Goal: Task Accomplishment & Management: Complete application form

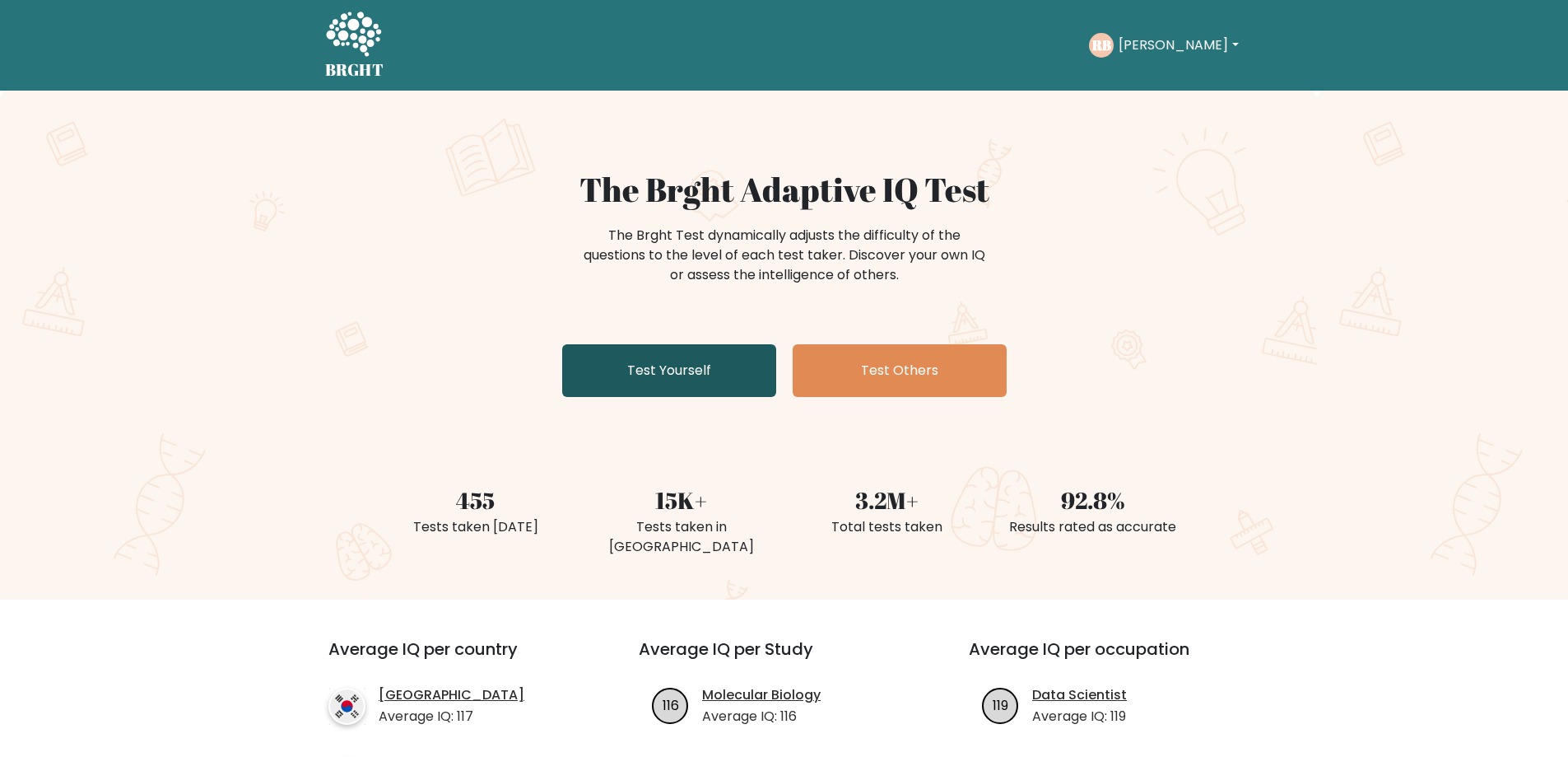
click at [672, 362] on link "Test Yourself" at bounding box center [669, 370] width 214 height 53
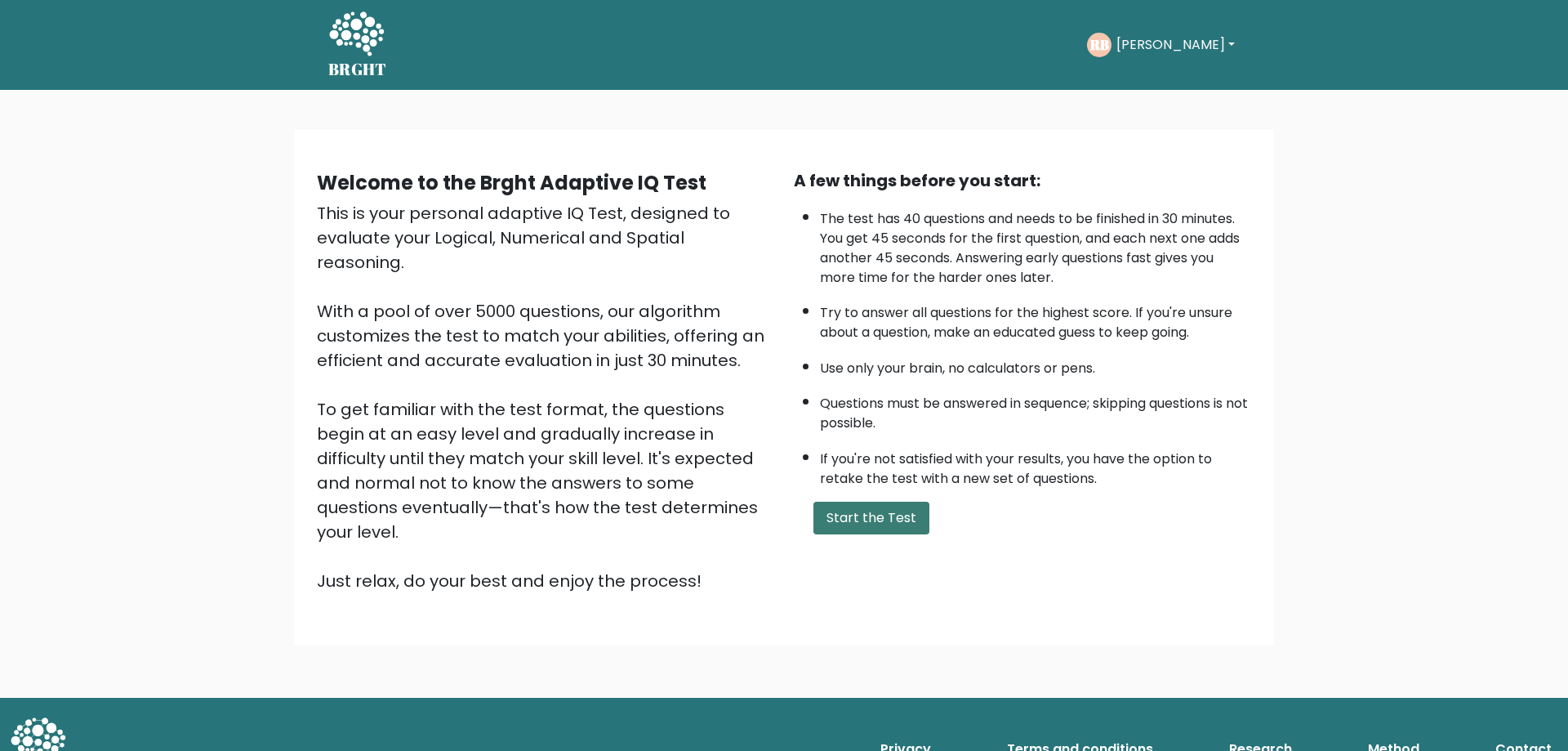
click at [871, 505] on button "Start the Test" at bounding box center [871, 518] width 116 height 33
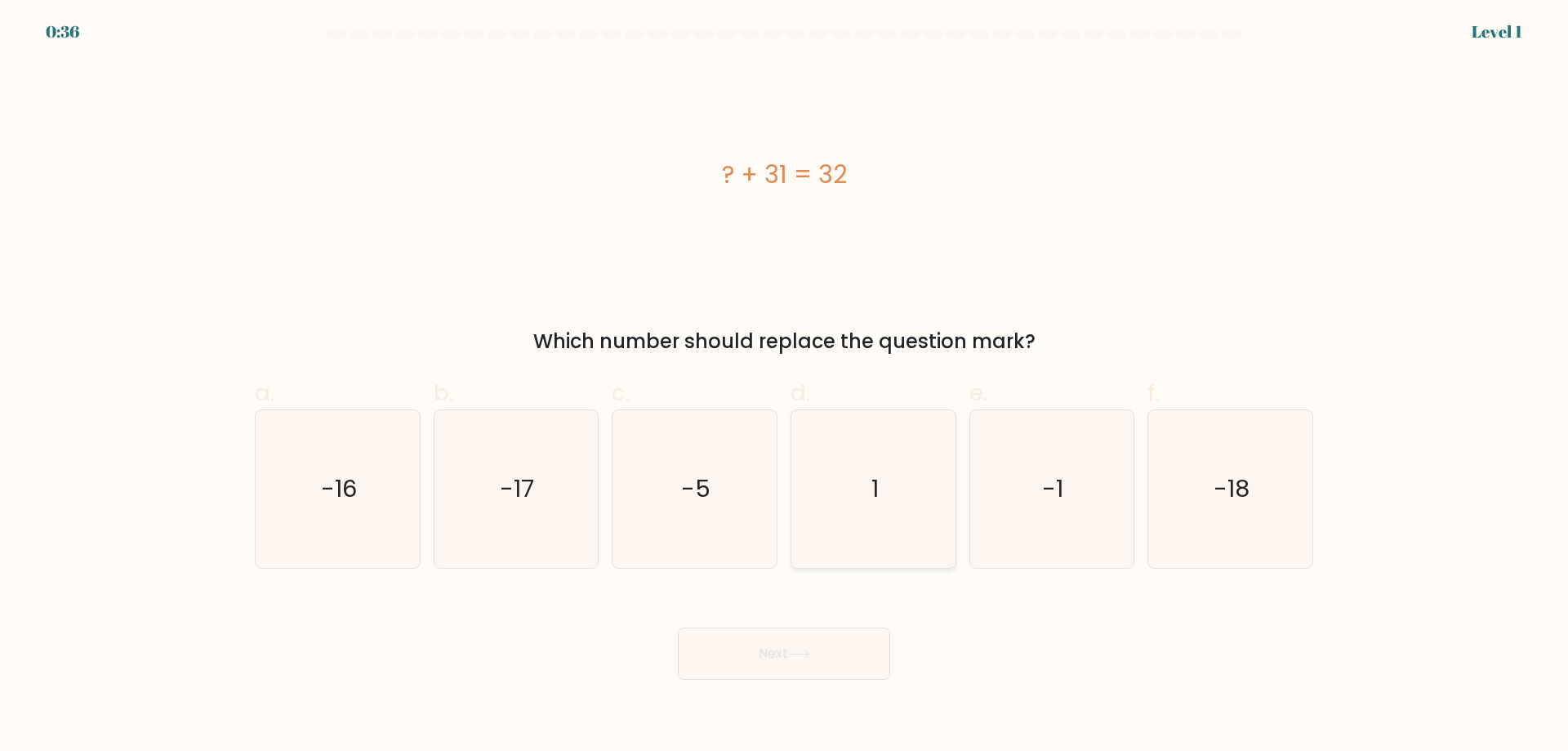
click at [853, 503] on icon "1" at bounding box center [873, 489] width 157 height 158
click at [784, 386] on input "d. 1" at bounding box center [784, 381] width 1 height 11
radio input "true"
click at [820, 640] on button "Next" at bounding box center [784, 653] width 212 height 52
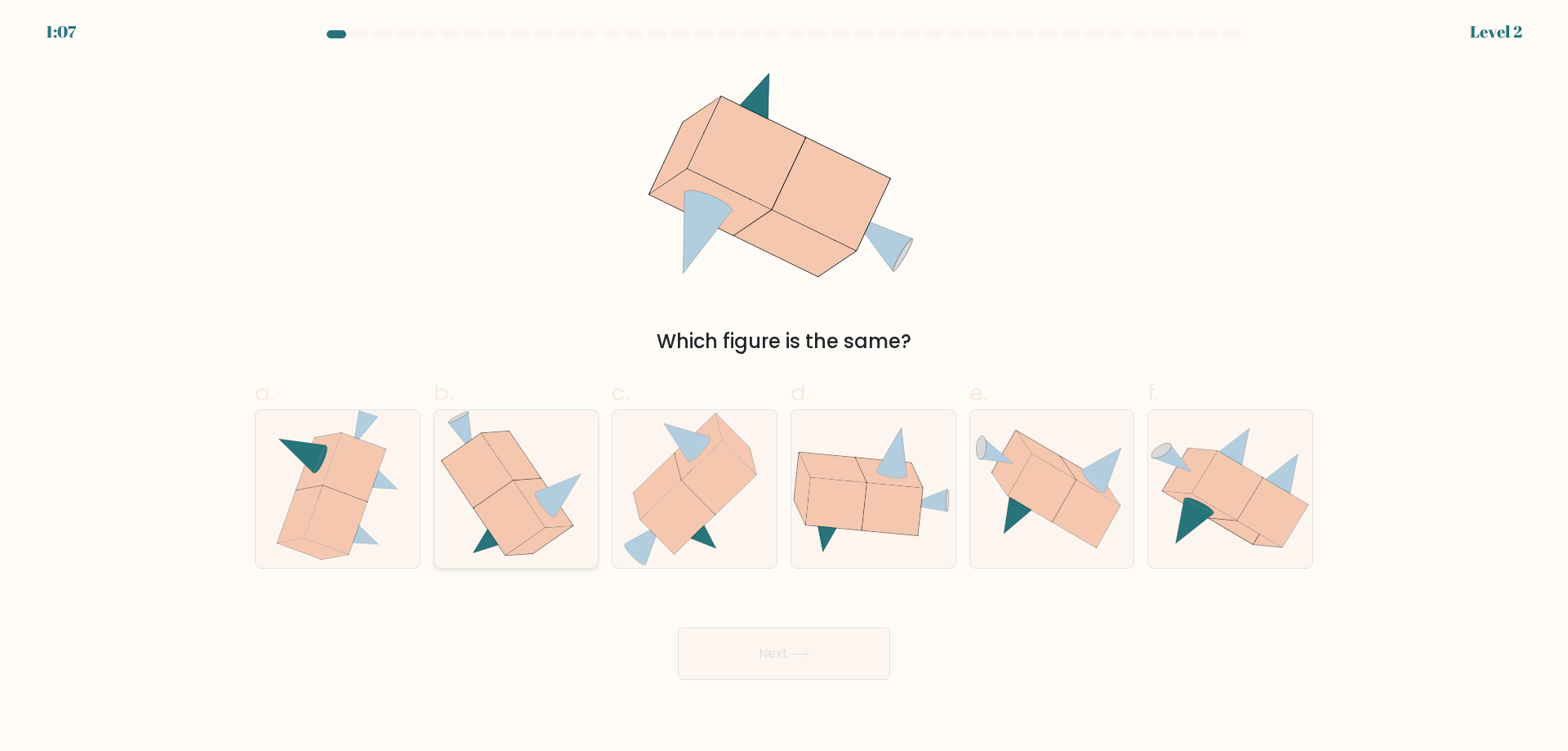
click at [505, 505] on icon at bounding box center [509, 517] width 71 height 74
click at [784, 386] on input "b." at bounding box center [784, 381] width 1 height 11
radio input "true"
click at [819, 682] on body "1:07 Level 2" at bounding box center [784, 376] width 1568 height 751
click at [811, 666] on button "Next" at bounding box center [784, 653] width 212 height 52
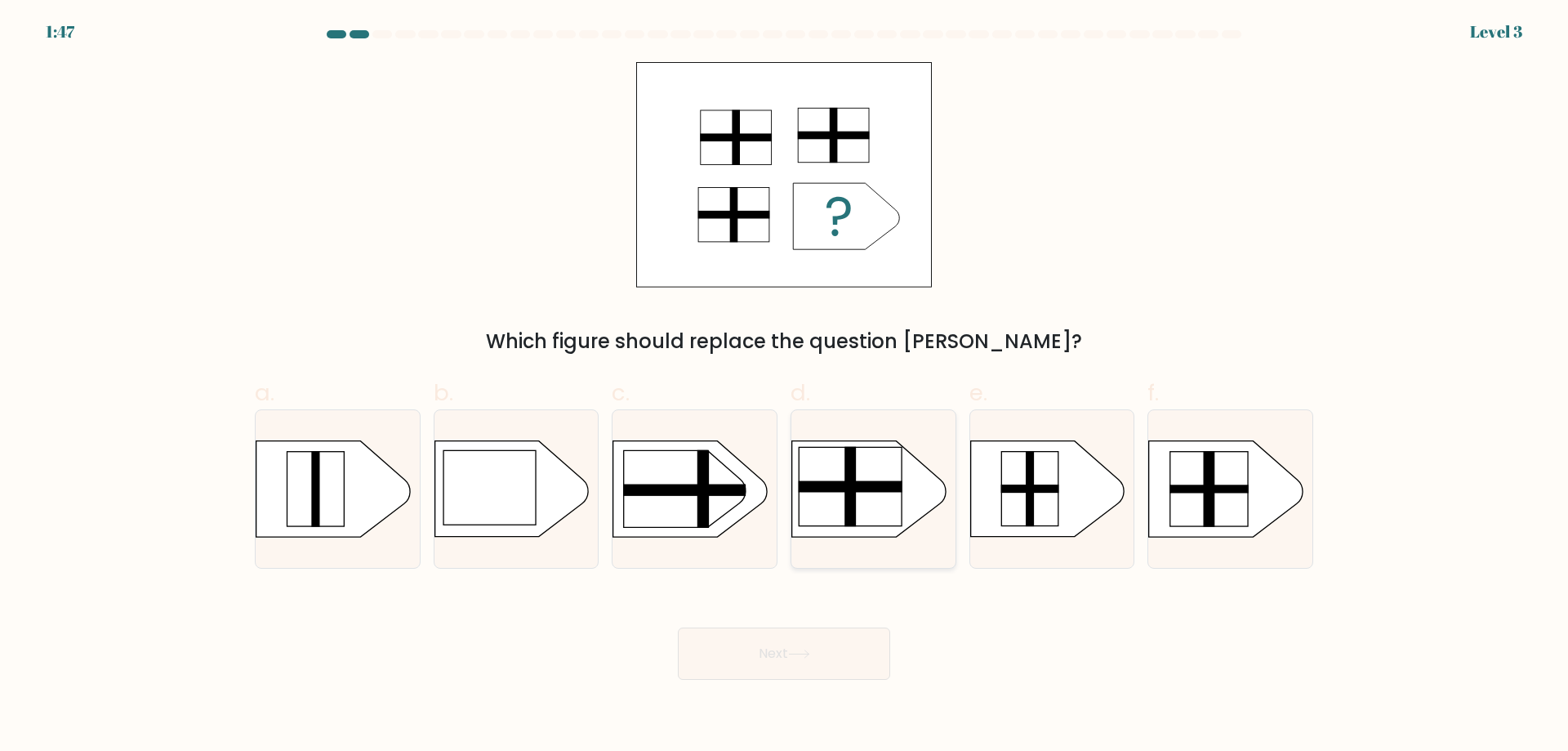
click at [845, 471] on rect at bounding box center [849, 486] width 11 height 80
click at [784, 386] on input "d." at bounding box center [784, 381] width 1 height 11
radio input "true"
click at [828, 647] on button "Next" at bounding box center [784, 653] width 212 height 52
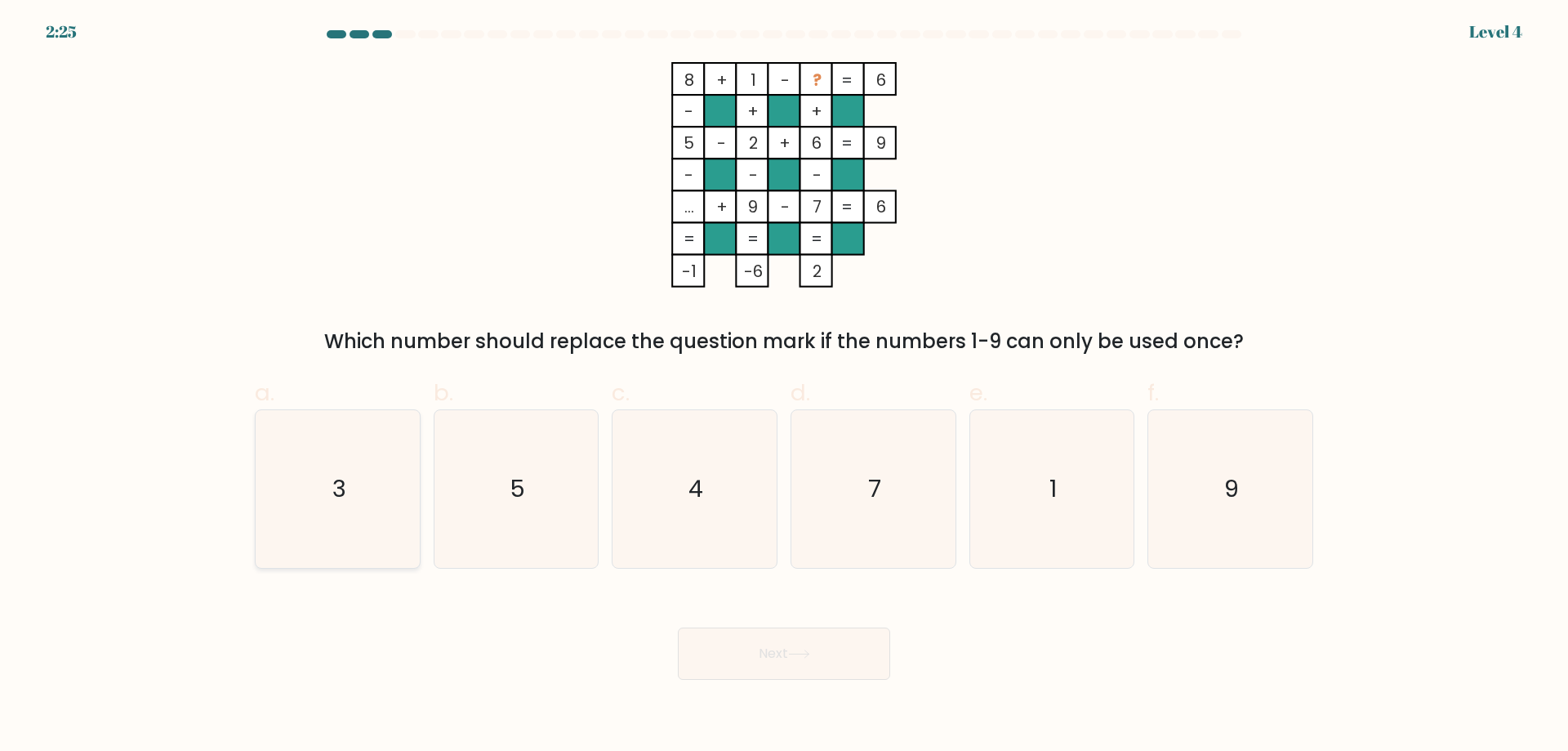
click at [349, 487] on icon "3" at bounding box center [338, 489] width 157 height 158
click at [784, 386] on input "a. 3" at bounding box center [784, 381] width 1 height 11
radio input "true"
click at [825, 654] on button "Next" at bounding box center [784, 653] width 212 height 52
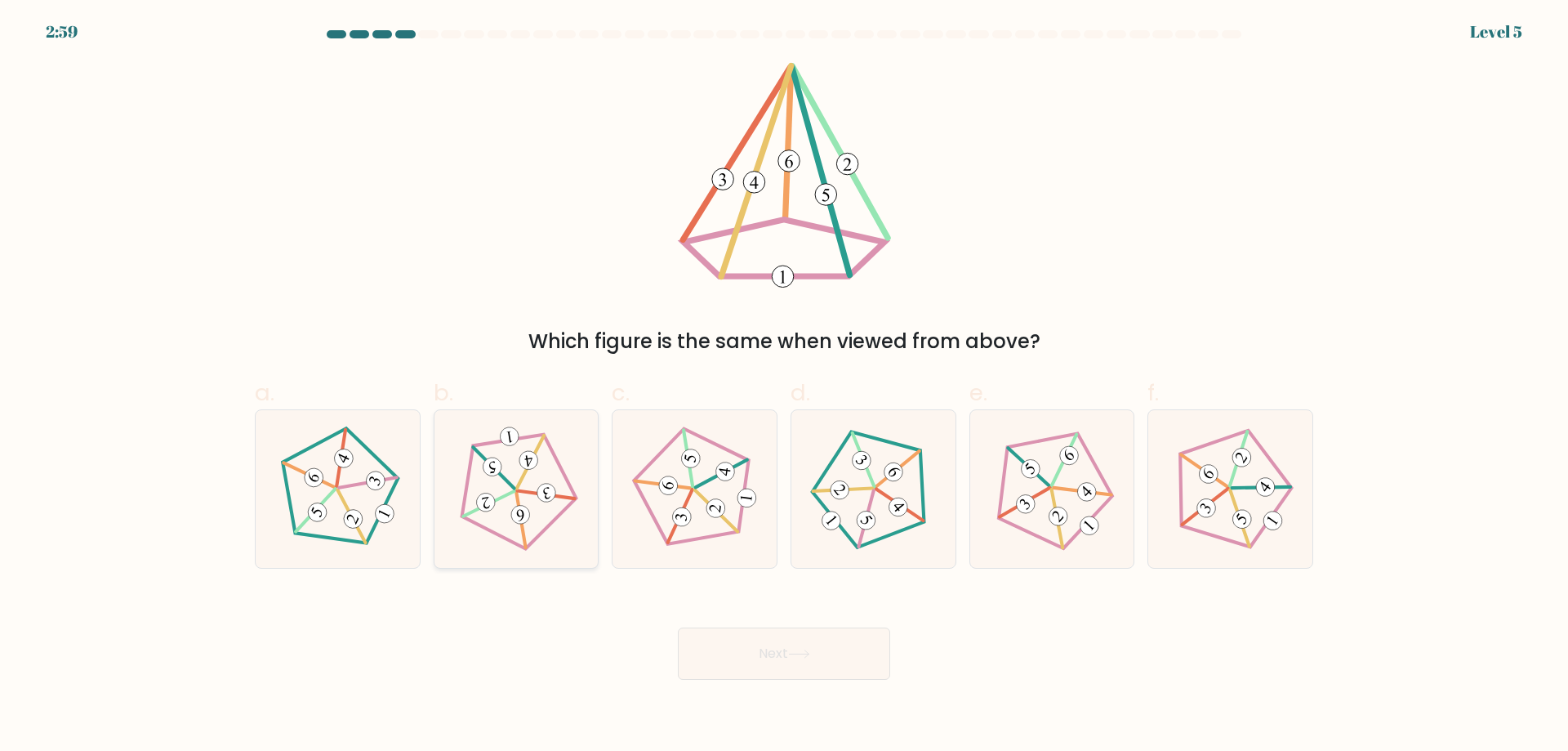
click at [500, 495] on icon at bounding box center [515, 488] width 125 height 125
click at [784, 386] on input "b." at bounding box center [784, 381] width 1 height 11
radio input "true"
click at [737, 661] on button "Next" at bounding box center [784, 653] width 212 height 52
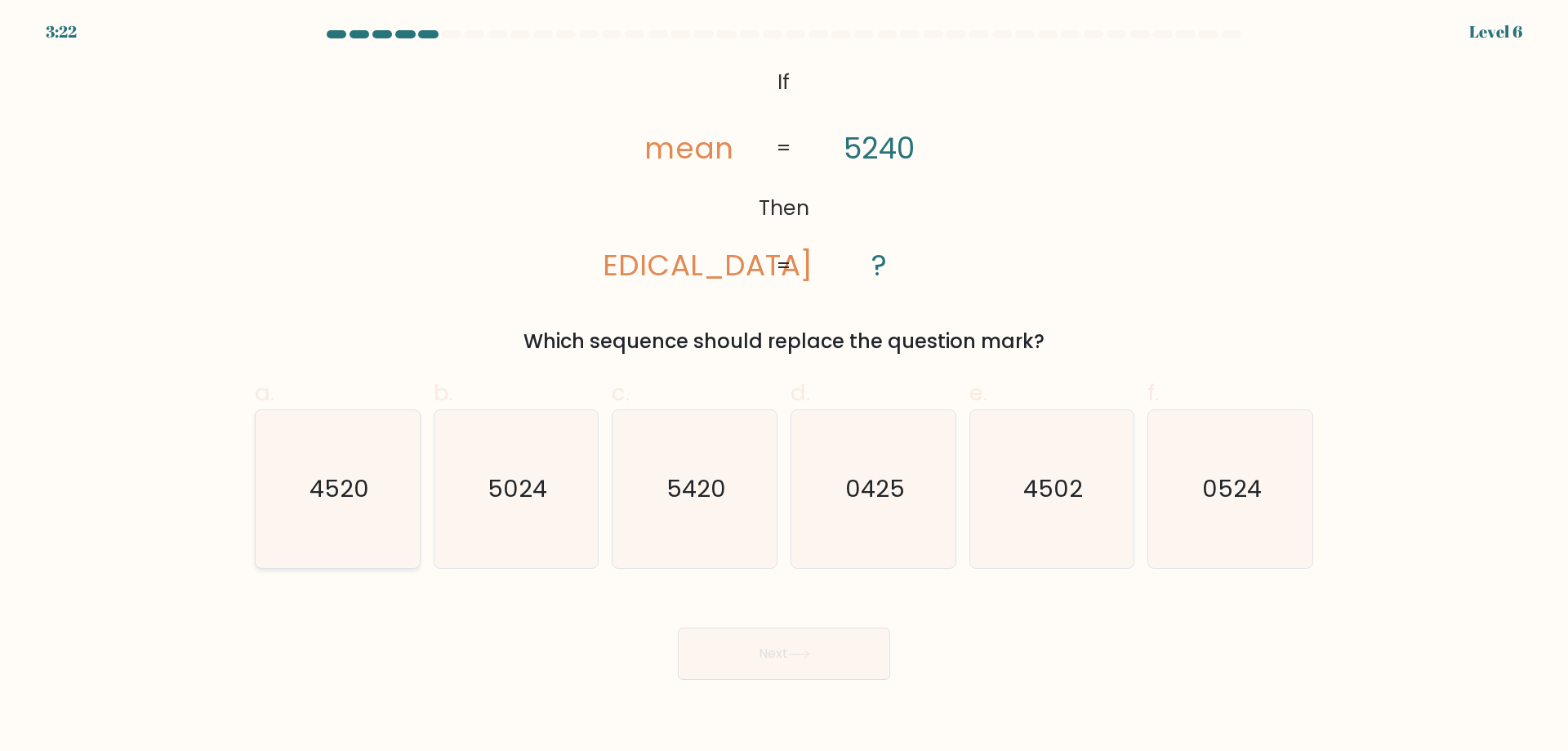
click at [326, 489] on text "4520" at bounding box center [339, 489] width 59 height 33
click at [784, 386] on input "a. 4520" at bounding box center [784, 381] width 1 height 11
radio input "true"
click at [774, 660] on button "Next" at bounding box center [784, 653] width 212 height 52
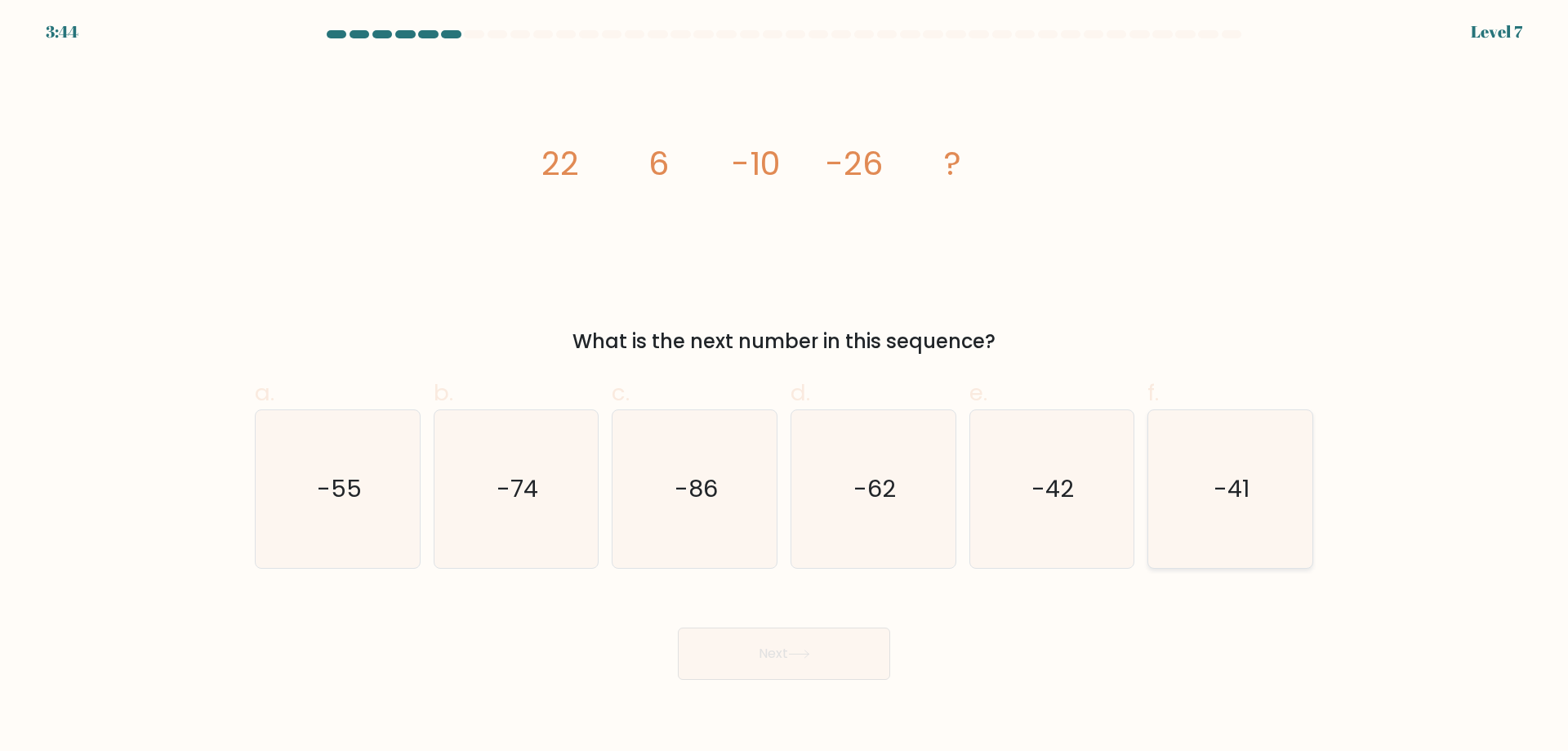
click at [1219, 495] on text "-41" at bounding box center [1231, 489] width 36 height 33
click at [784, 386] on input "f. -41" at bounding box center [784, 381] width 1 height 11
radio input "true"
click at [661, 690] on body "3:44 Level 7" at bounding box center [784, 376] width 1568 height 751
click at [730, 644] on button "Next" at bounding box center [784, 653] width 212 height 52
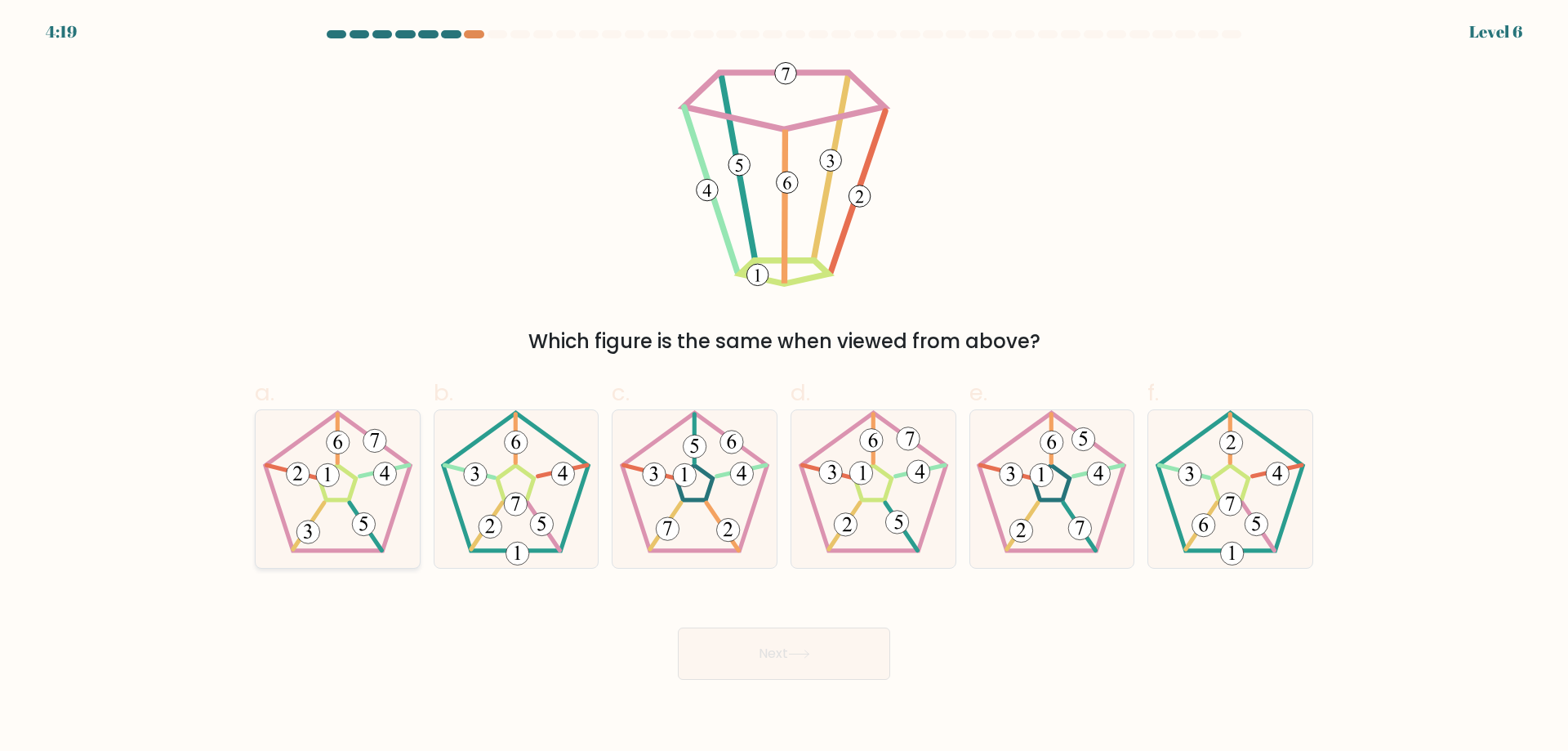
click at [312, 493] on icon at bounding box center [338, 489] width 157 height 158
click at [784, 386] on input "a." at bounding box center [784, 381] width 1 height 11
radio input "true"
click at [725, 644] on button "Next" at bounding box center [784, 653] width 212 height 52
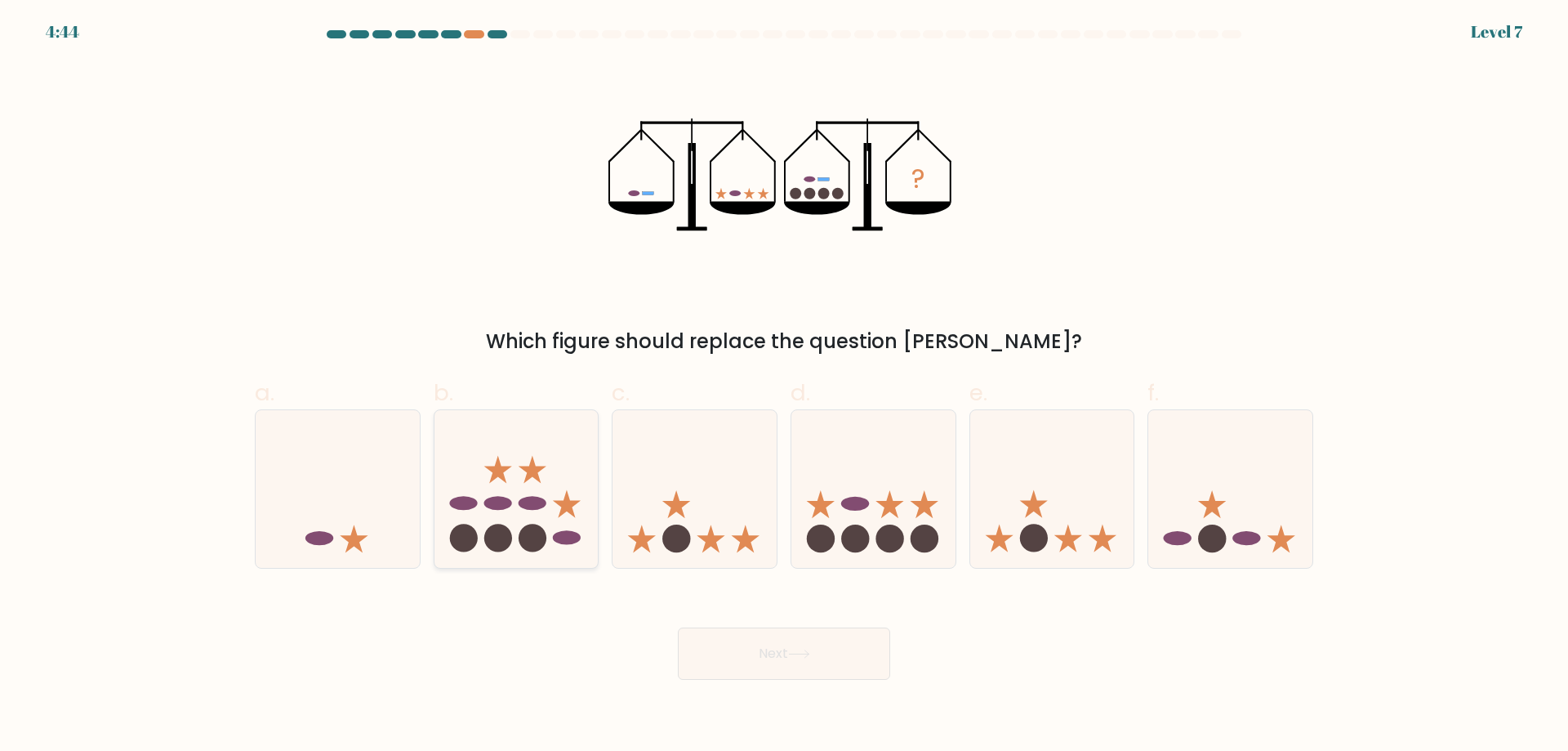
click at [533, 502] on ellipse at bounding box center [532, 503] width 27 height 14
click at [784, 386] on input "b." at bounding box center [784, 381] width 1 height 11
radio input "true"
drag, startPoint x: 861, startPoint y: 507, endPoint x: 849, endPoint y: 570, distance: 64.1
click at [861, 506] on ellipse at bounding box center [855, 503] width 27 height 14
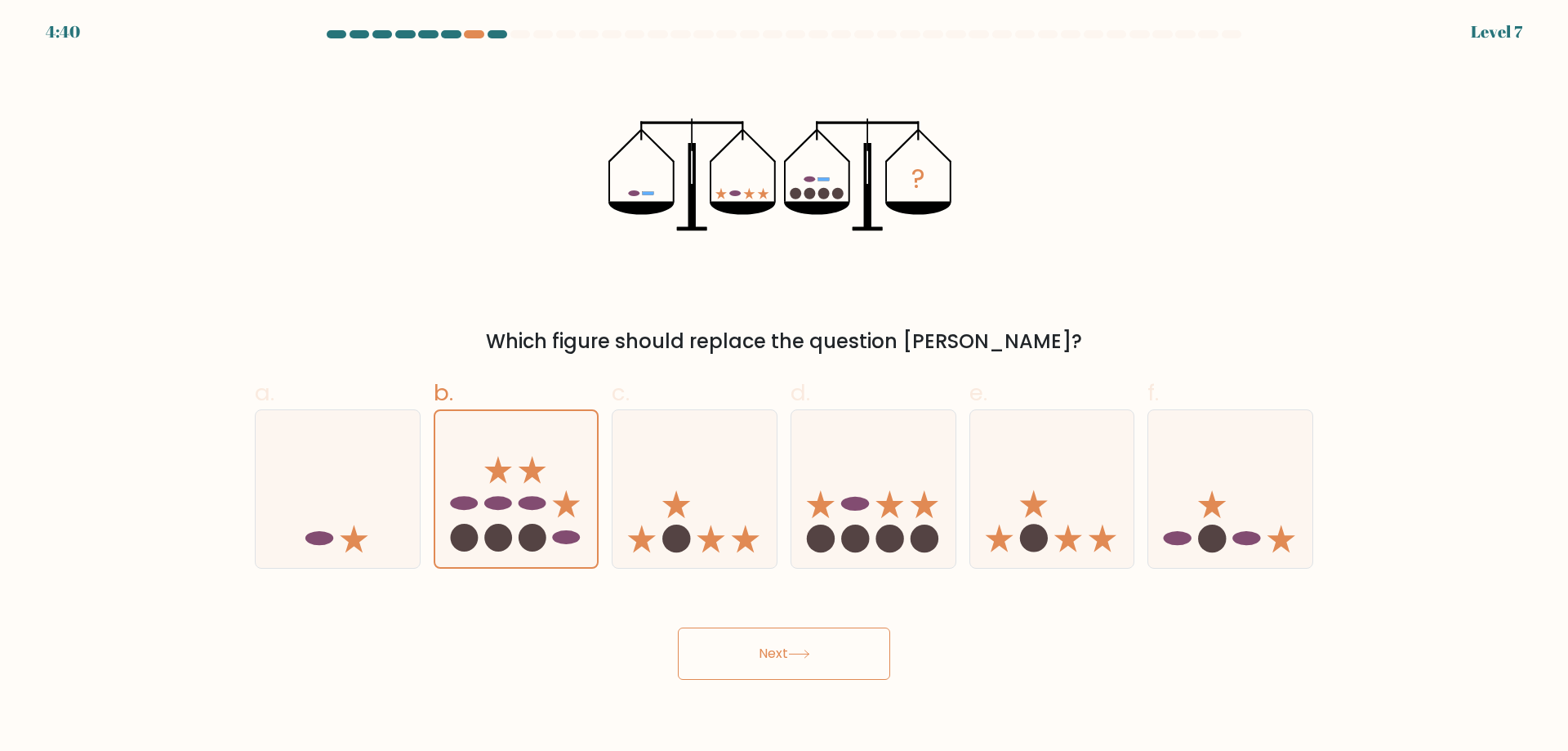
click at [784, 386] on input "d." at bounding box center [784, 381] width 1 height 11
radio input "true"
click at [809, 638] on button "Next" at bounding box center [784, 653] width 212 height 52
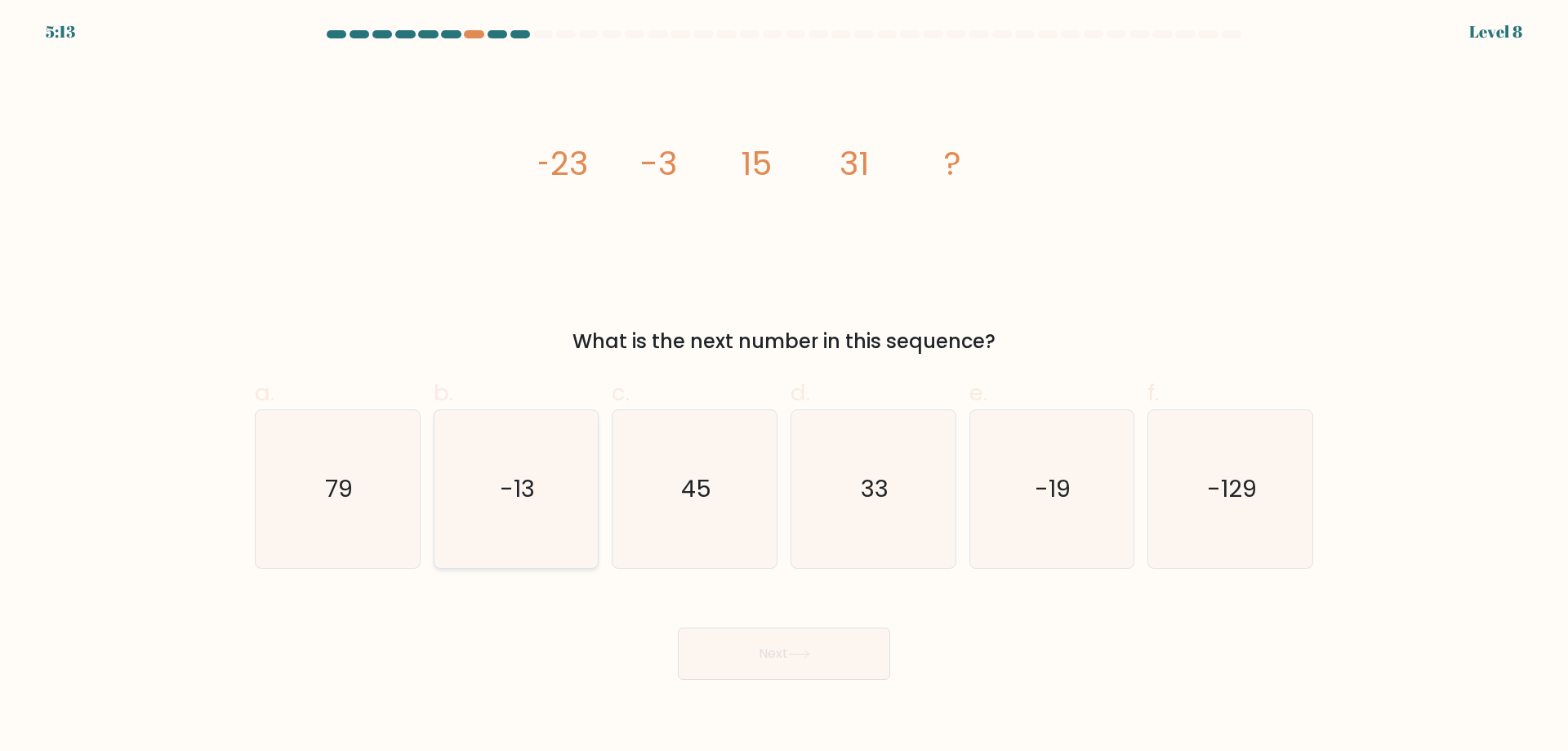
click at [504, 487] on text "-13" at bounding box center [517, 489] width 35 height 33
click at [784, 386] on input "b. -13" at bounding box center [784, 381] width 1 height 11
radio input "true"
click at [800, 650] on icon at bounding box center [799, 654] width 22 height 9
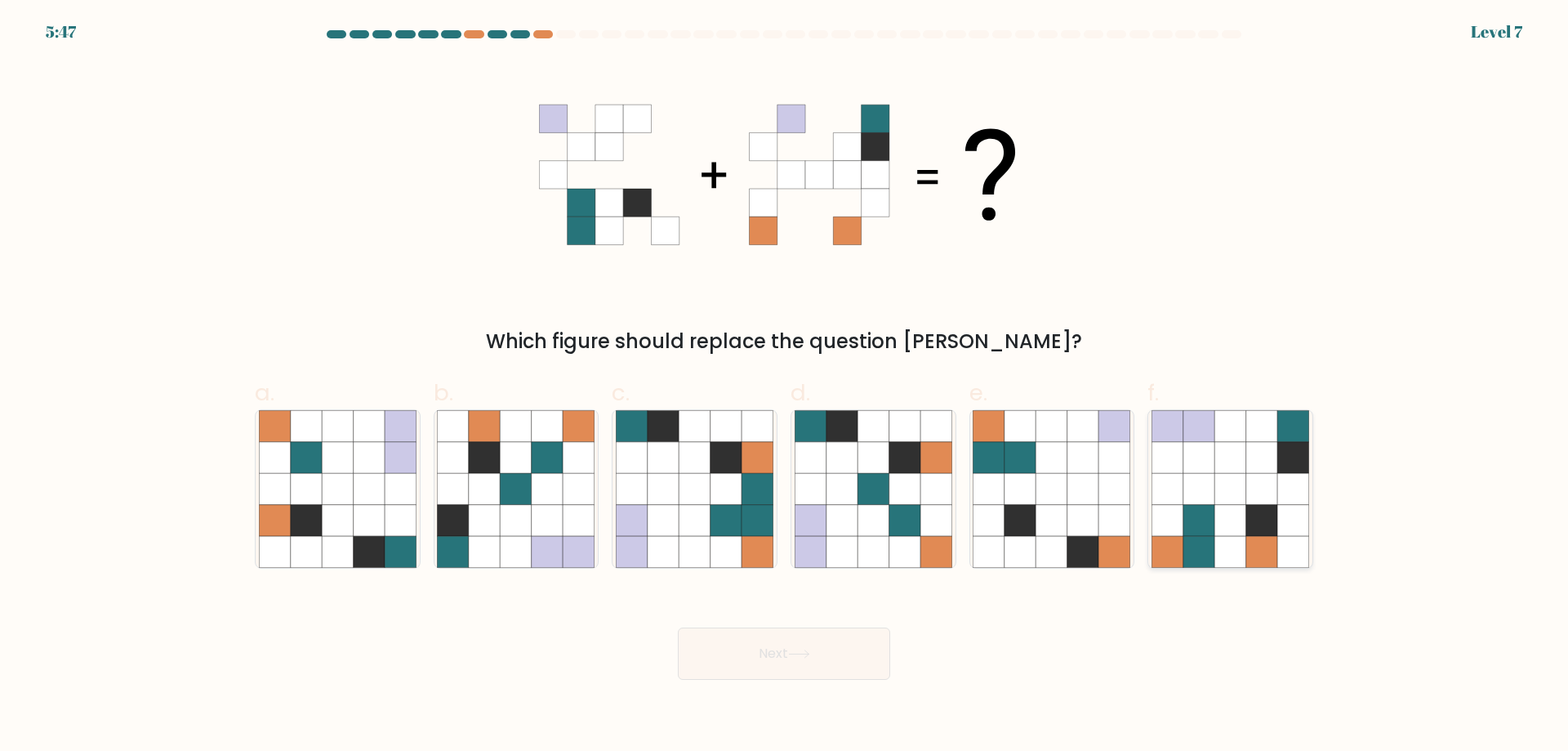
click at [1206, 526] on icon at bounding box center [1198, 520] width 31 height 31
click at [784, 386] on input "f." at bounding box center [784, 381] width 1 height 11
radio input "true"
click at [766, 643] on button "Next" at bounding box center [784, 653] width 212 height 52
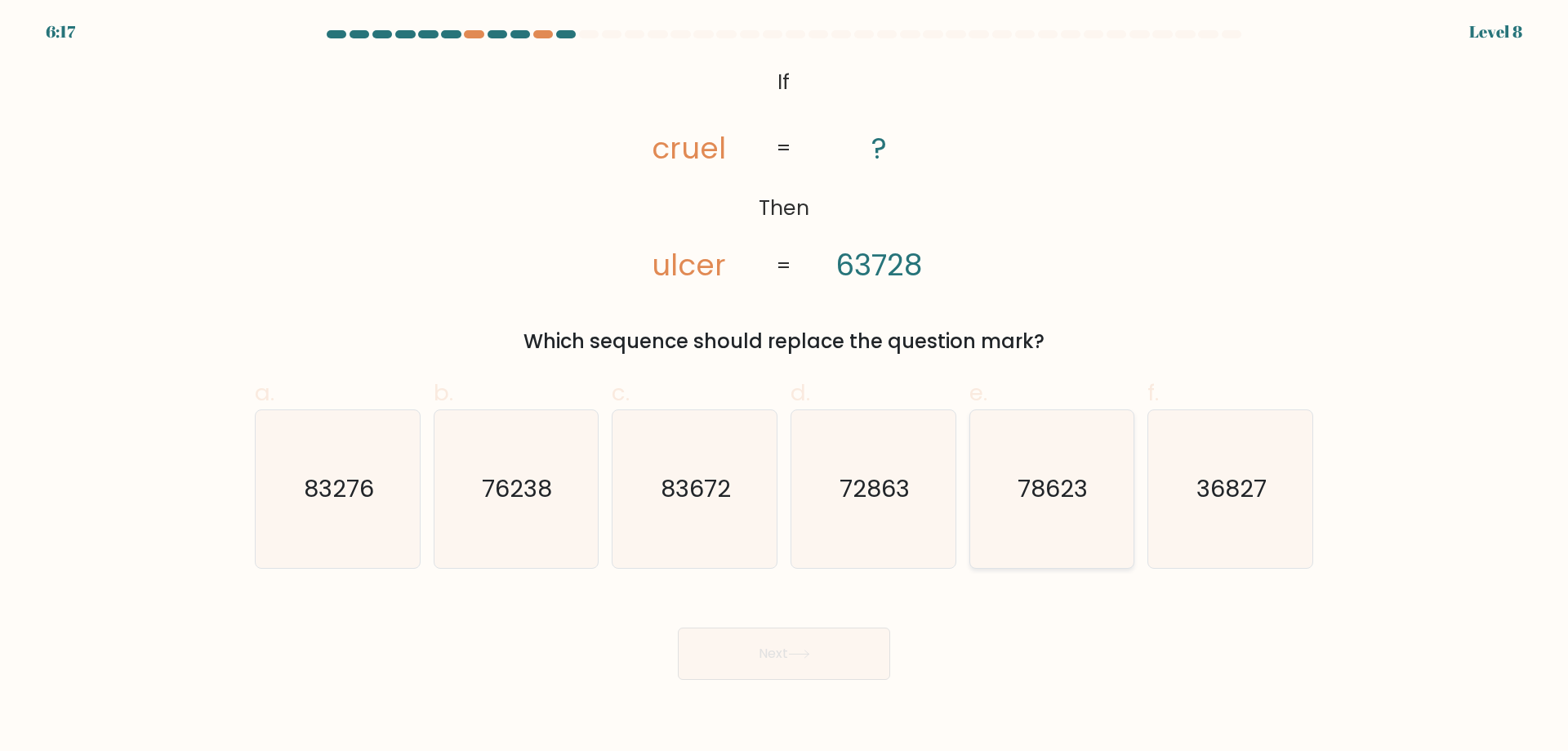
click at [1074, 483] on text "78623" at bounding box center [1053, 489] width 70 height 33
click at [784, 386] on input "e. 78623" at bounding box center [784, 381] width 1 height 11
radio input "true"
click at [838, 646] on button "Next" at bounding box center [784, 653] width 212 height 52
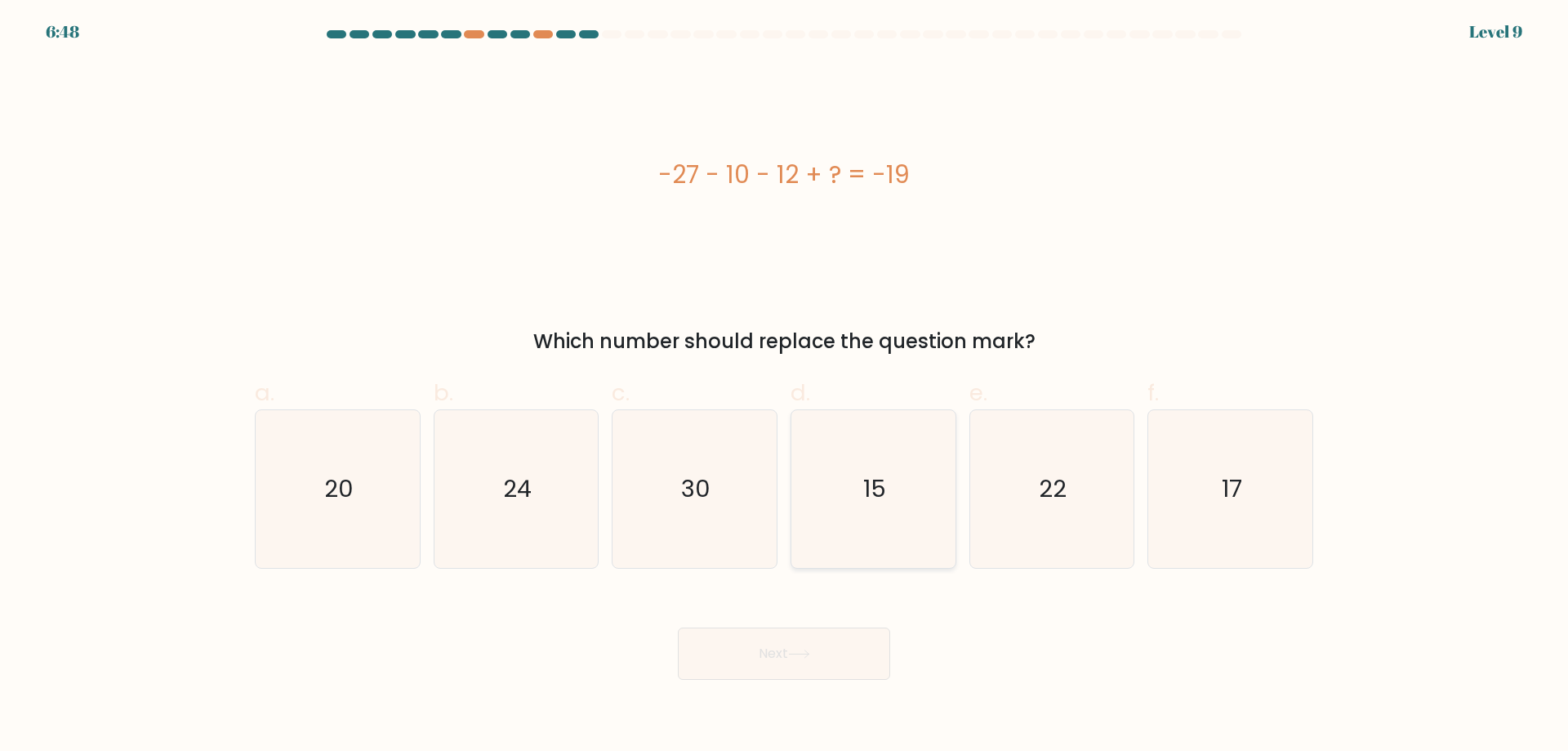
click at [904, 510] on icon "15" at bounding box center [873, 489] width 157 height 158
click at [784, 386] on input "d. 15" at bounding box center [784, 381] width 1 height 11
radio input "true"
click at [774, 644] on button "Next" at bounding box center [784, 653] width 212 height 52
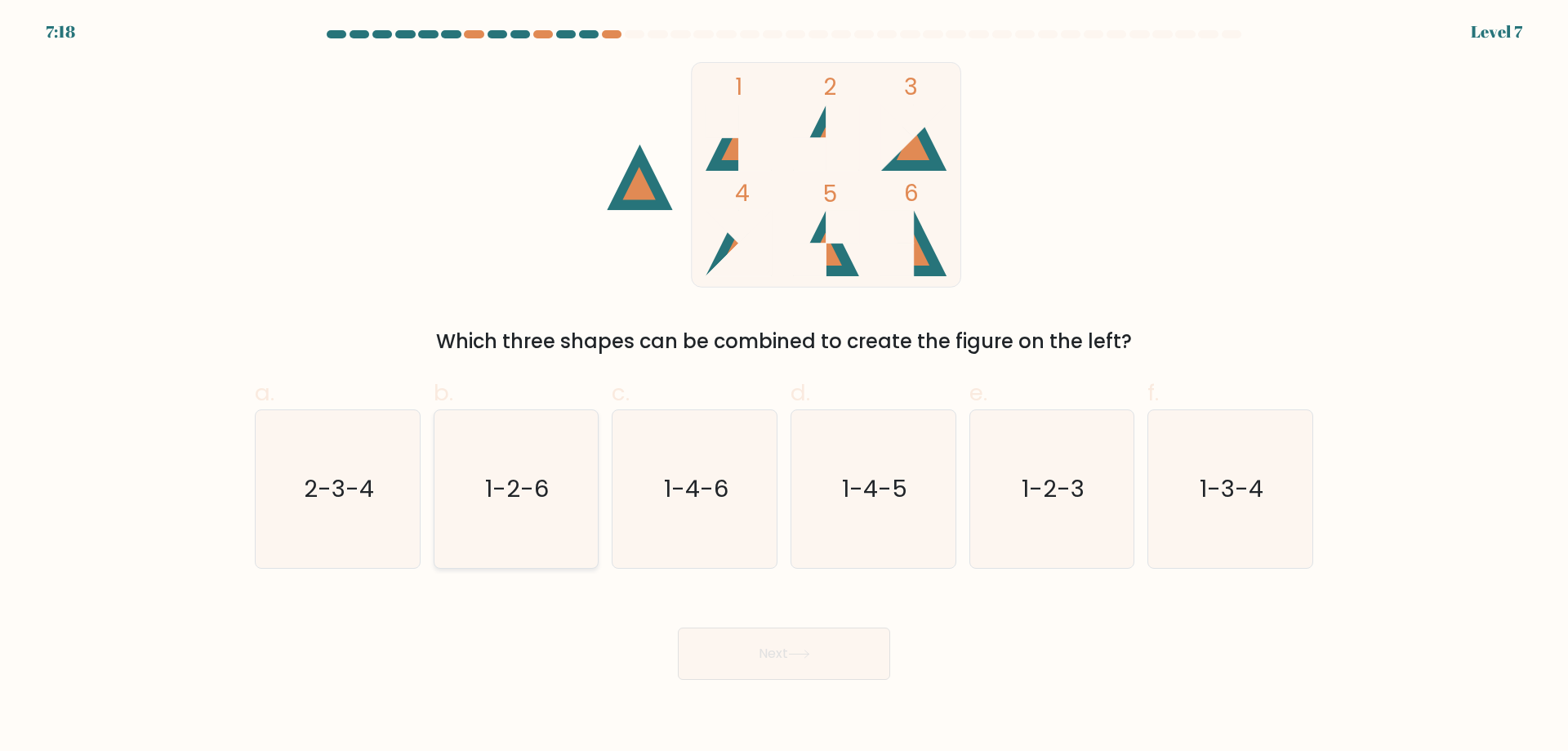
click at [495, 508] on icon "1-2-6" at bounding box center [515, 489] width 157 height 158
click at [784, 386] on input "b. 1-2-6" at bounding box center [784, 381] width 1 height 11
radio input "true"
click at [778, 648] on button "Next" at bounding box center [784, 653] width 212 height 52
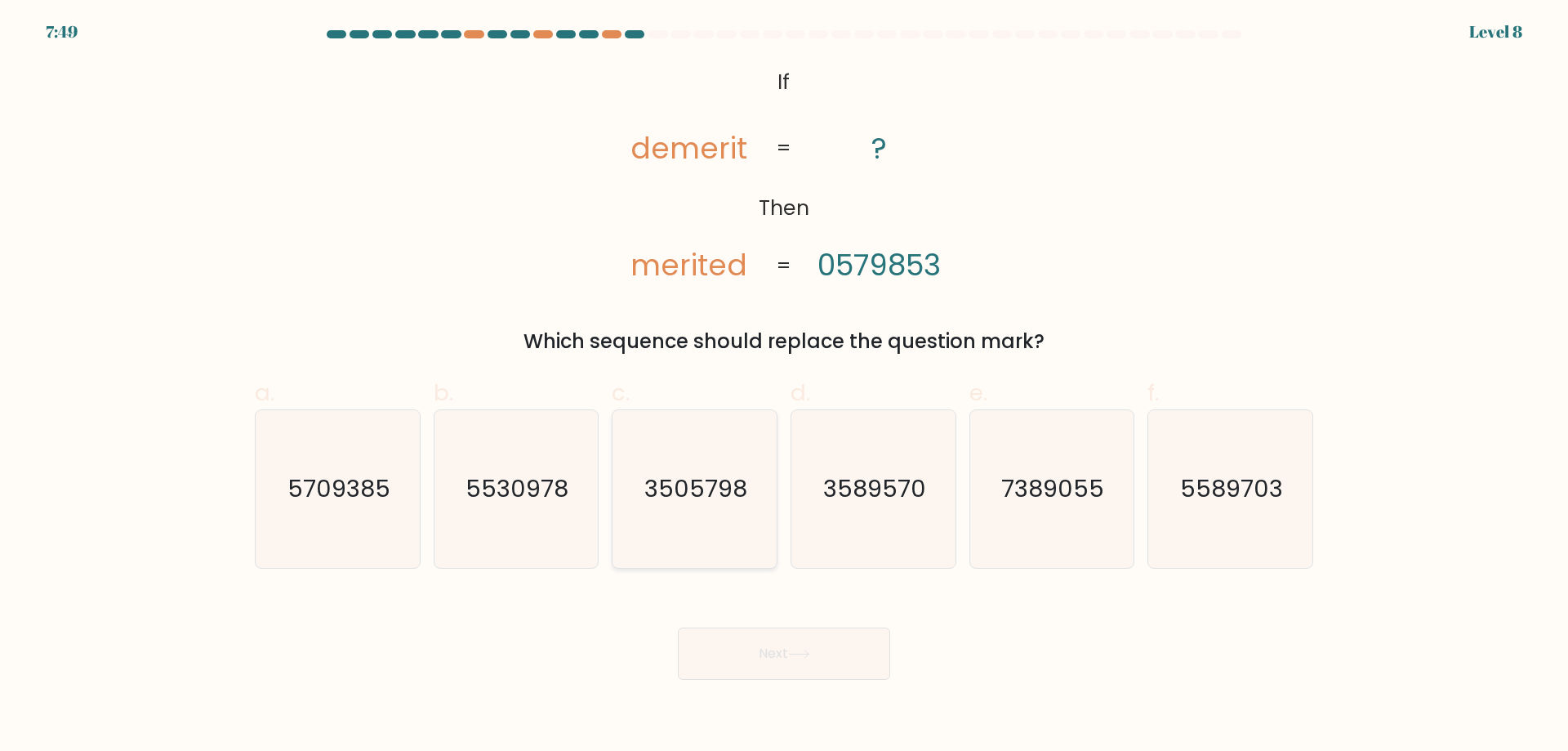
click at [692, 520] on icon "3505798" at bounding box center [695, 489] width 157 height 158
click at [784, 386] on input "c. 3505798" at bounding box center [784, 381] width 1 height 11
radio input "true"
click at [819, 648] on button "Next" at bounding box center [784, 653] width 212 height 52
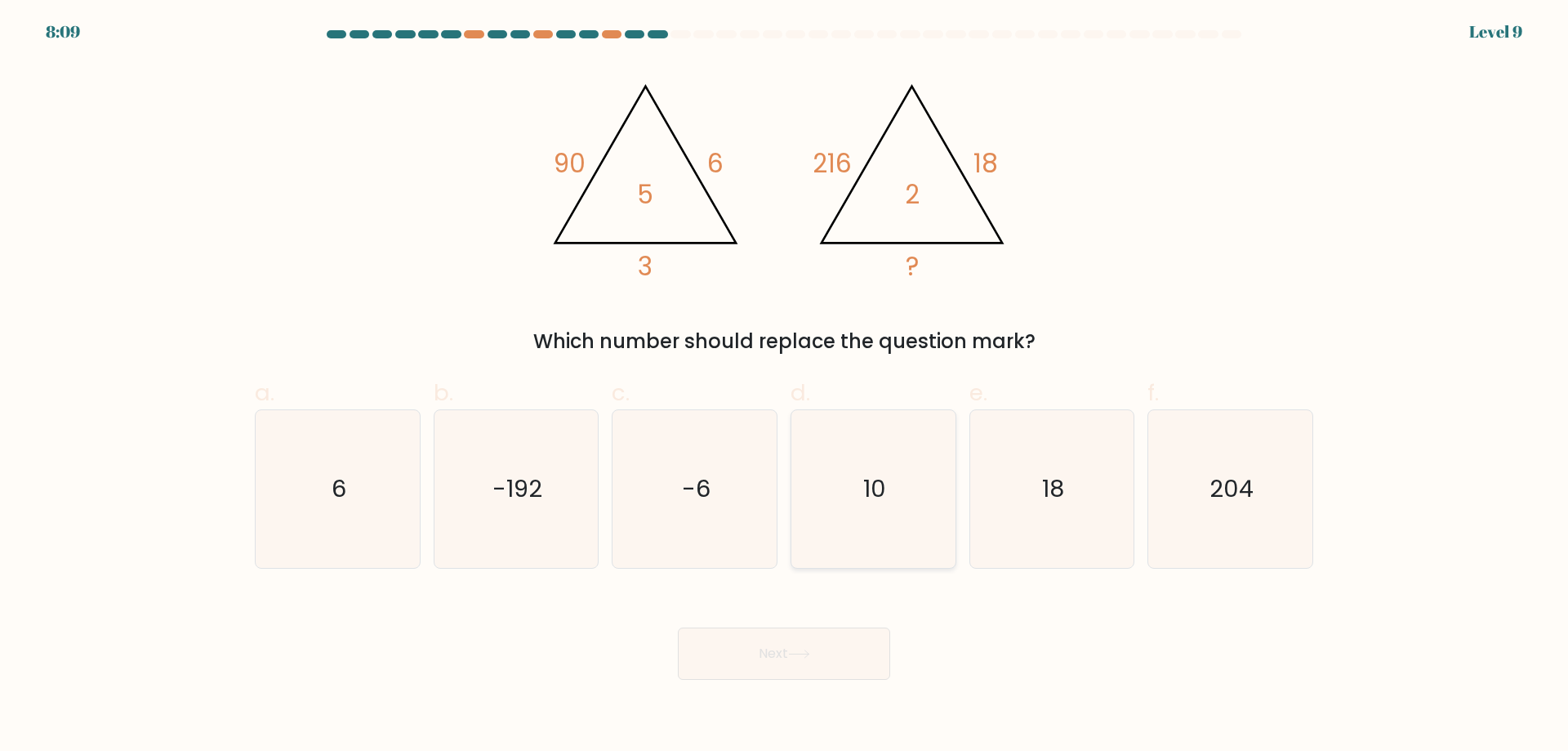
click at [835, 492] on icon "10" at bounding box center [873, 489] width 157 height 158
click at [784, 386] on input "d. 10" at bounding box center [784, 381] width 1 height 11
radio input "true"
click at [808, 654] on icon at bounding box center [798, 654] width 19 height 7
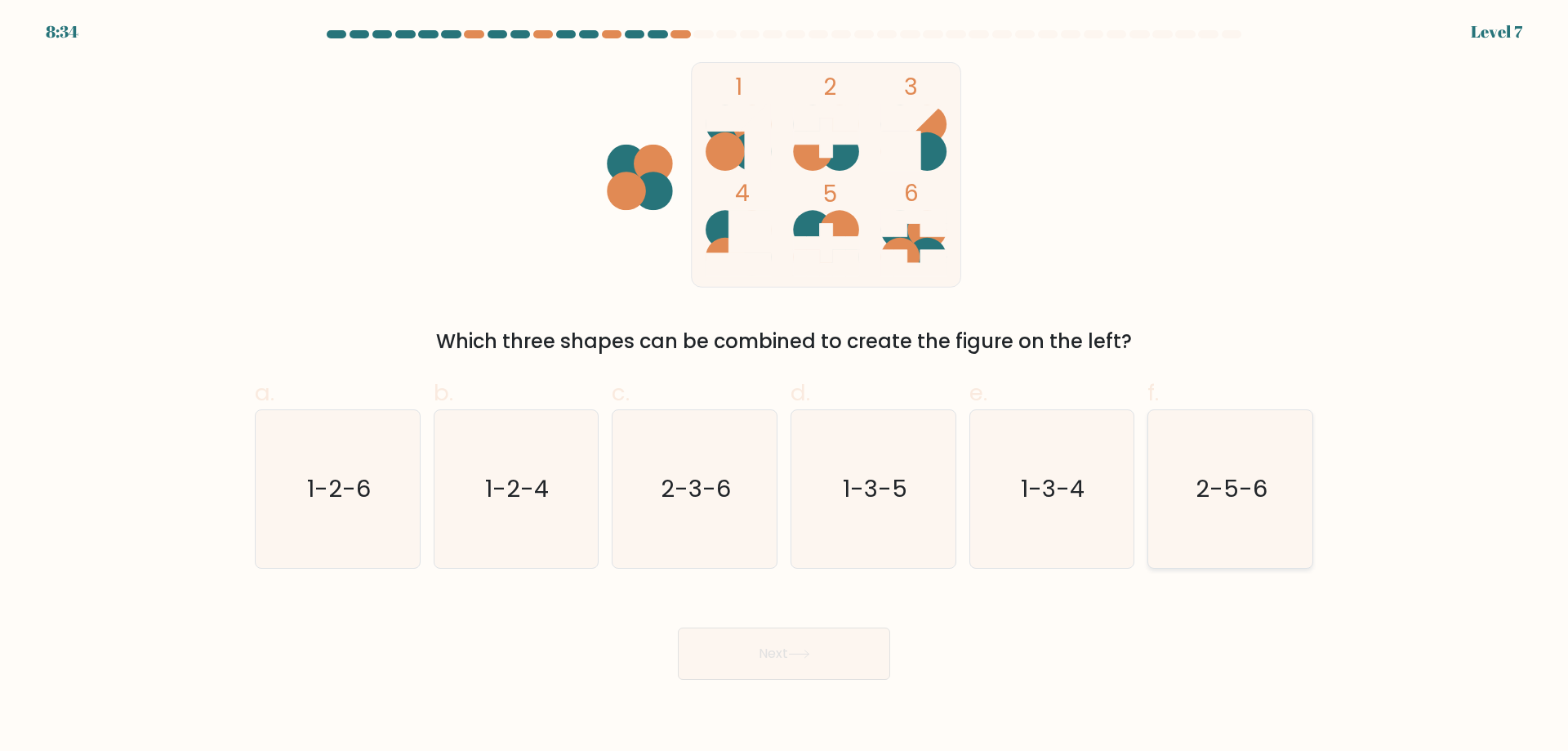
click at [1197, 526] on icon "2-5-6" at bounding box center [1230, 489] width 157 height 158
click at [784, 386] on input "f. 2-5-6" at bounding box center [784, 381] width 1 height 11
radio input "true"
click at [782, 669] on button "Next" at bounding box center [784, 653] width 212 height 52
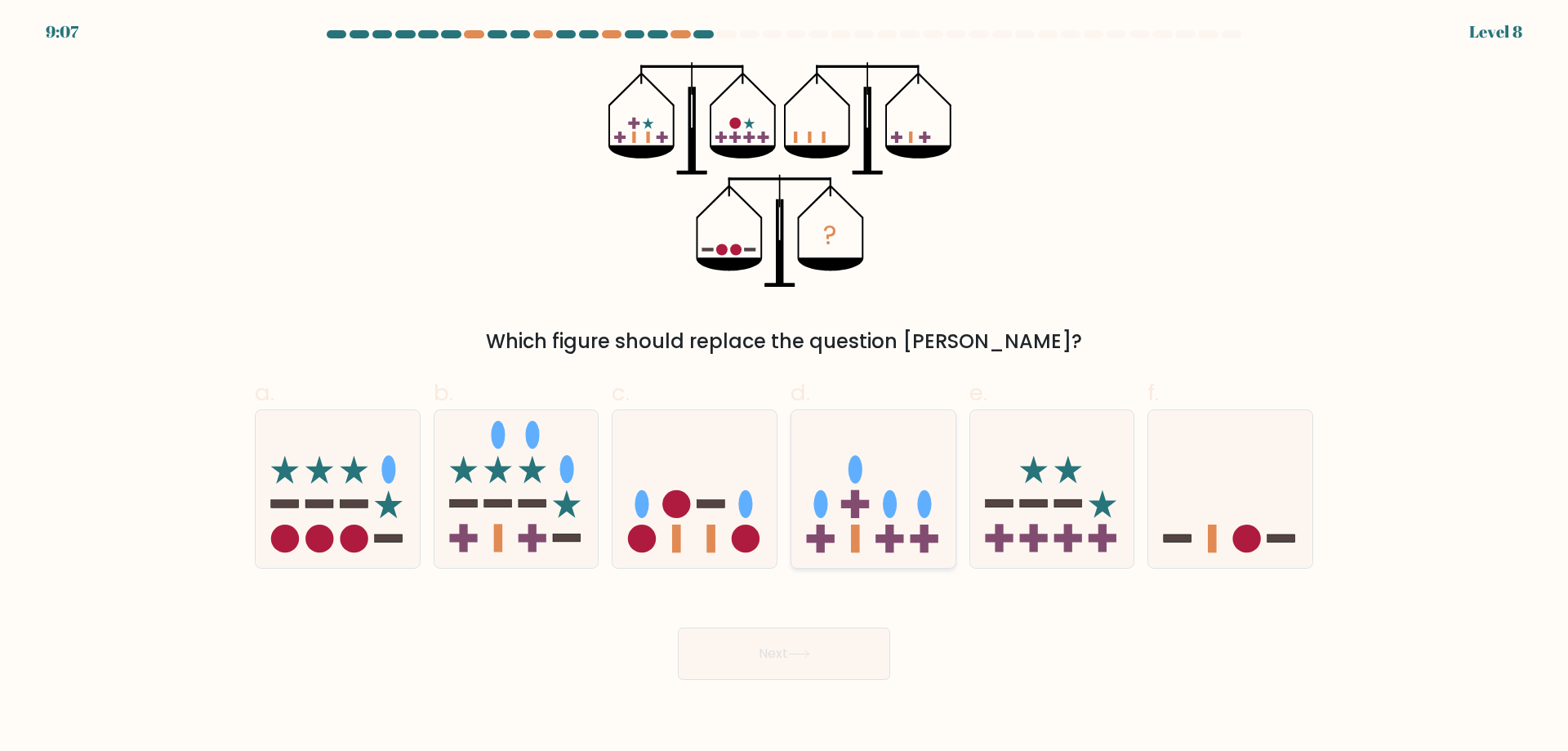
click at [833, 496] on icon at bounding box center [872, 488] width 164 height 136
click at [784, 386] on input "d." at bounding box center [784, 381] width 1 height 11
radio input "true"
click at [1217, 526] on icon at bounding box center [1229, 488] width 164 height 136
click at [784, 386] on input "f." at bounding box center [784, 381] width 1 height 11
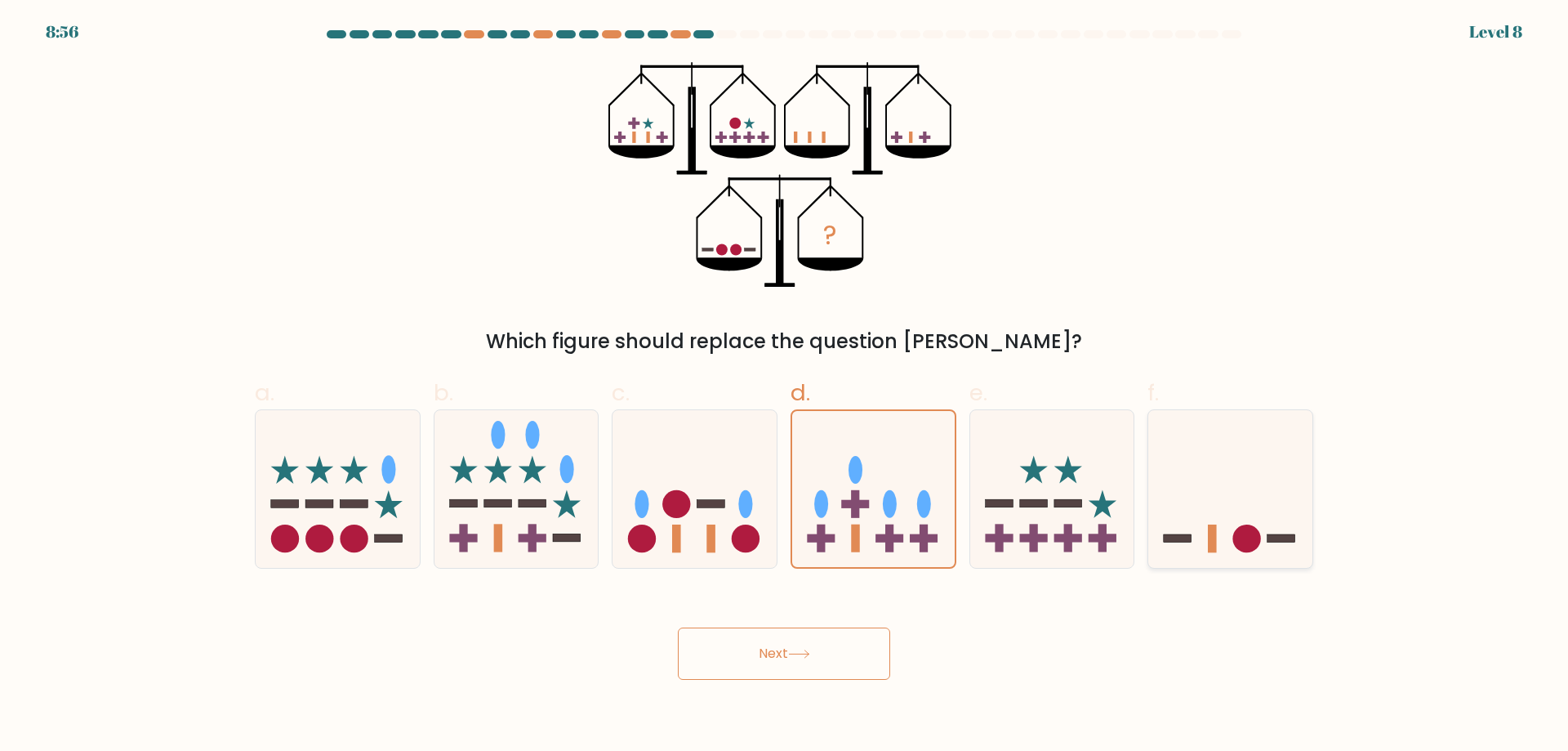
radio input "true"
click at [807, 647] on button "Next" at bounding box center [784, 653] width 212 height 52
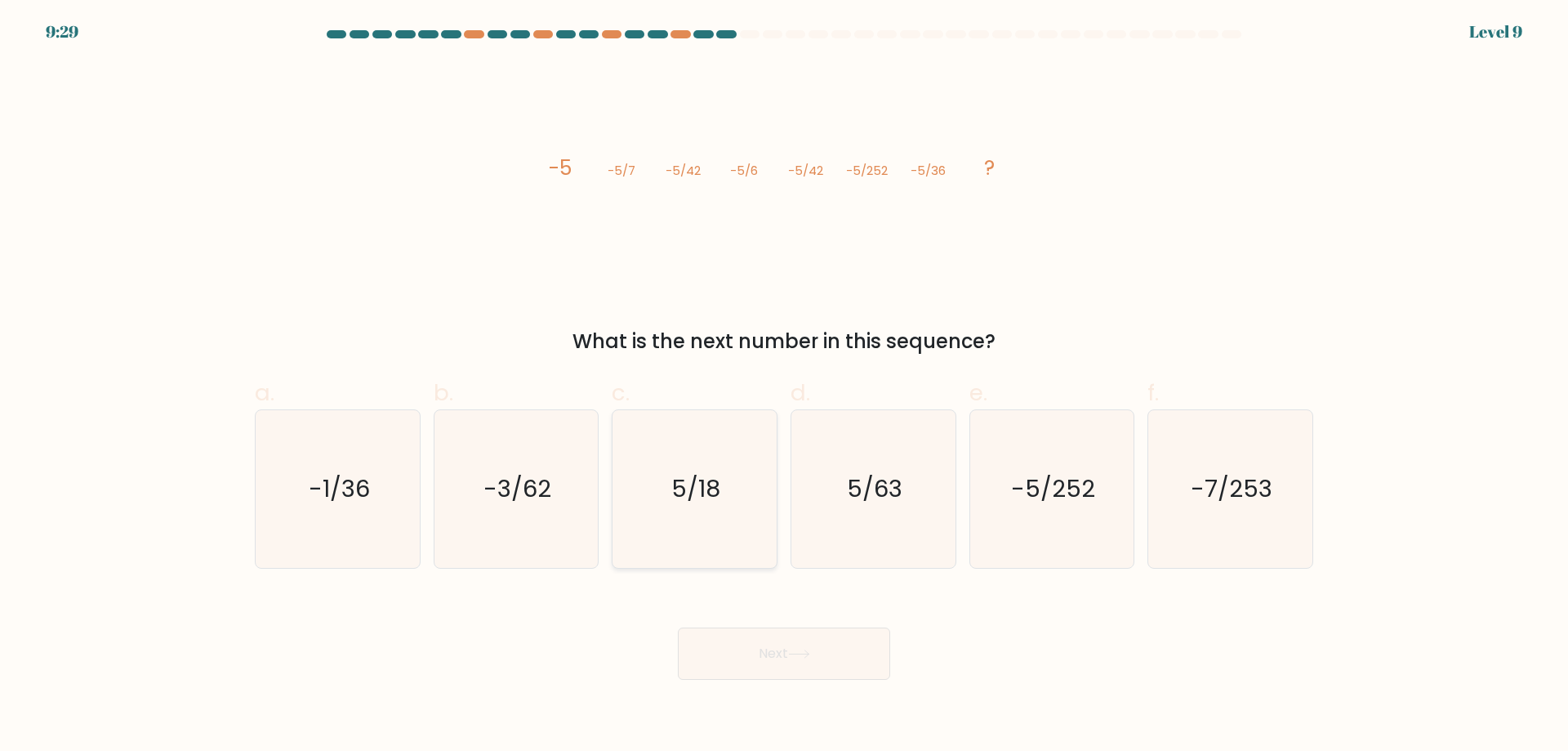
click at [676, 528] on icon "5/18" at bounding box center [695, 489] width 157 height 158
click at [784, 386] on input "c. 5/18" at bounding box center [784, 381] width 1 height 11
radio input "true"
click at [772, 626] on div "Next" at bounding box center [784, 634] width 1077 height 92
click at [773, 638] on button "Next" at bounding box center [784, 653] width 212 height 52
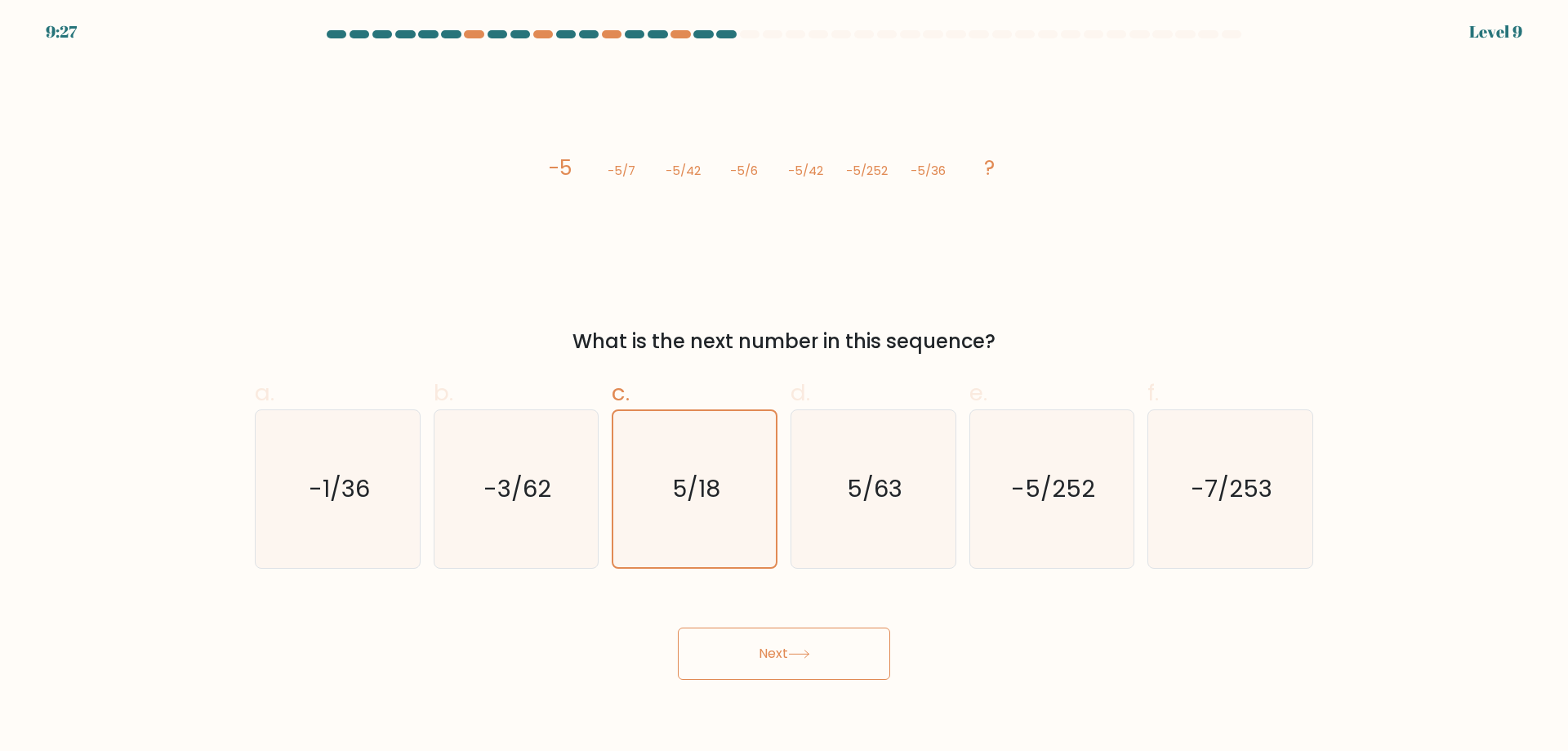
click at [762, 651] on button "Next" at bounding box center [784, 653] width 212 height 52
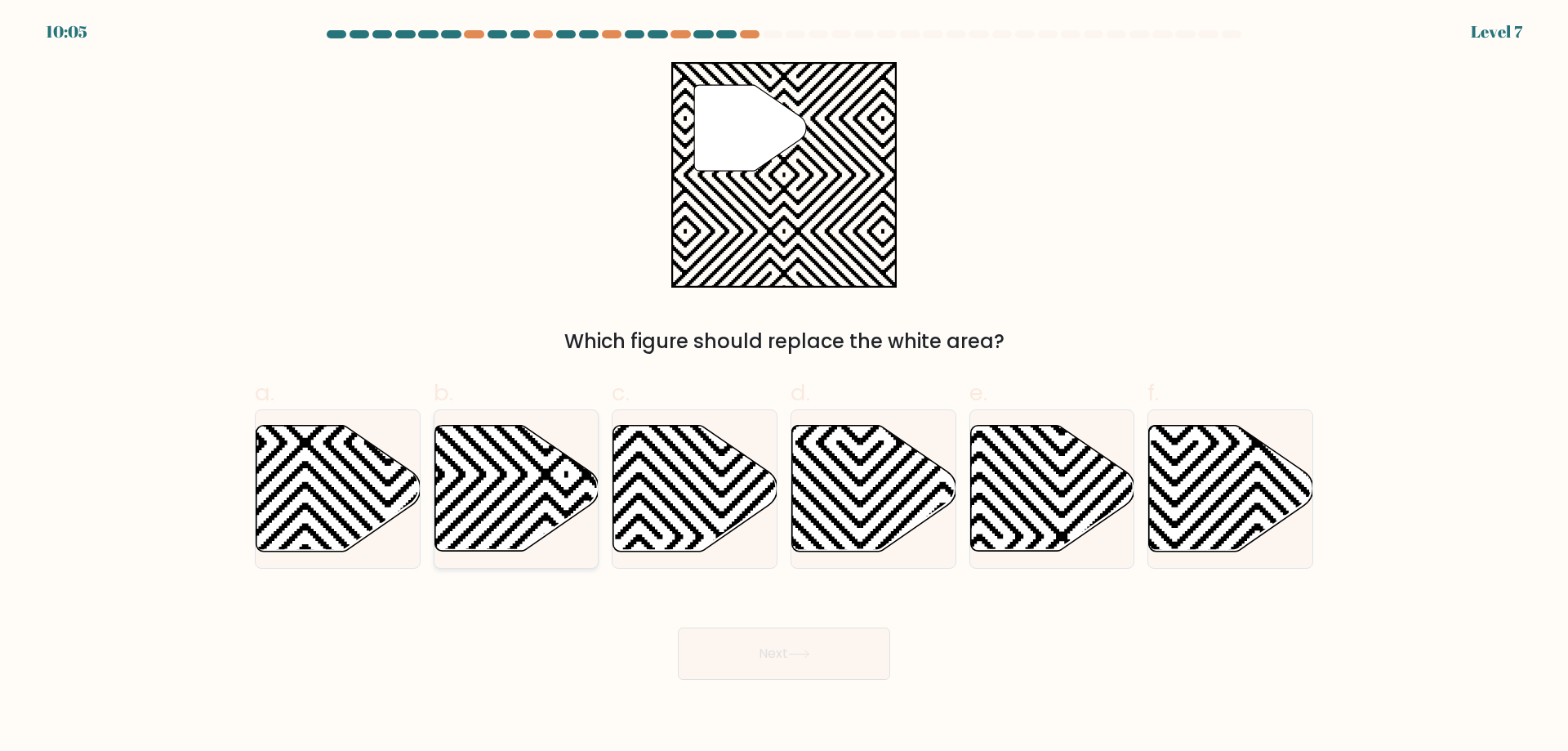
click at [522, 492] on icon at bounding box center [516, 488] width 164 height 125
click at [784, 386] on input "b." at bounding box center [784, 381] width 1 height 11
radio input "true"
click at [736, 640] on button "Next" at bounding box center [784, 653] width 212 height 52
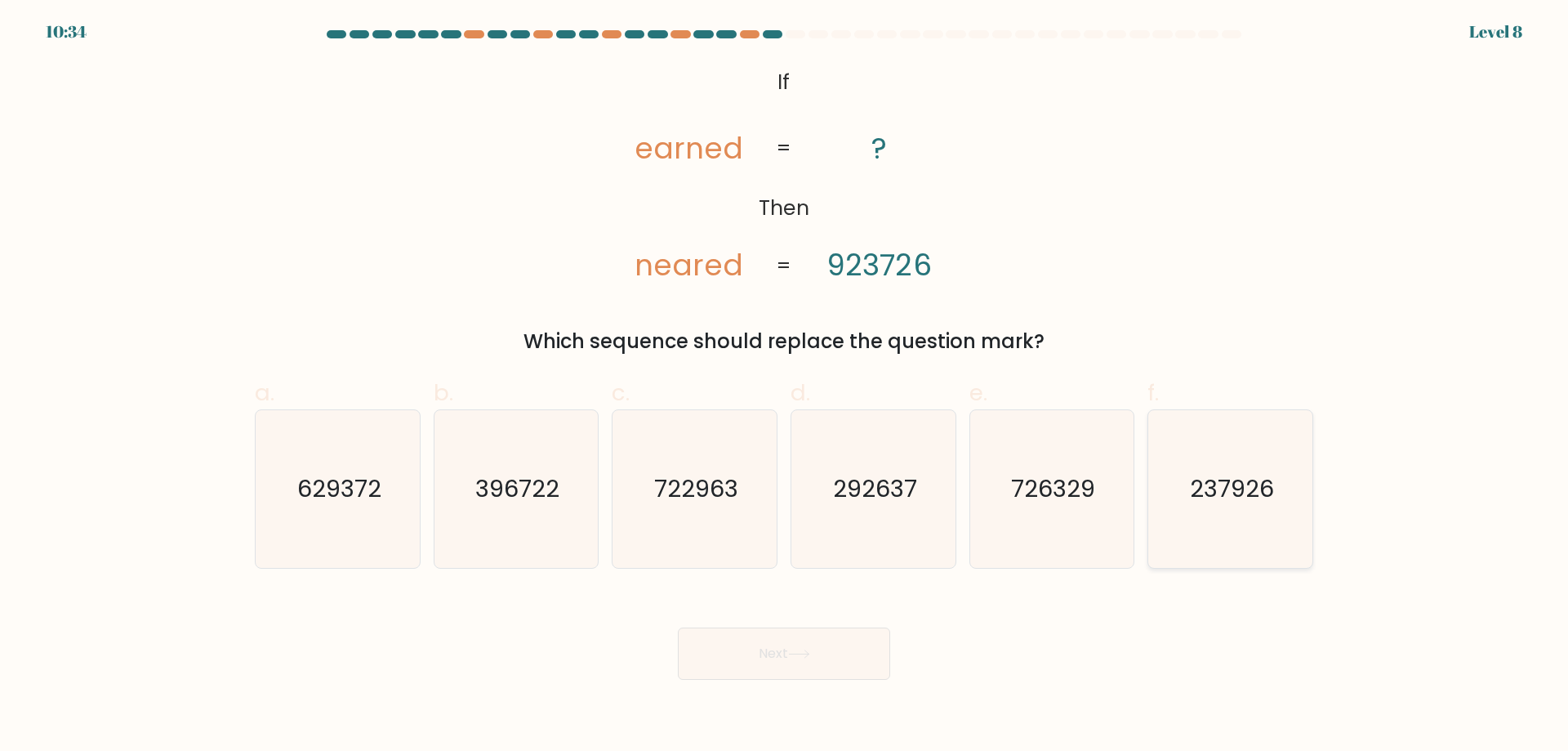
click at [1250, 494] on text "237926" at bounding box center [1232, 489] width 84 height 33
click at [784, 386] on input "f. 237926" at bounding box center [784, 381] width 1 height 11
radio input "true"
click at [810, 653] on icon at bounding box center [799, 654] width 22 height 9
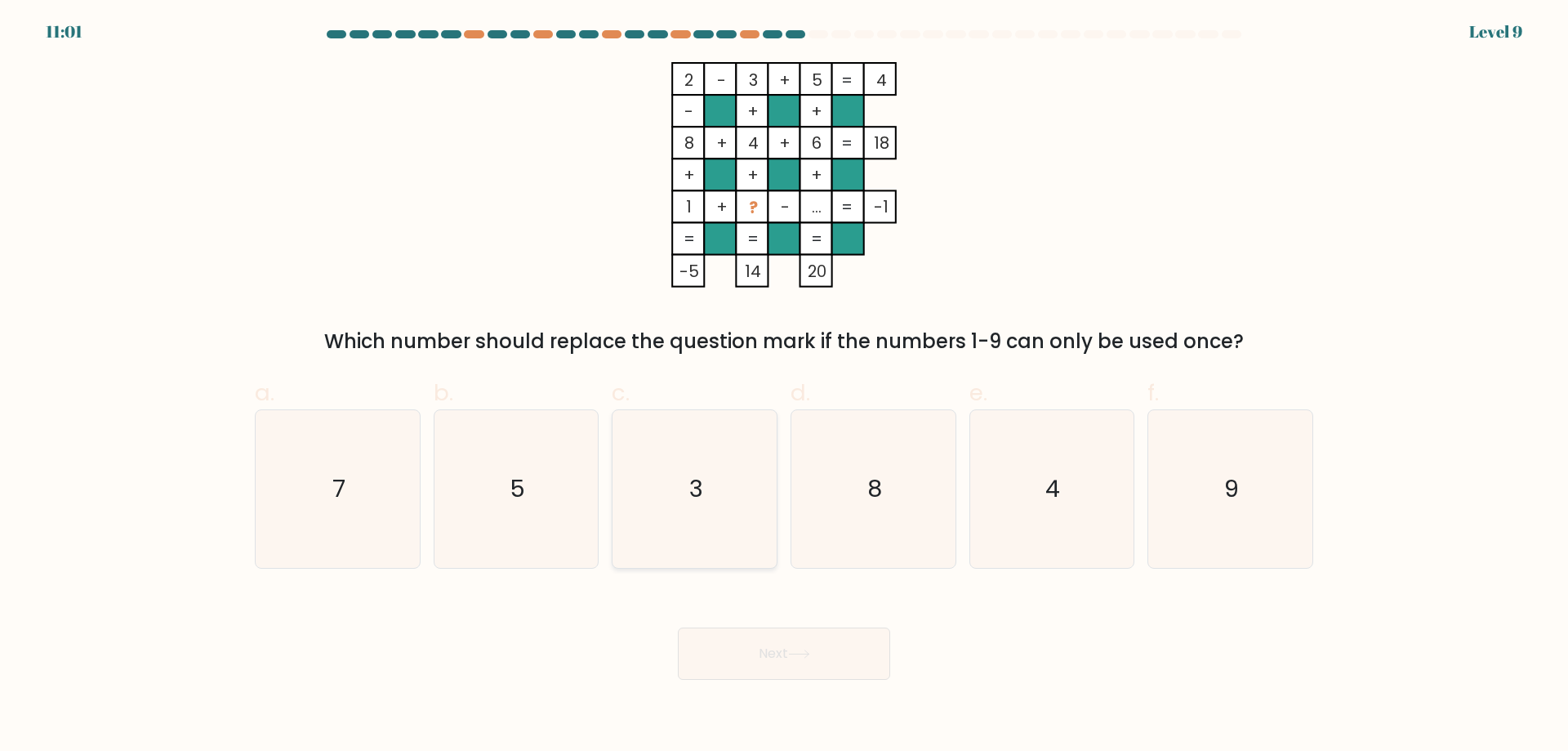
click at [721, 483] on icon "3" at bounding box center [695, 489] width 157 height 158
click at [784, 386] on input "c. 3" at bounding box center [784, 381] width 1 height 11
radio input "true"
click at [797, 642] on button "Next" at bounding box center [784, 653] width 212 height 52
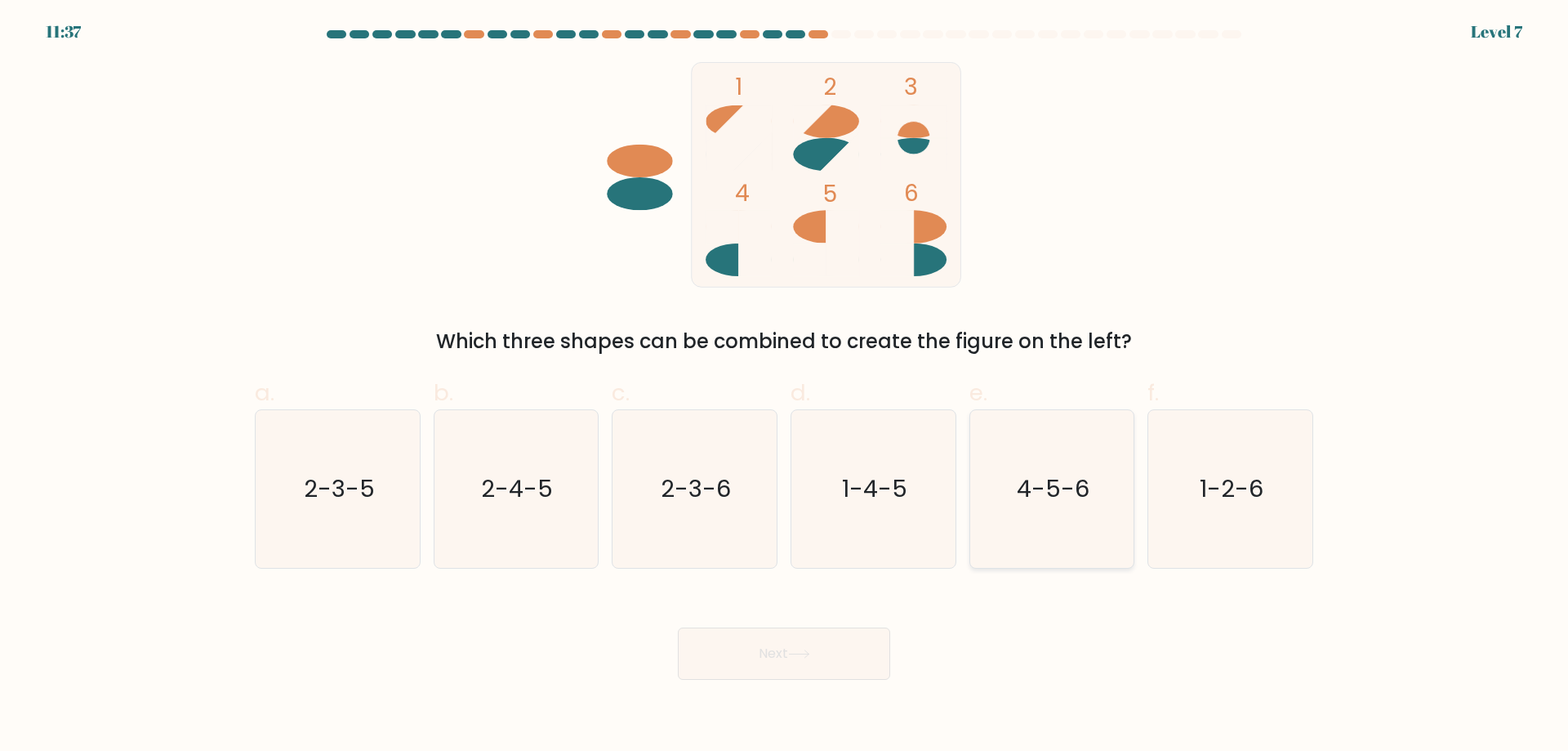
click at [1076, 502] on text "4-5-6" at bounding box center [1052, 489] width 72 height 33
click at [784, 386] on input "e. 4-5-6" at bounding box center [784, 381] width 1 height 11
radio input "true"
click at [803, 654] on icon at bounding box center [798, 654] width 19 height 7
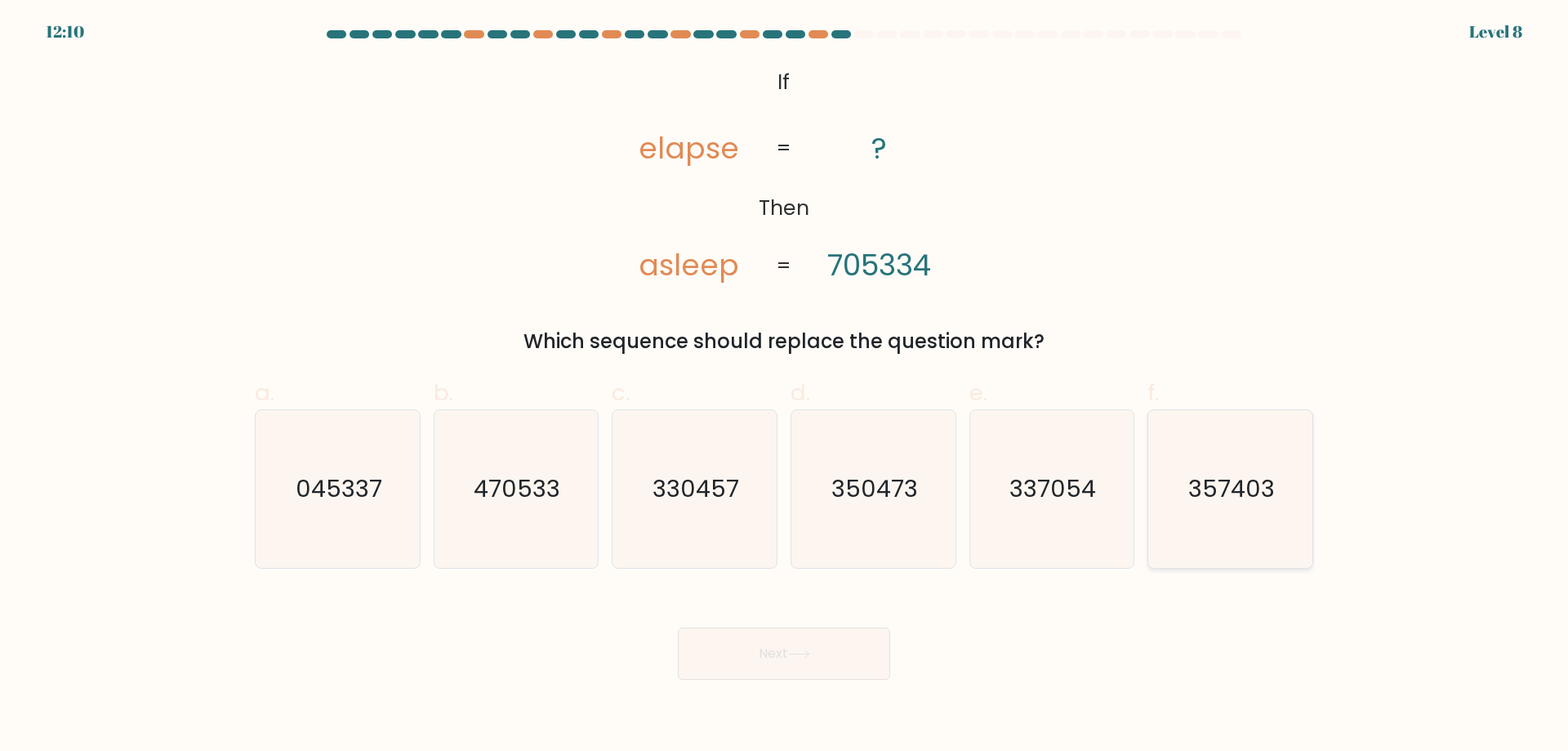
click at [1199, 501] on text "357403" at bounding box center [1232, 489] width 87 height 33
click at [784, 386] on input "f. 357403" at bounding box center [784, 381] width 1 height 11
radio input "true"
click at [800, 643] on button "Next" at bounding box center [784, 653] width 212 height 52
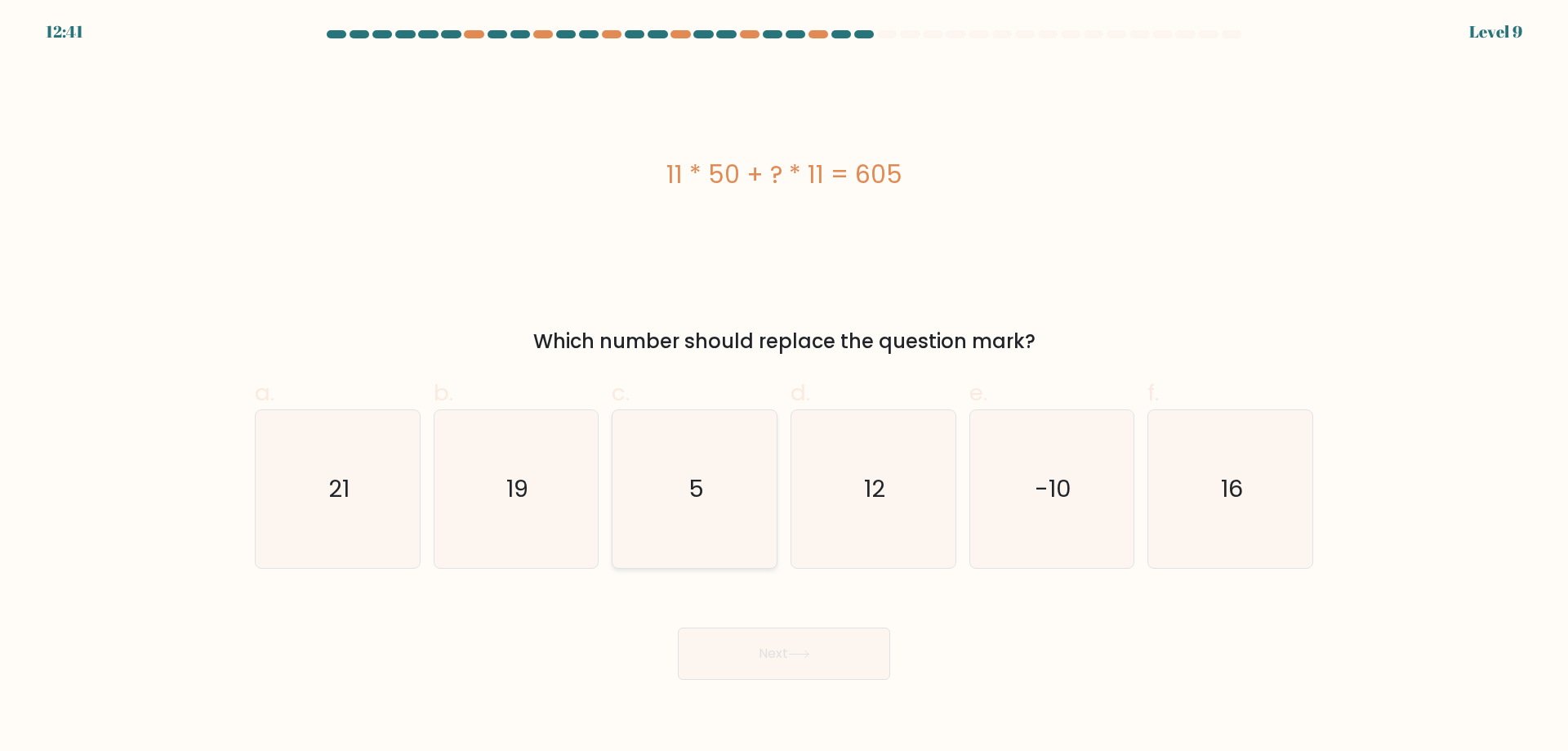
click at [676, 527] on icon "5" at bounding box center [695, 489] width 157 height 158
click at [784, 386] on input "c. 5" at bounding box center [784, 381] width 1 height 11
radio input "true"
click at [745, 643] on button "Next" at bounding box center [784, 653] width 212 height 52
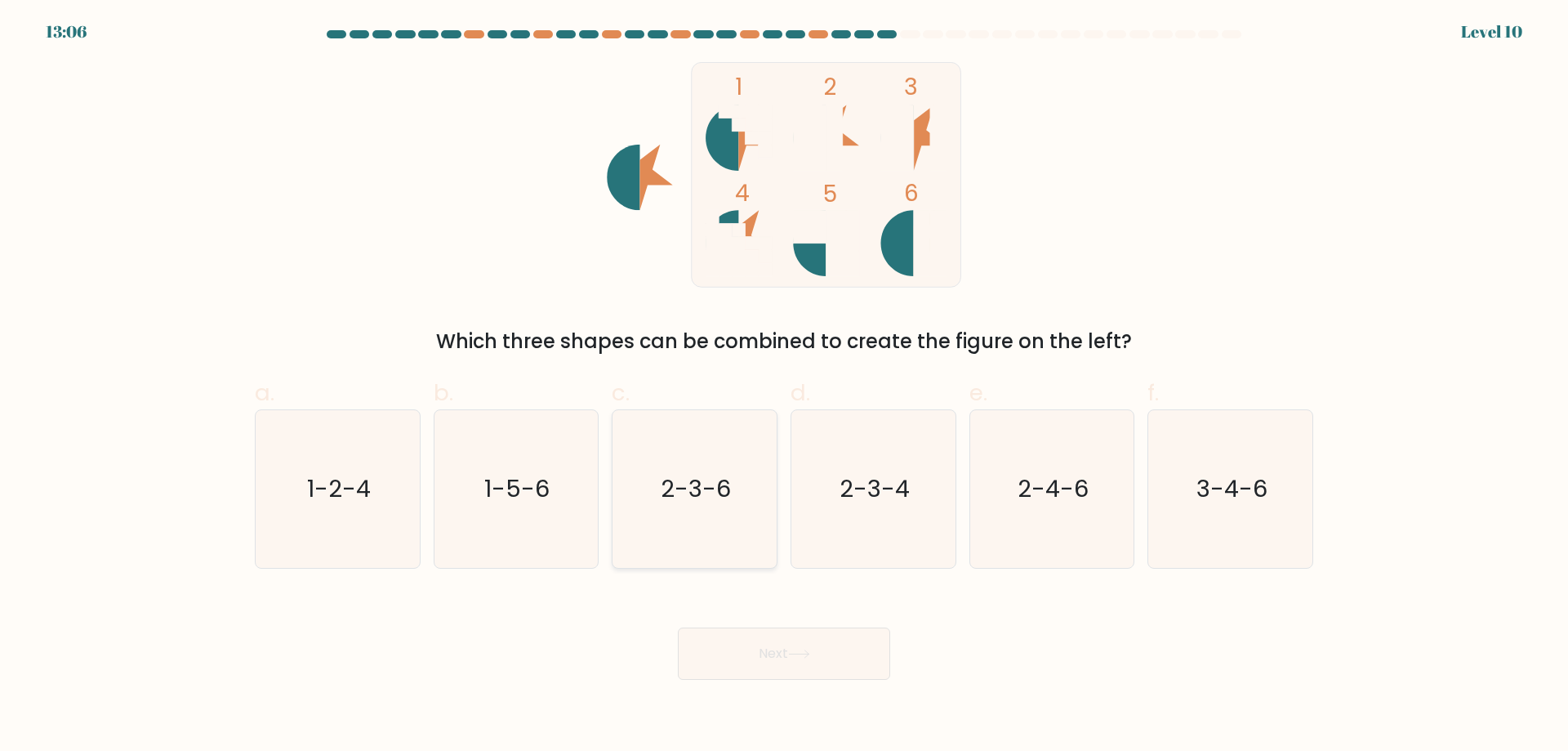
click at [690, 487] on text "2-3-6" at bounding box center [696, 489] width 70 height 33
click at [784, 386] on input "c. 2-3-6" at bounding box center [784, 381] width 1 height 11
radio input "true"
click at [777, 650] on button "Next" at bounding box center [784, 653] width 212 height 52
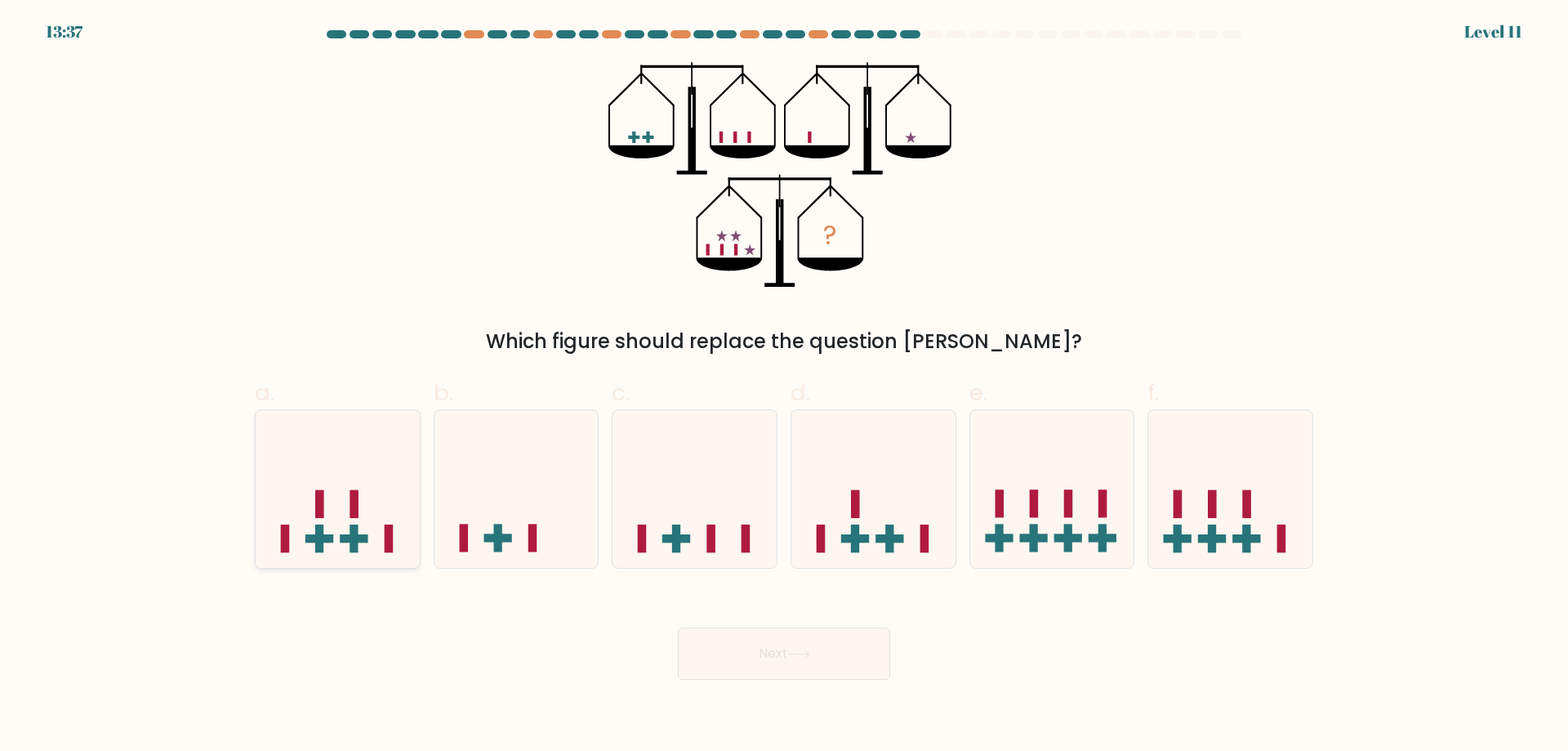
click at [366, 528] on icon at bounding box center [337, 488] width 164 height 136
click at [784, 386] on input "a." at bounding box center [784, 381] width 1 height 11
radio input "true"
click at [812, 647] on button "Next" at bounding box center [784, 653] width 212 height 52
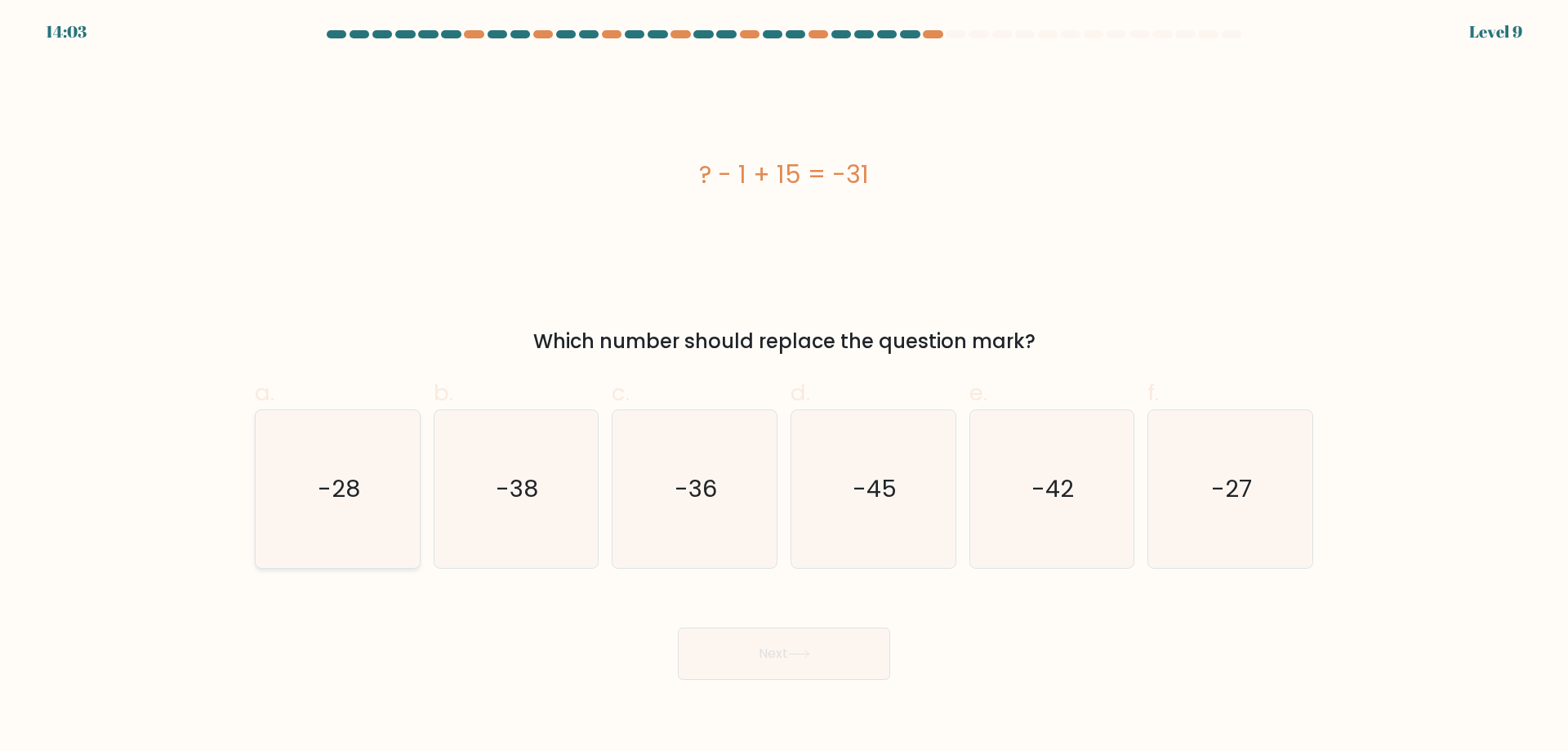
click at [329, 507] on icon "-28" at bounding box center [338, 489] width 157 height 158
click at [784, 386] on input "a. -28" at bounding box center [784, 381] width 1 height 11
radio input "true"
click at [812, 644] on button "Next" at bounding box center [784, 653] width 212 height 52
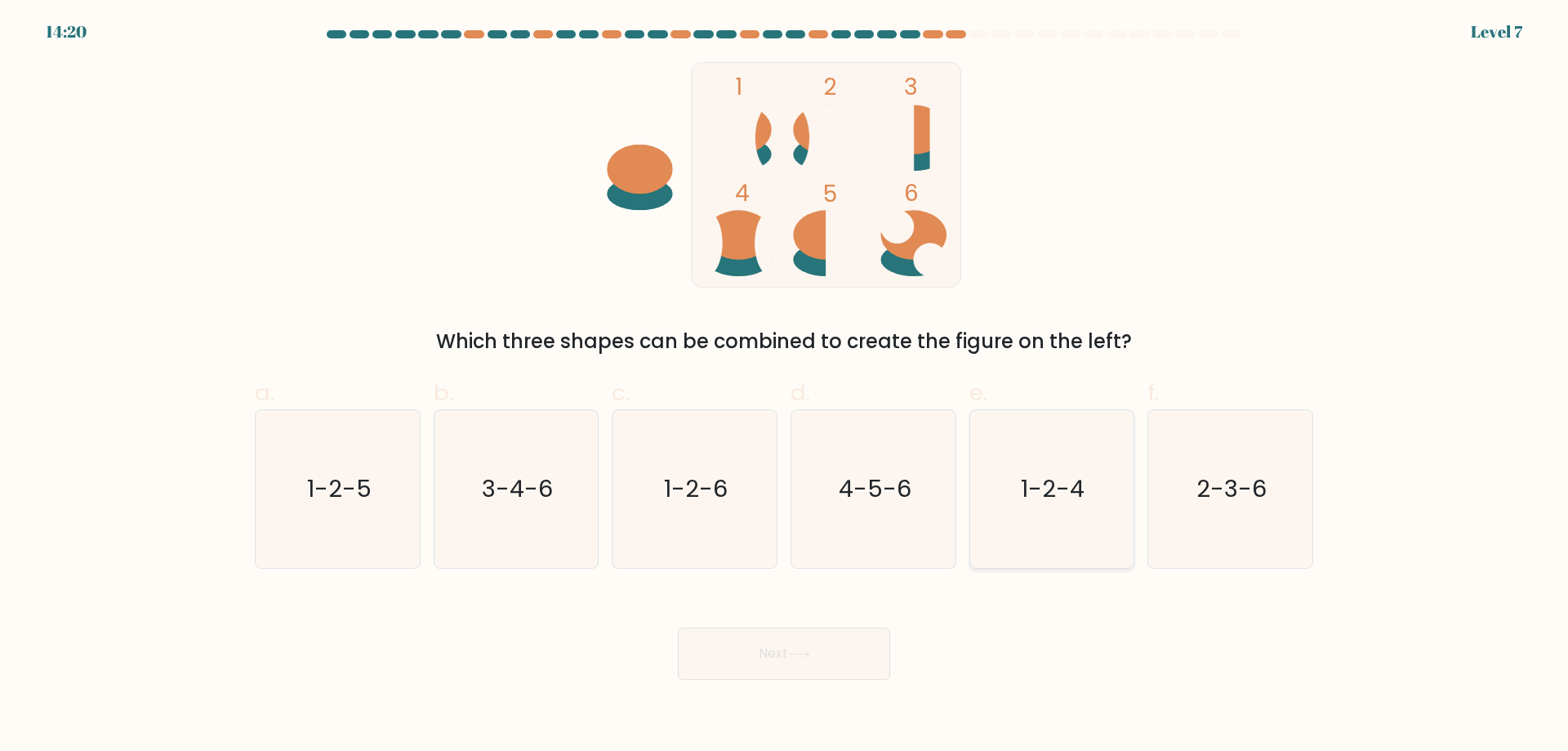
click at [1053, 481] on text "1-2-4" at bounding box center [1054, 489] width 64 height 33
click at [784, 386] on input "e. 1-2-4" at bounding box center [784, 381] width 1 height 11
radio input "true"
click at [780, 648] on button "Next" at bounding box center [784, 653] width 212 height 52
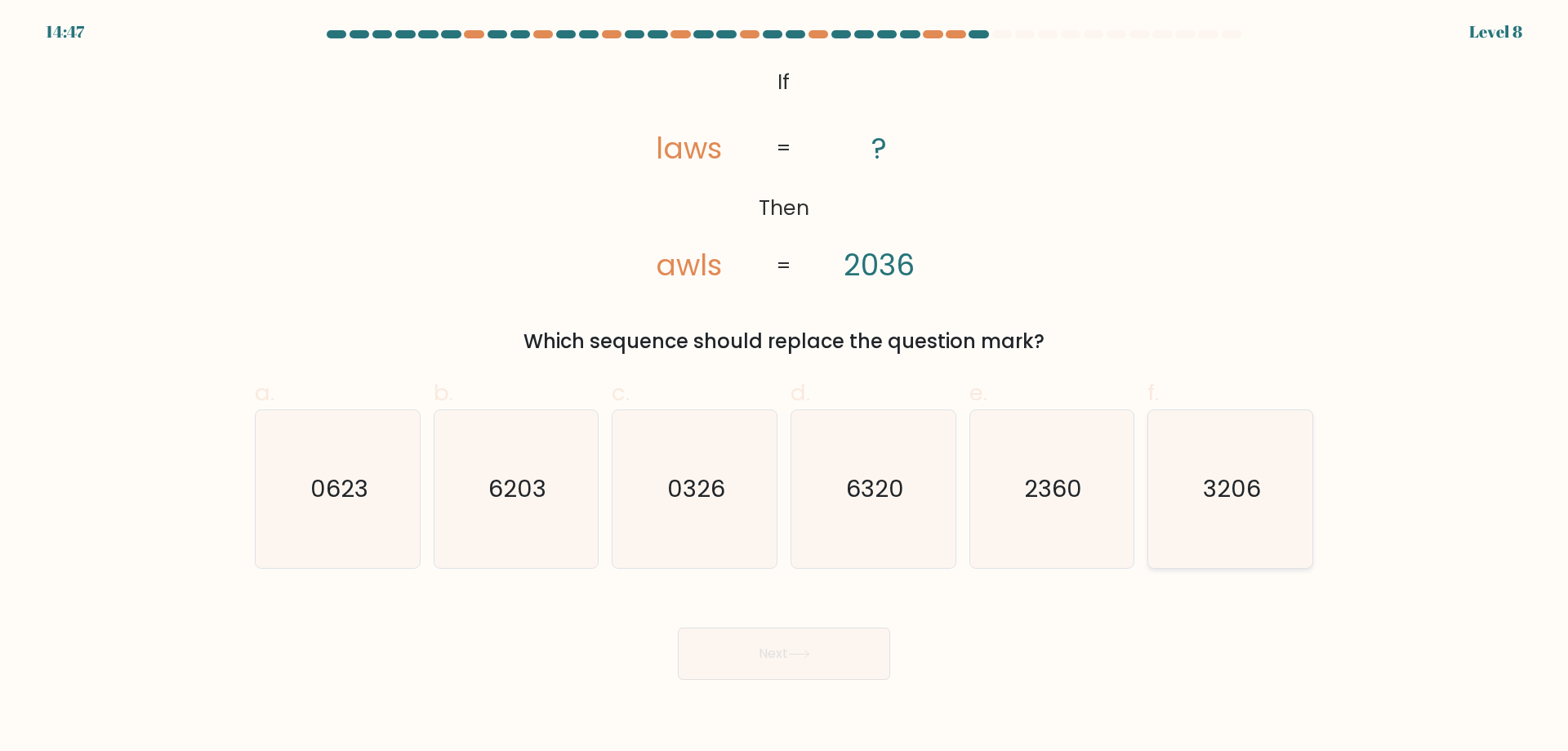
click at [1217, 498] on text "3206" at bounding box center [1231, 489] width 58 height 33
click at [784, 386] on input "f. 3206" at bounding box center [784, 381] width 1 height 11
radio input "true"
click at [722, 662] on button "Next" at bounding box center [784, 653] width 212 height 52
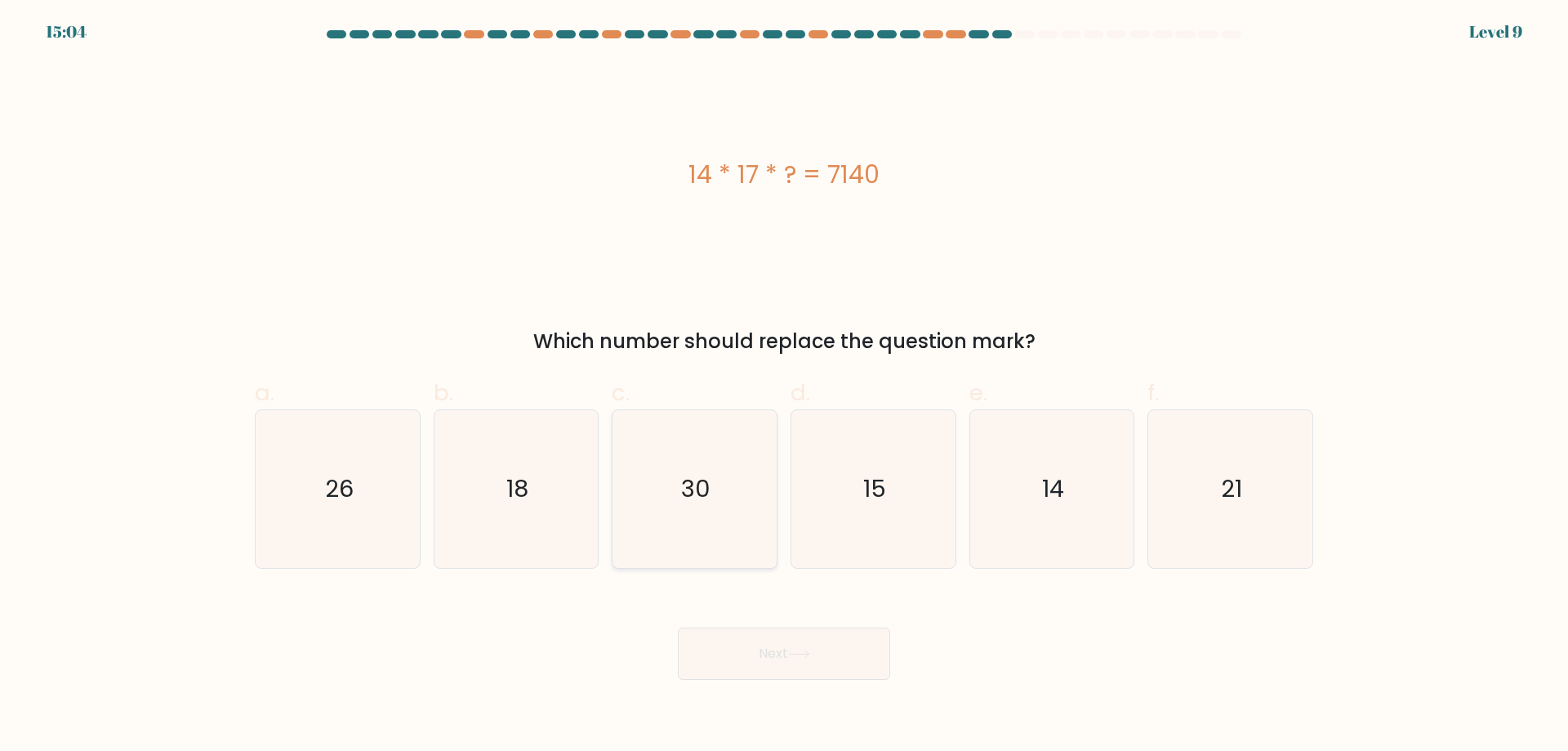
click at [648, 470] on icon "30" at bounding box center [695, 489] width 157 height 158
click at [784, 386] on input "c. 30" at bounding box center [784, 381] width 1 height 11
radio input "true"
click at [782, 642] on button "Next" at bounding box center [784, 653] width 212 height 52
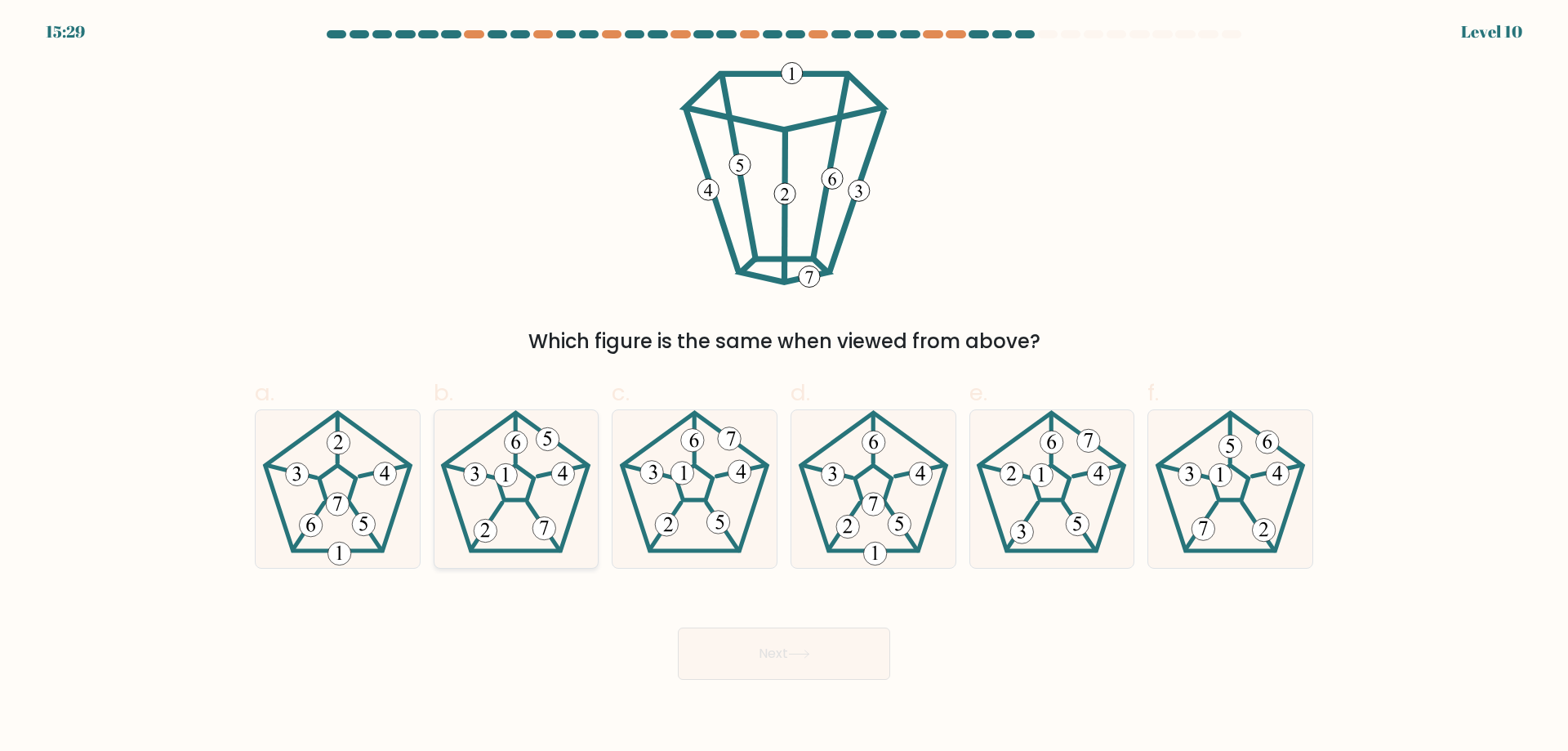
click at [492, 494] on icon at bounding box center [515, 489] width 157 height 158
click at [784, 386] on input "b." at bounding box center [784, 381] width 1 height 11
radio input "true"
click at [809, 646] on button "Next" at bounding box center [784, 653] width 212 height 52
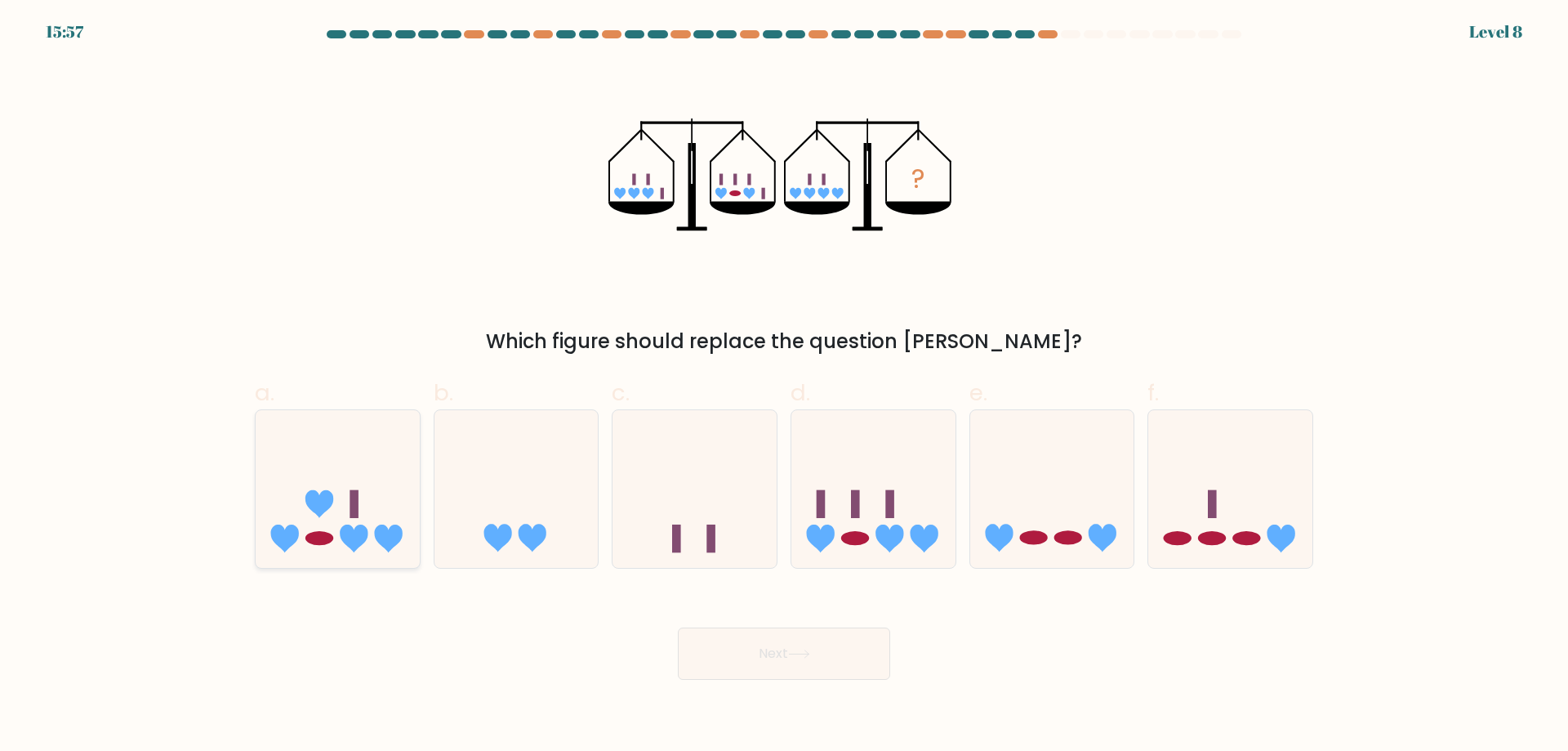
click at [367, 512] on icon at bounding box center [337, 488] width 164 height 136
click at [784, 386] on input "a." at bounding box center [784, 381] width 1 height 11
radio input "true"
click at [832, 660] on button "Next" at bounding box center [784, 653] width 212 height 52
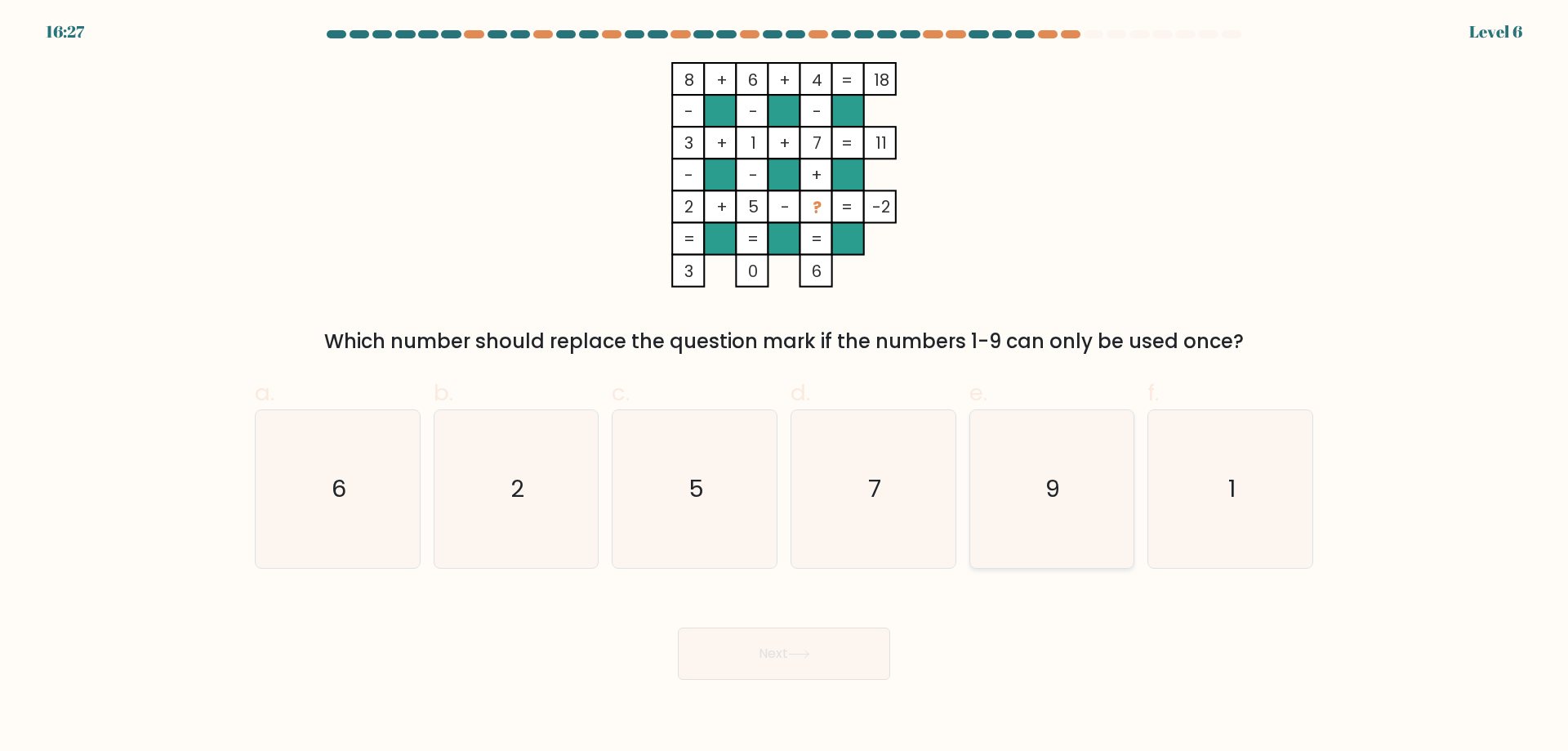
click at [1017, 483] on icon "9" at bounding box center [1051, 489] width 157 height 158
click at [784, 386] on input "e. 9" at bounding box center [784, 381] width 1 height 11
radio input "true"
click at [840, 659] on button "Next" at bounding box center [784, 653] width 212 height 52
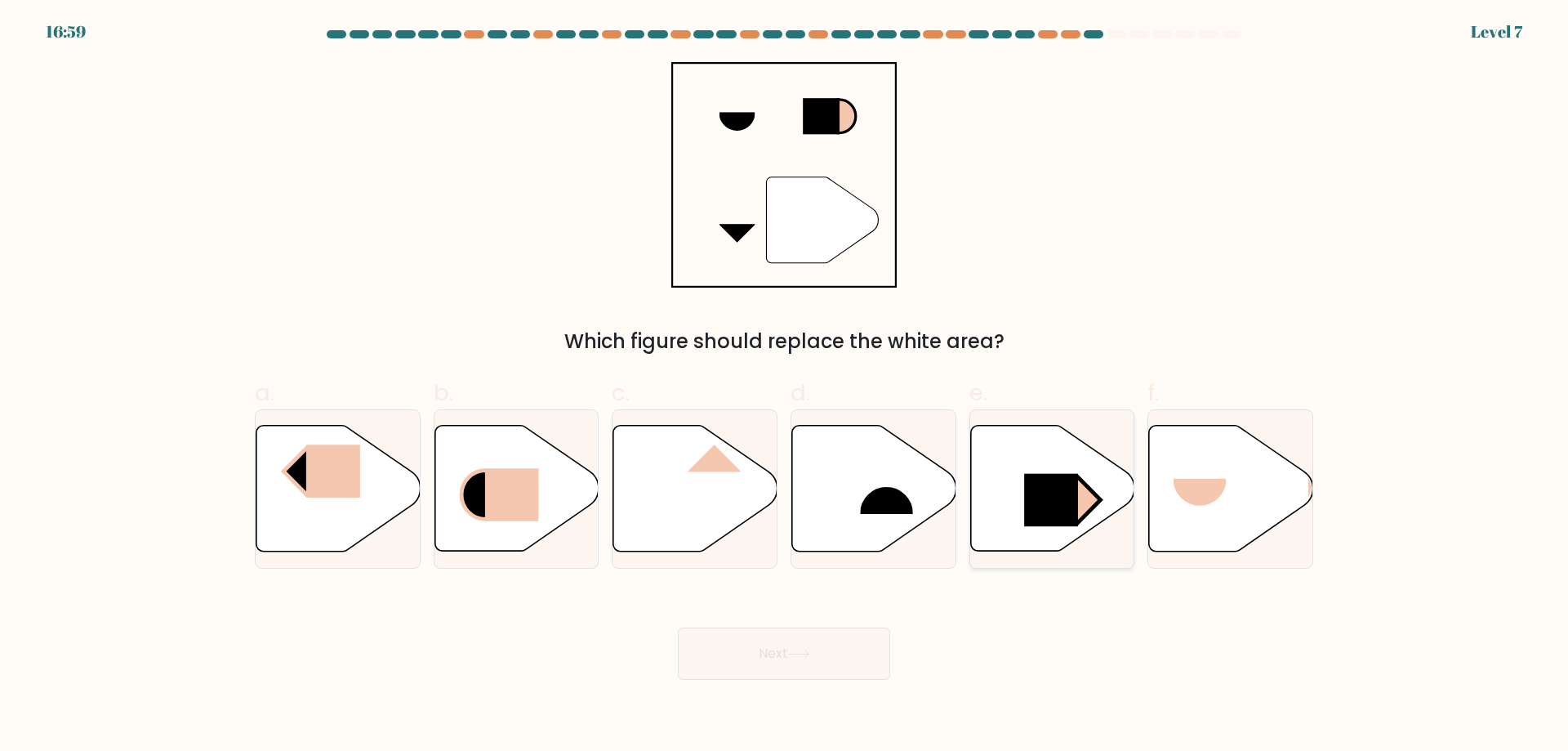
click at [993, 510] on icon at bounding box center [1052, 488] width 164 height 125
click at [784, 386] on input "e." at bounding box center [784, 381] width 1 height 11
radio input "true"
click at [800, 673] on button "Next" at bounding box center [784, 653] width 212 height 52
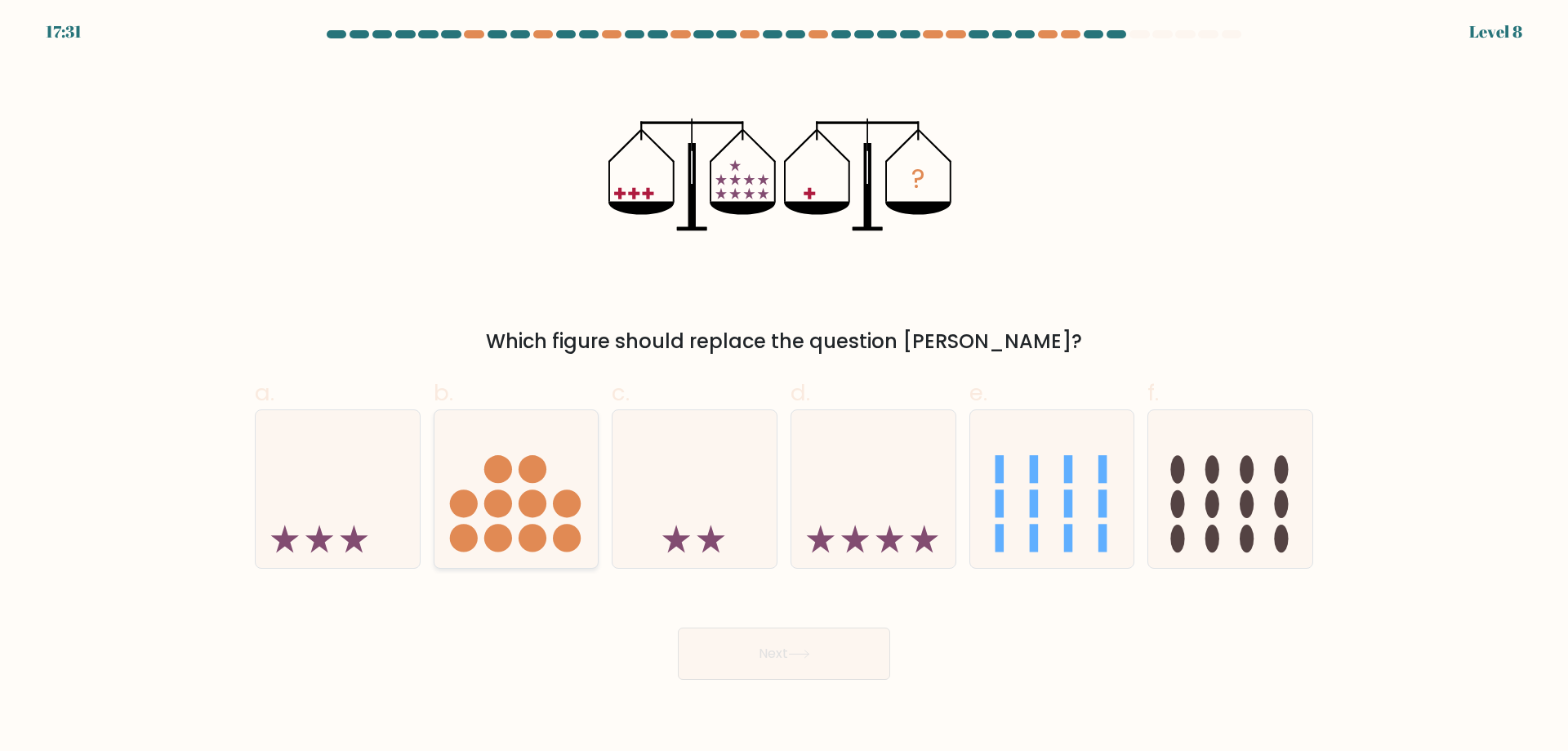
click at [563, 530] on circle at bounding box center [567, 539] width 27 height 27
click at [784, 386] on input "b." at bounding box center [784, 381] width 1 height 11
radio input "true"
click at [753, 645] on button "Next" at bounding box center [784, 653] width 212 height 52
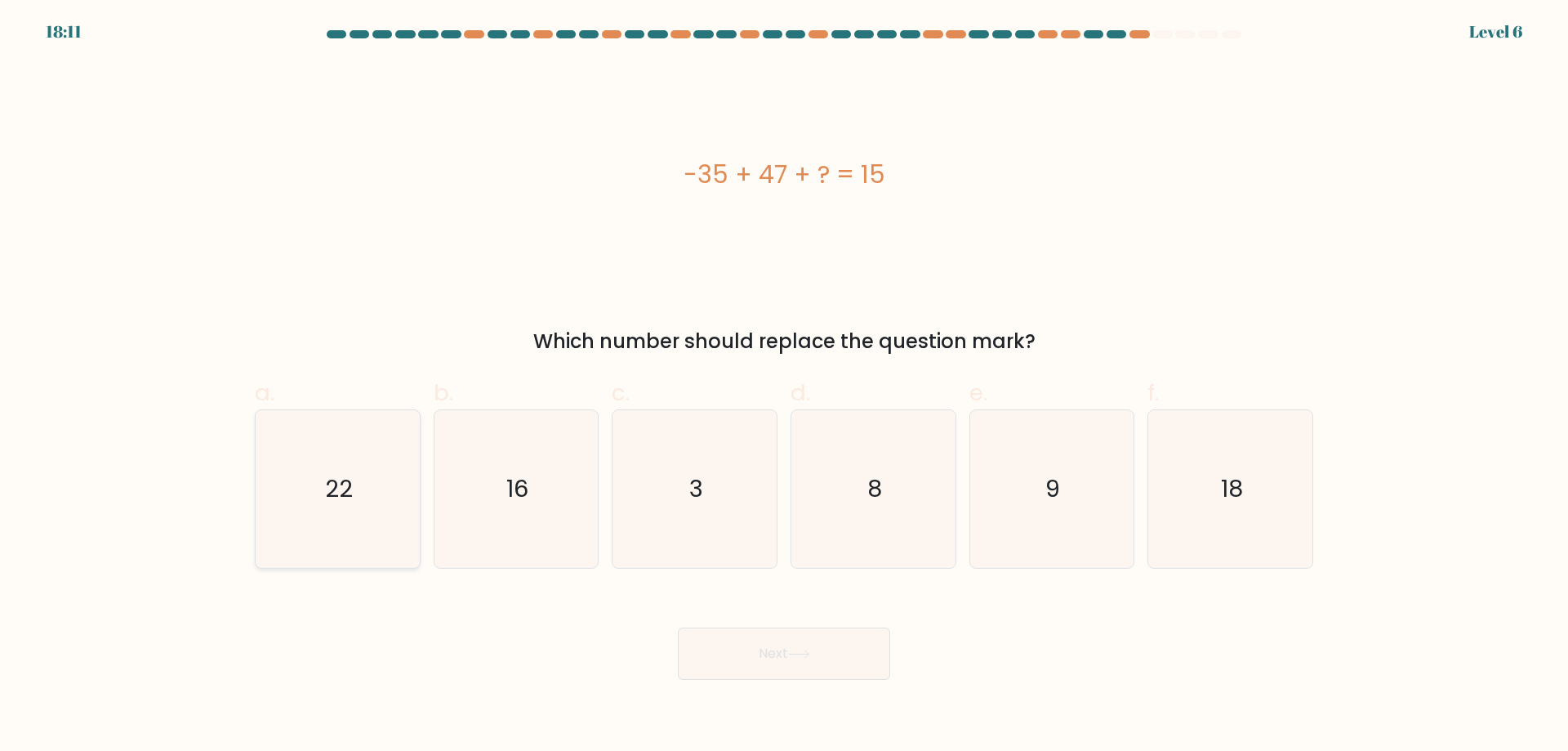
click at [366, 513] on icon "22" at bounding box center [338, 489] width 157 height 158
click at [784, 386] on input "a. 22" at bounding box center [784, 381] width 1 height 11
radio input "true"
click at [784, 636] on button "Next" at bounding box center [784, 653] width 212 height 52
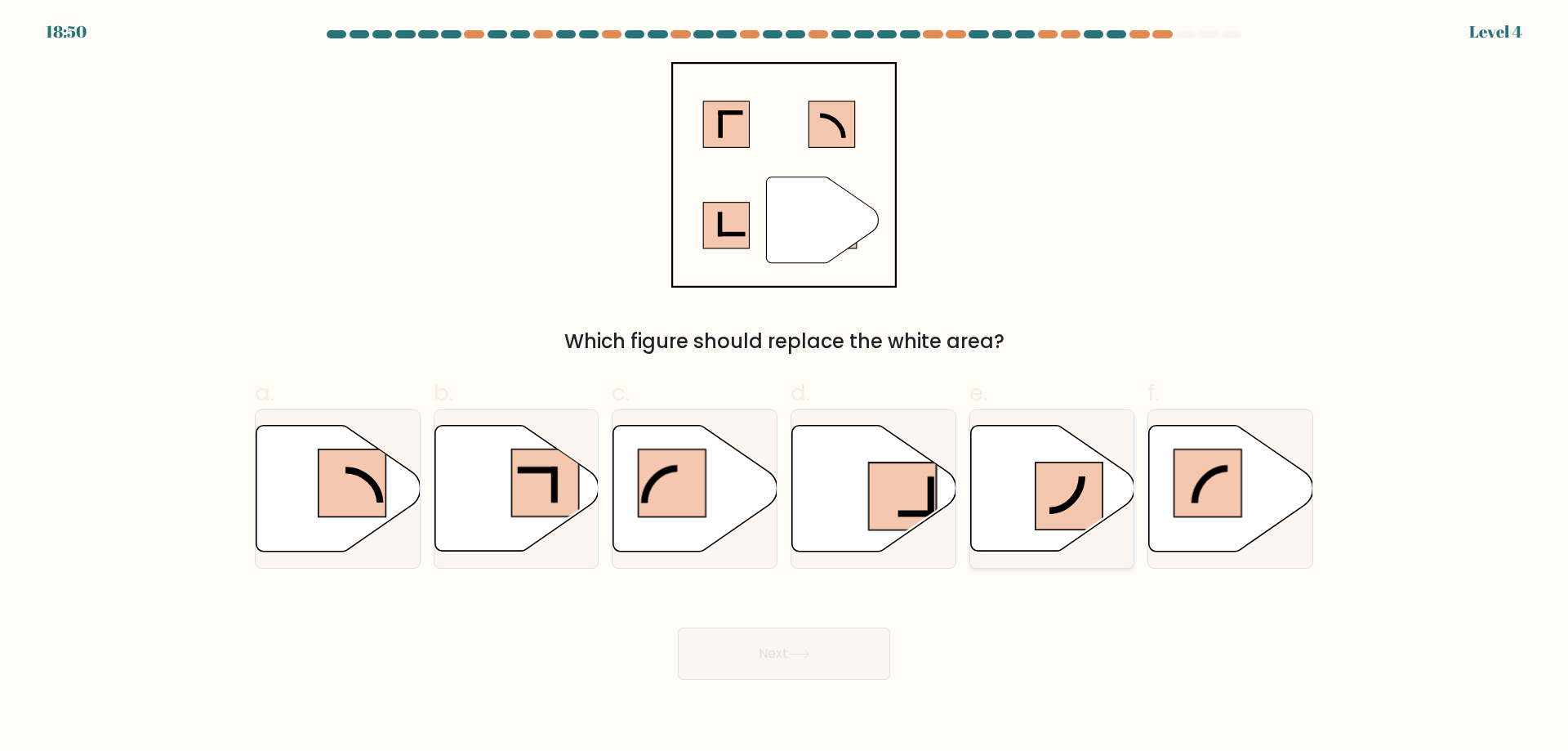
click at [1009, 506] on icon at bounding box center [1052, 488] width 164 height 125
click at [784, 386] on input "e." at bounding box center [784, 381] width 1 height 11
radio input "true"
click at [744, 636] on button "Next" at bounding box center [784, 653] width 212 height 52
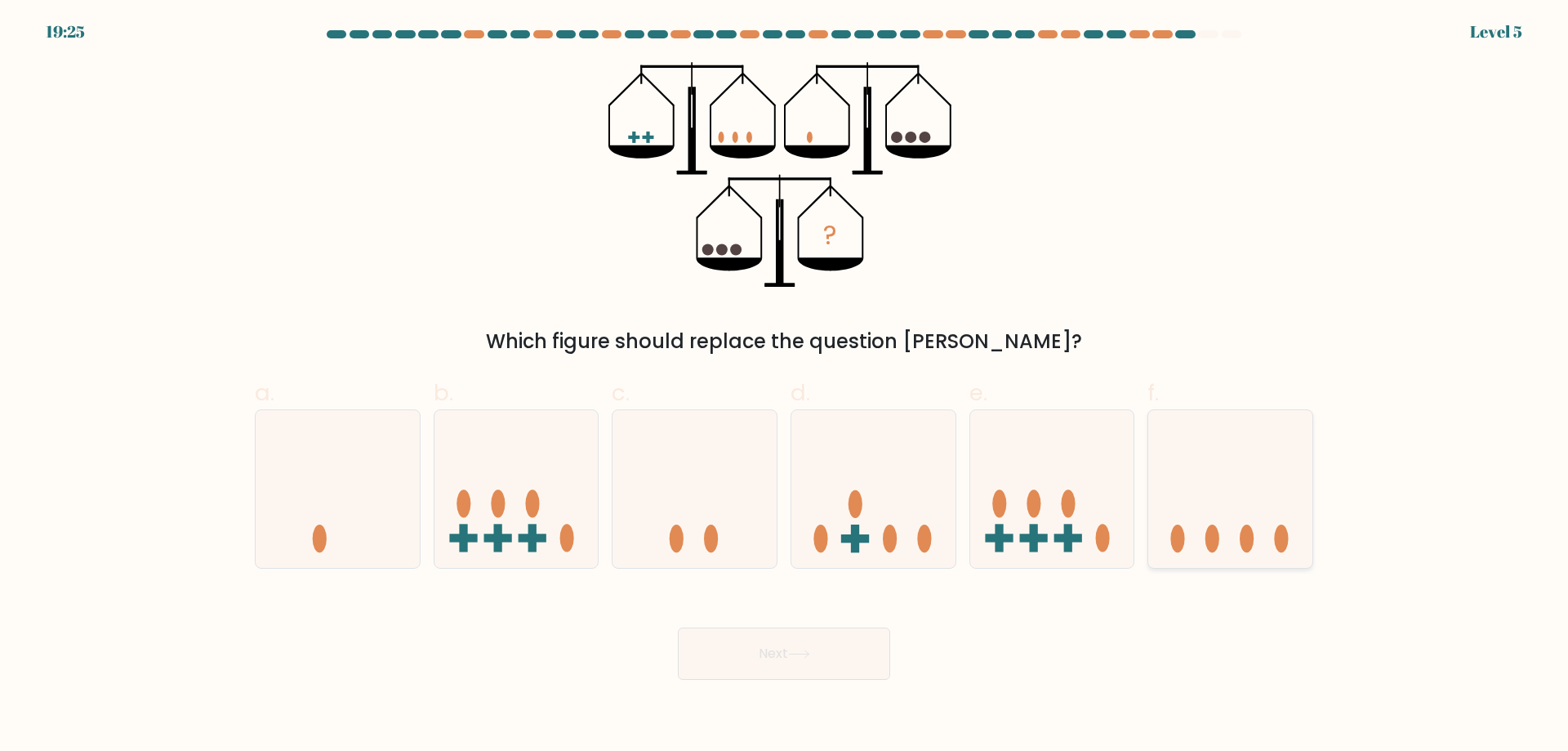
click at [1202, 519] on icon at bounding box center [1229, 488] width 164 height 136
click at [784, 386] on input "f." at bounding box center [784, 381] width 1 height 11
radio input "true"
click at [808, 654] on icon at bounding box center [798, 654] width 19 height 7
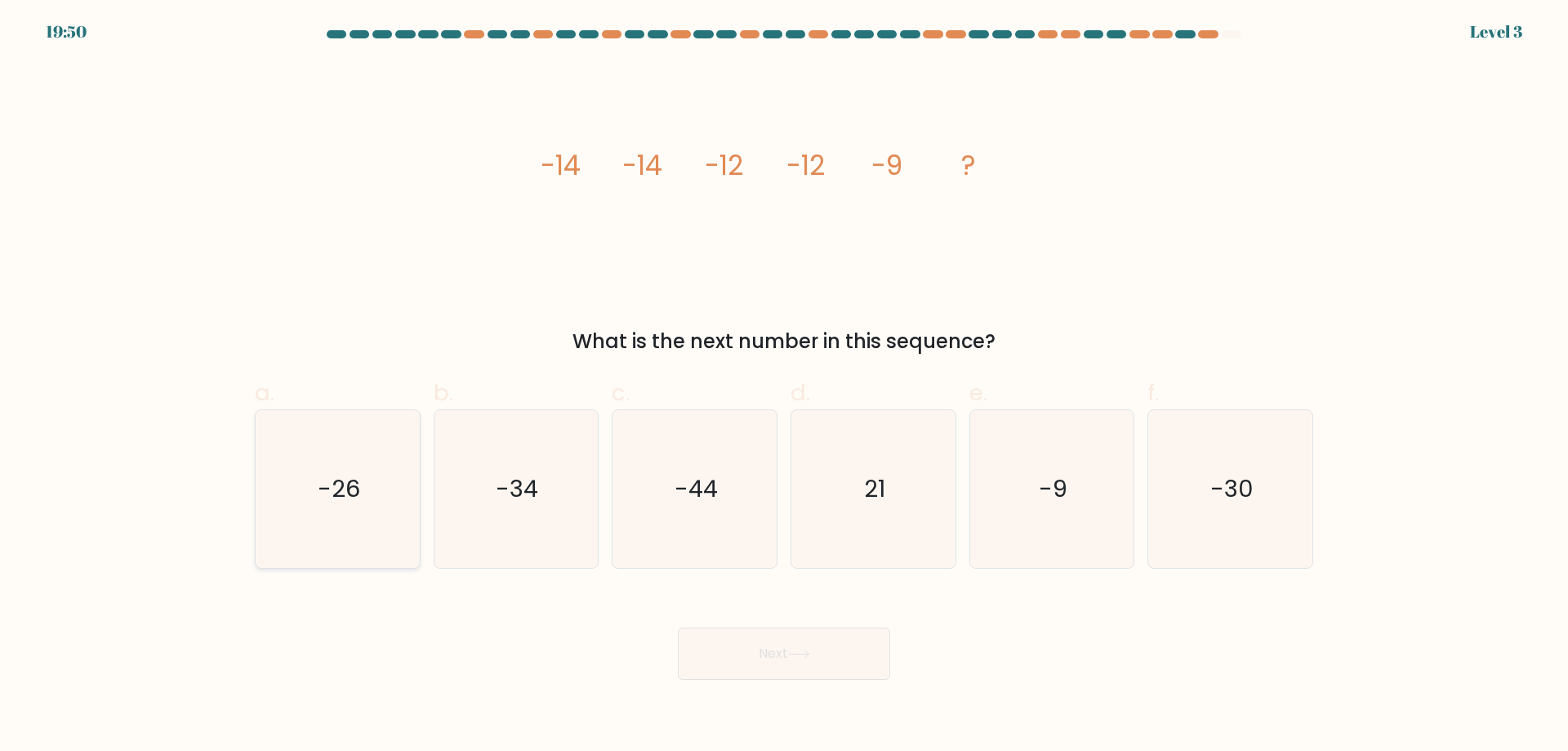
click at [366, 510] on icon "-26" at bounding box center [338, 489] width 157 height 158
click at [784, 386] on input "a. -26" at bounding box center [784, 381] width 1 height 11
radio input "true"
click at [760, 642] on button "Next" at bounding box center [784, 653] width 212 height 52
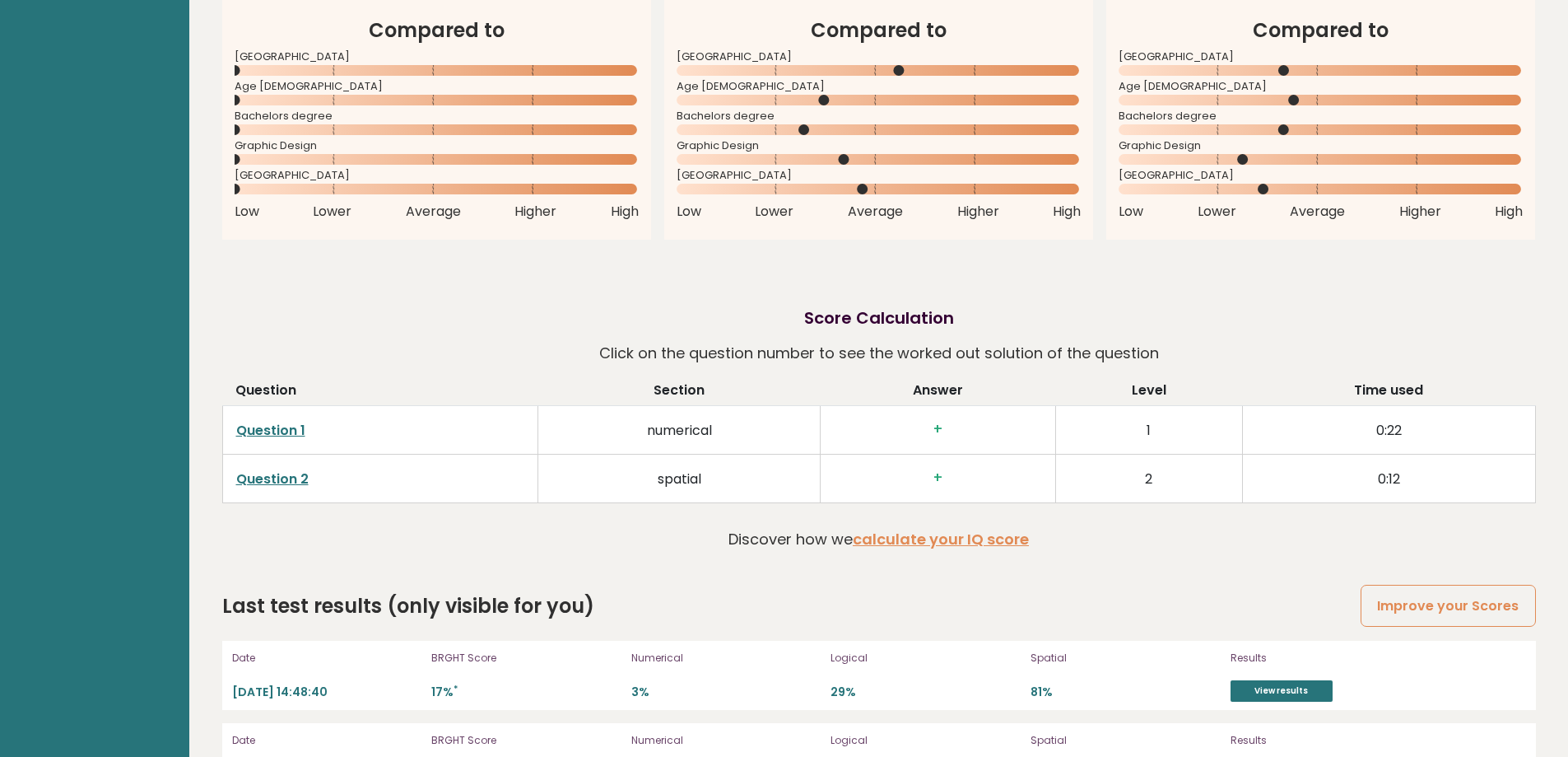
scroll to position [1760, 0]
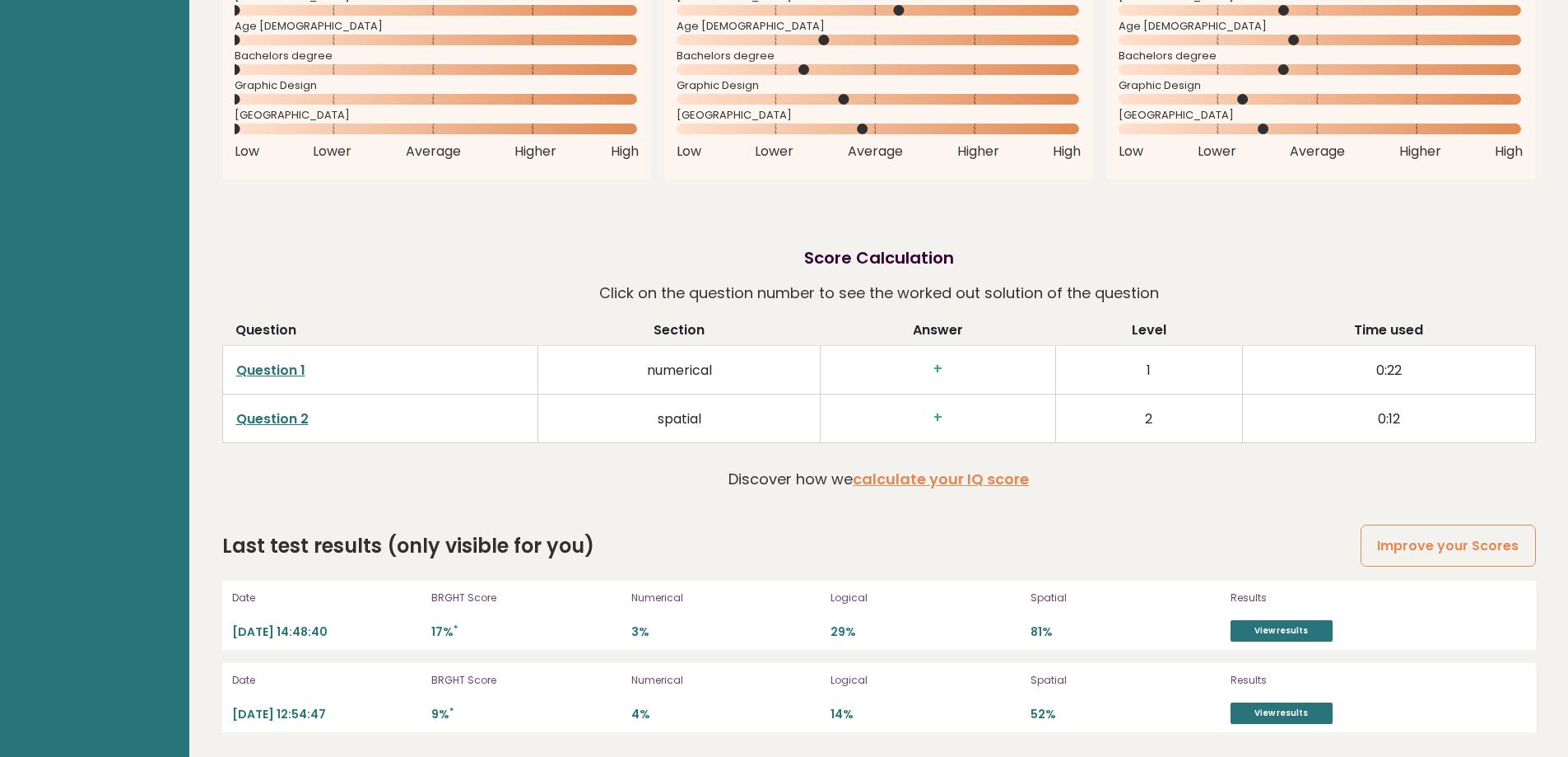
click at [308, 631] on p "2025-09-11 14:48:40" at bounding box center [328, 631] width 190 height 16
click at [1255, 631] on link "View results" at bounding box center [1281, 631] width 102 height 21
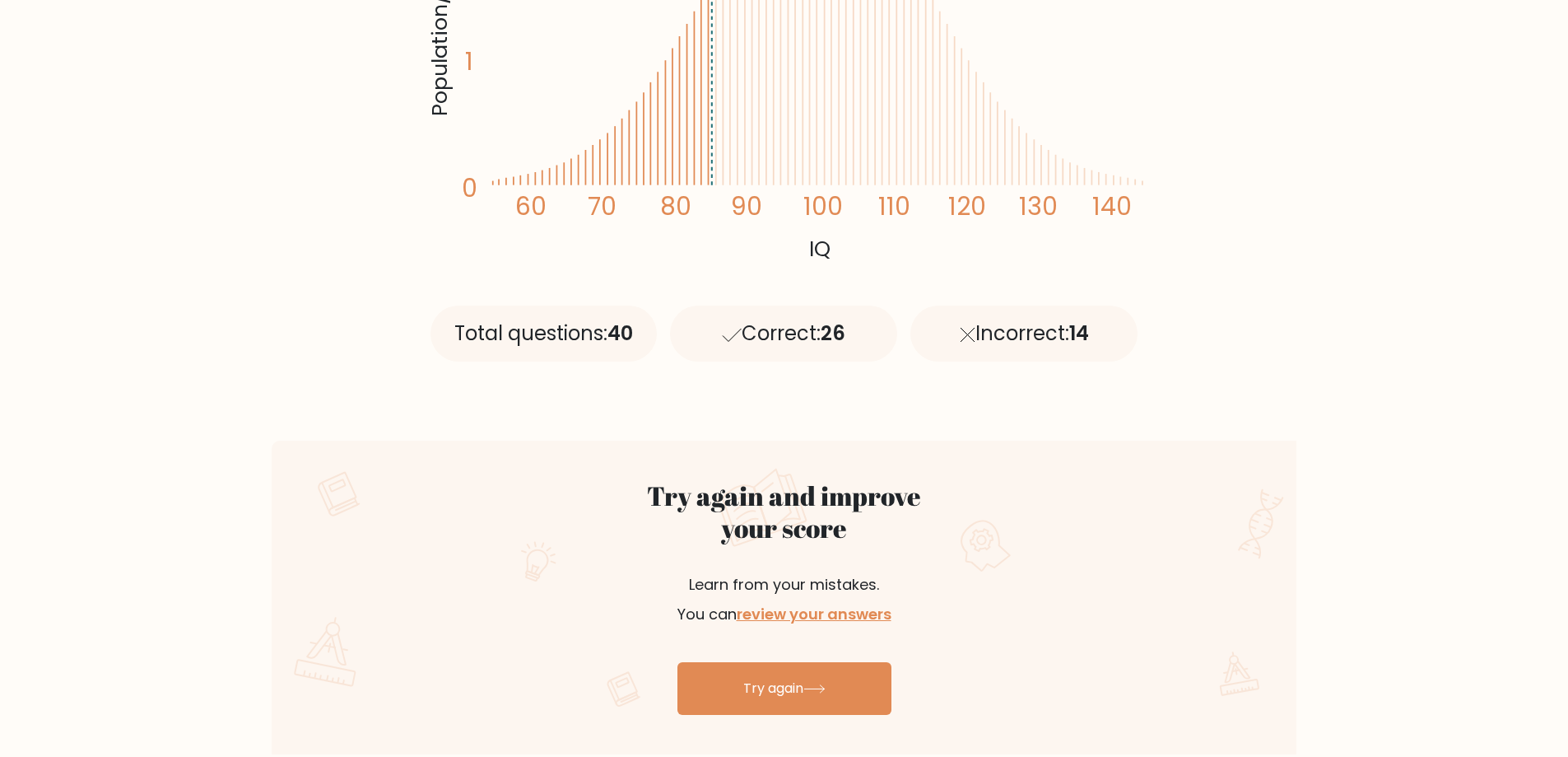
scroll to position [659, 0]
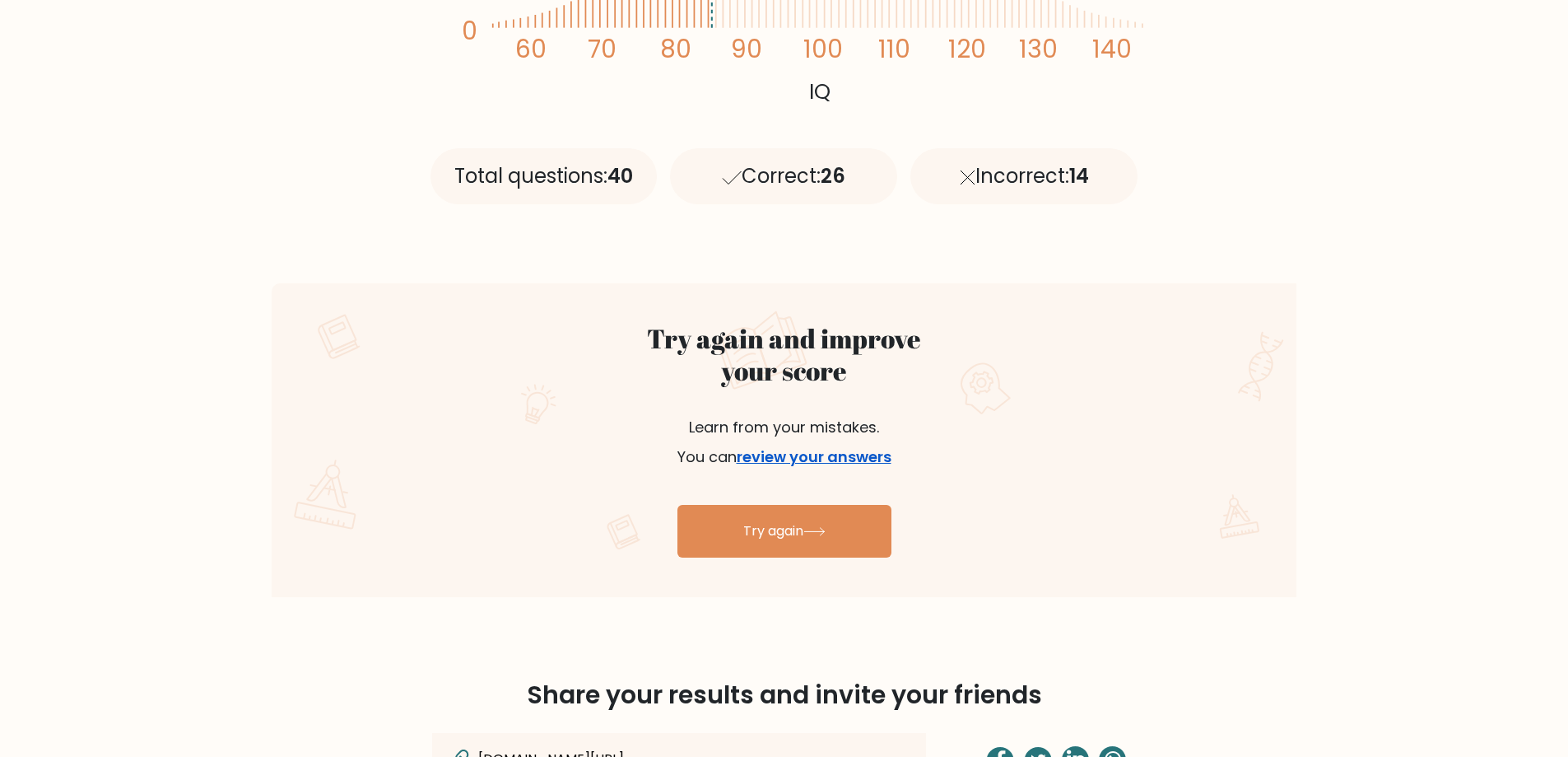
click at [850, 456] on link "review your answers" at bounding box center [814, 456] width 155 height 20
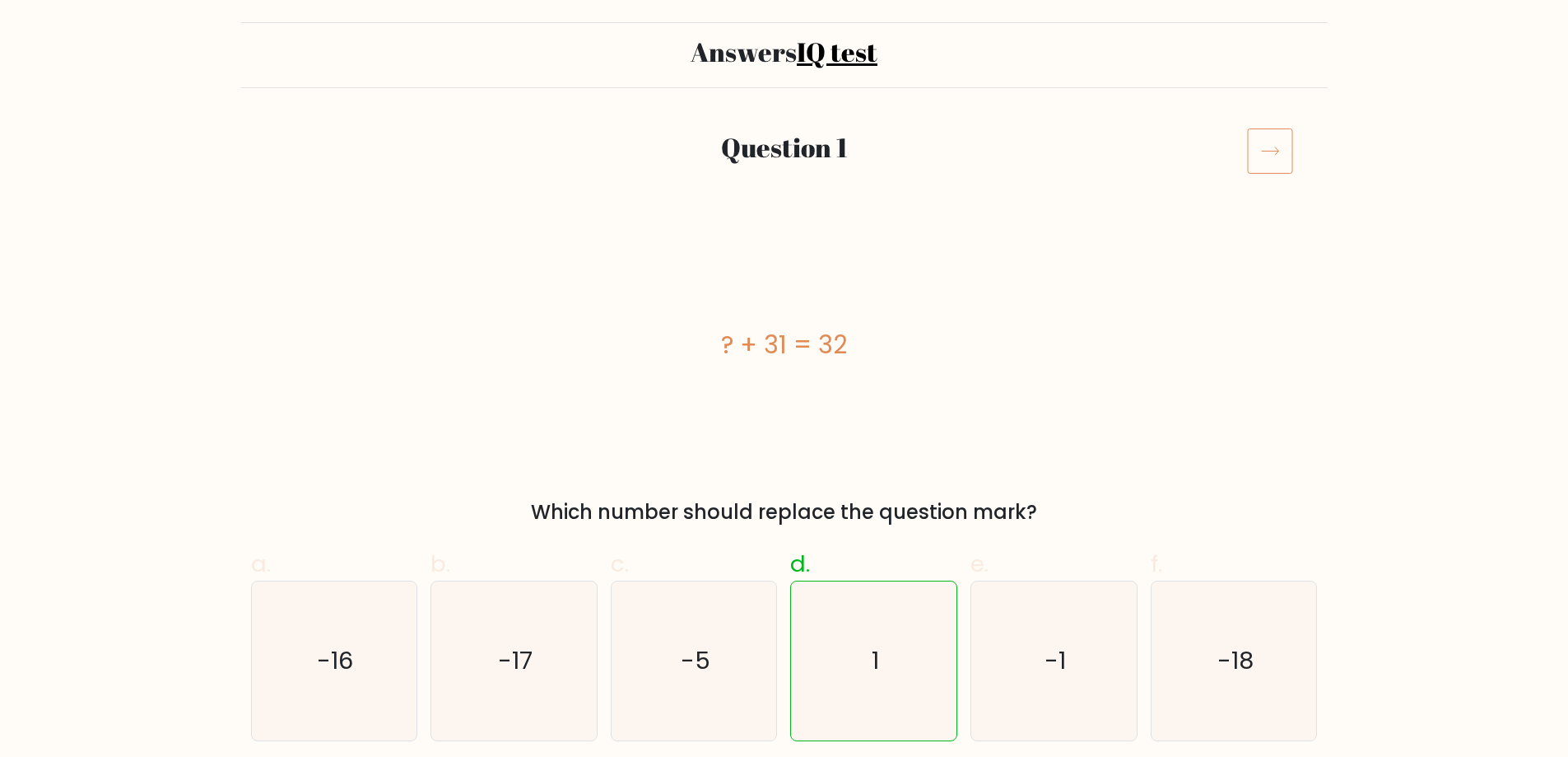
scroll to position [82, 0]
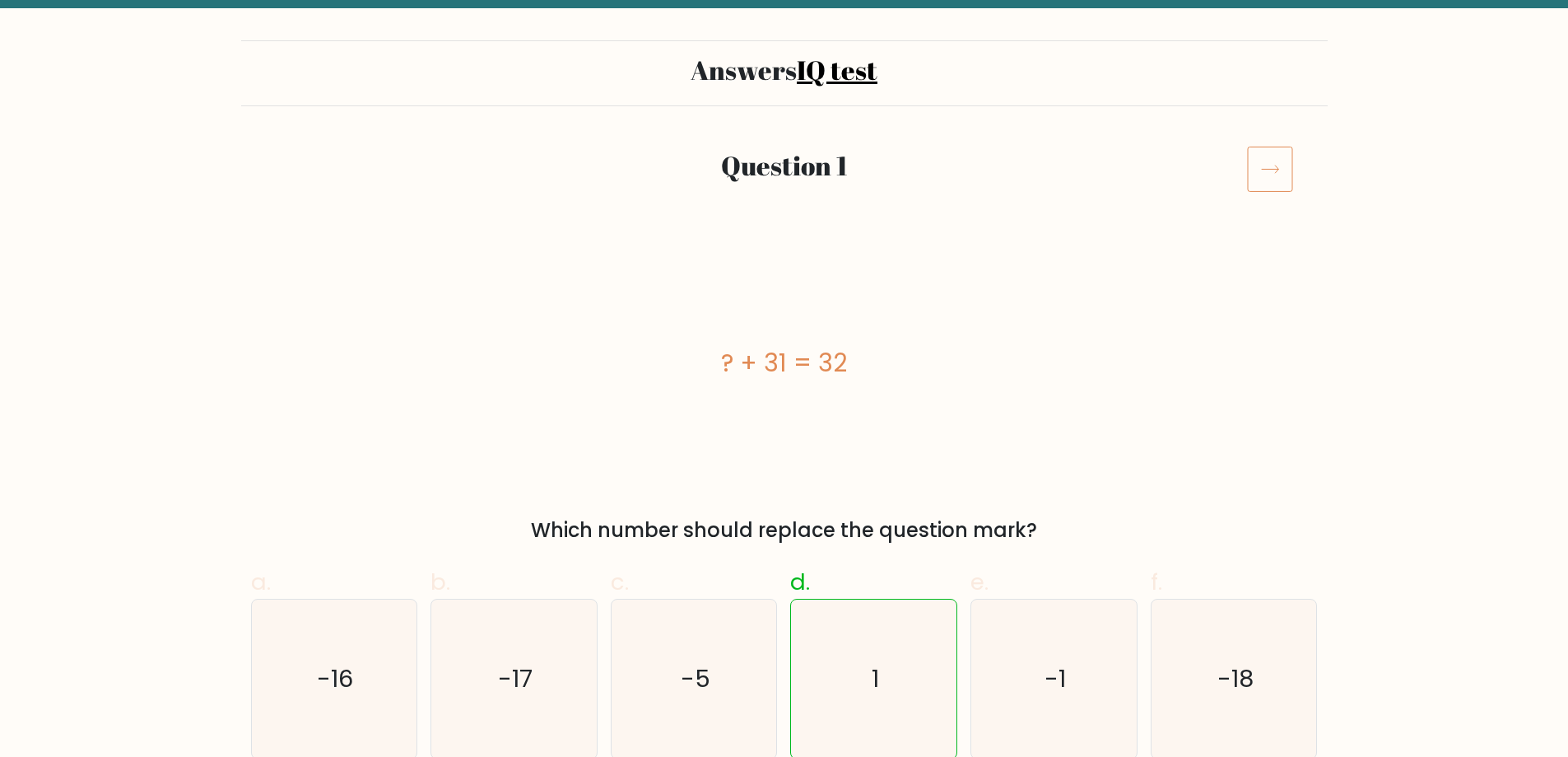
click at [1260, 173] on icon at bounding box center [1270, 169] width 46 height 46
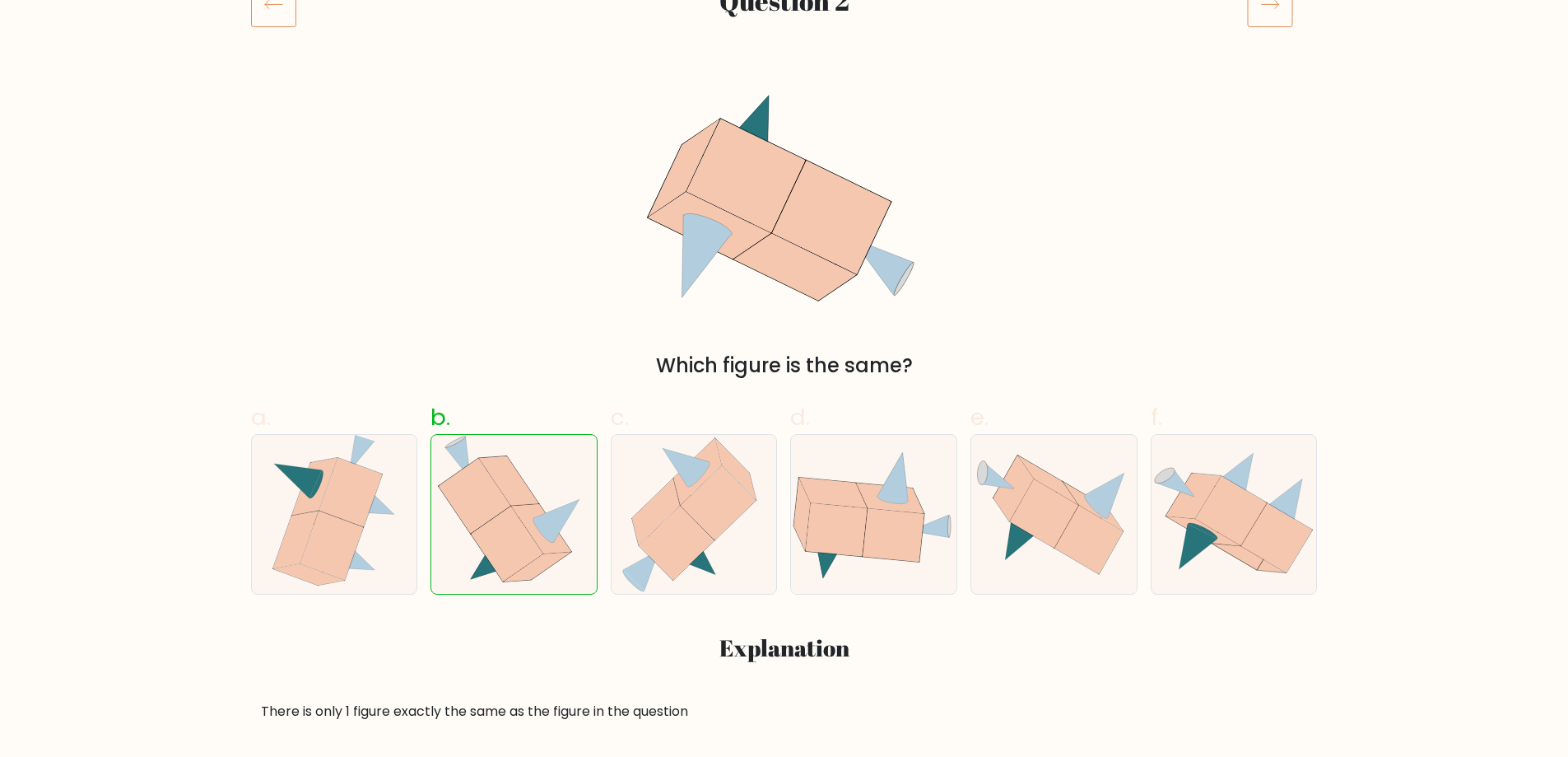
scroll to position [164, 0]
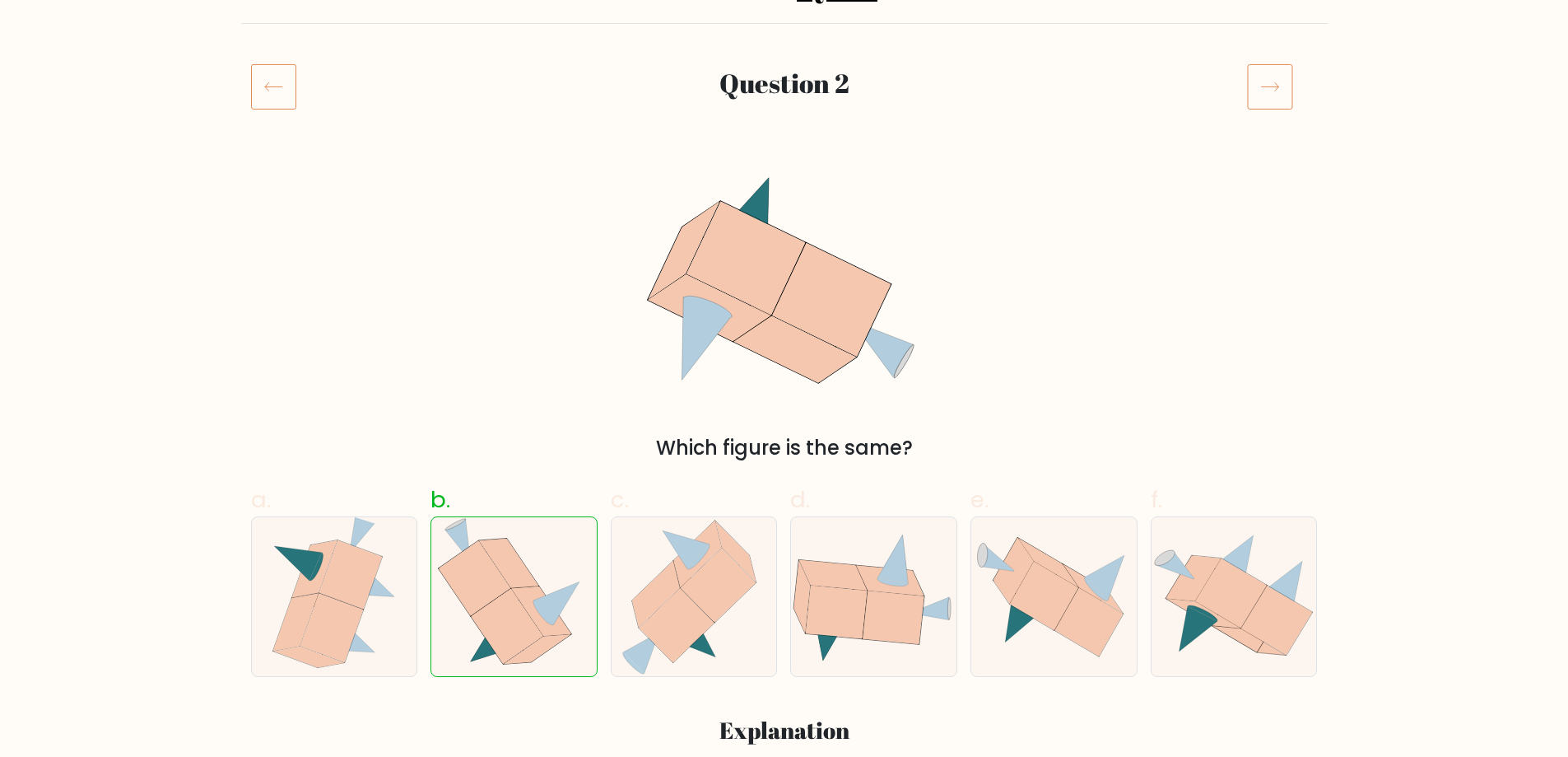
click at [1268, 85] on icon at bounding box center [1270, 87] width 46 height 46
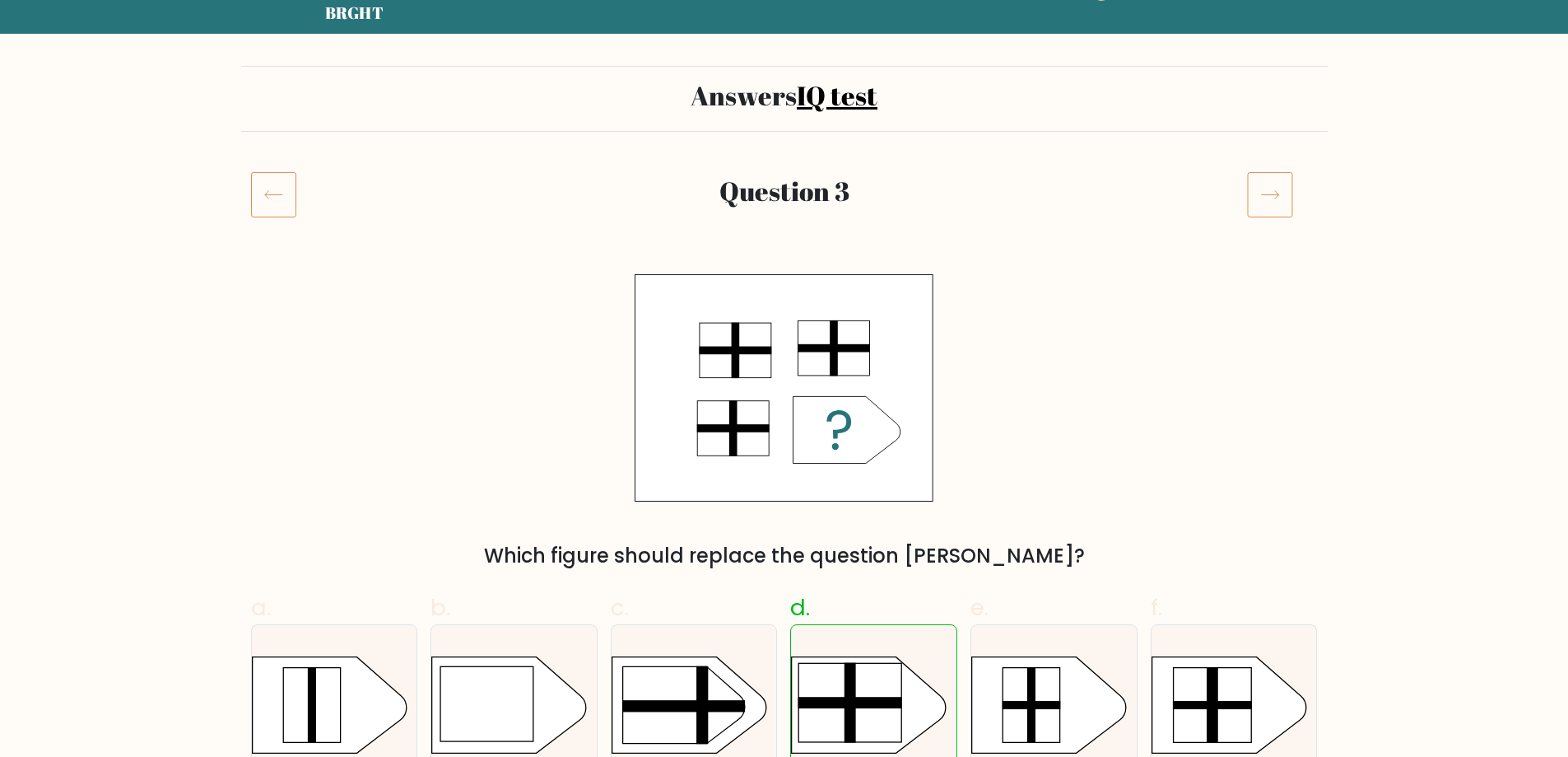
scroll to position [164, 0]
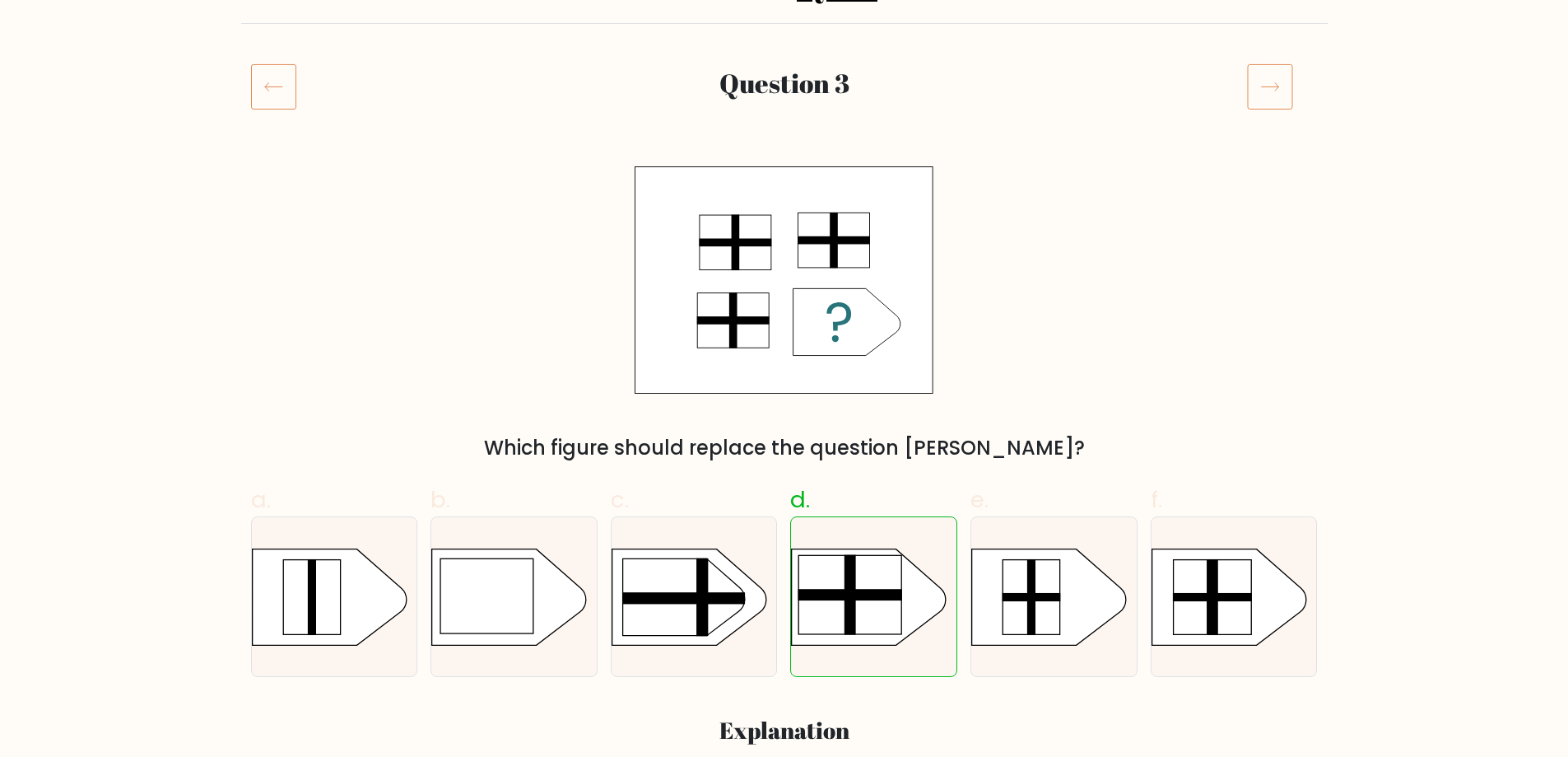
click at [1263, 88] on icon at bounding box center [1270, 87] width 46 height 46
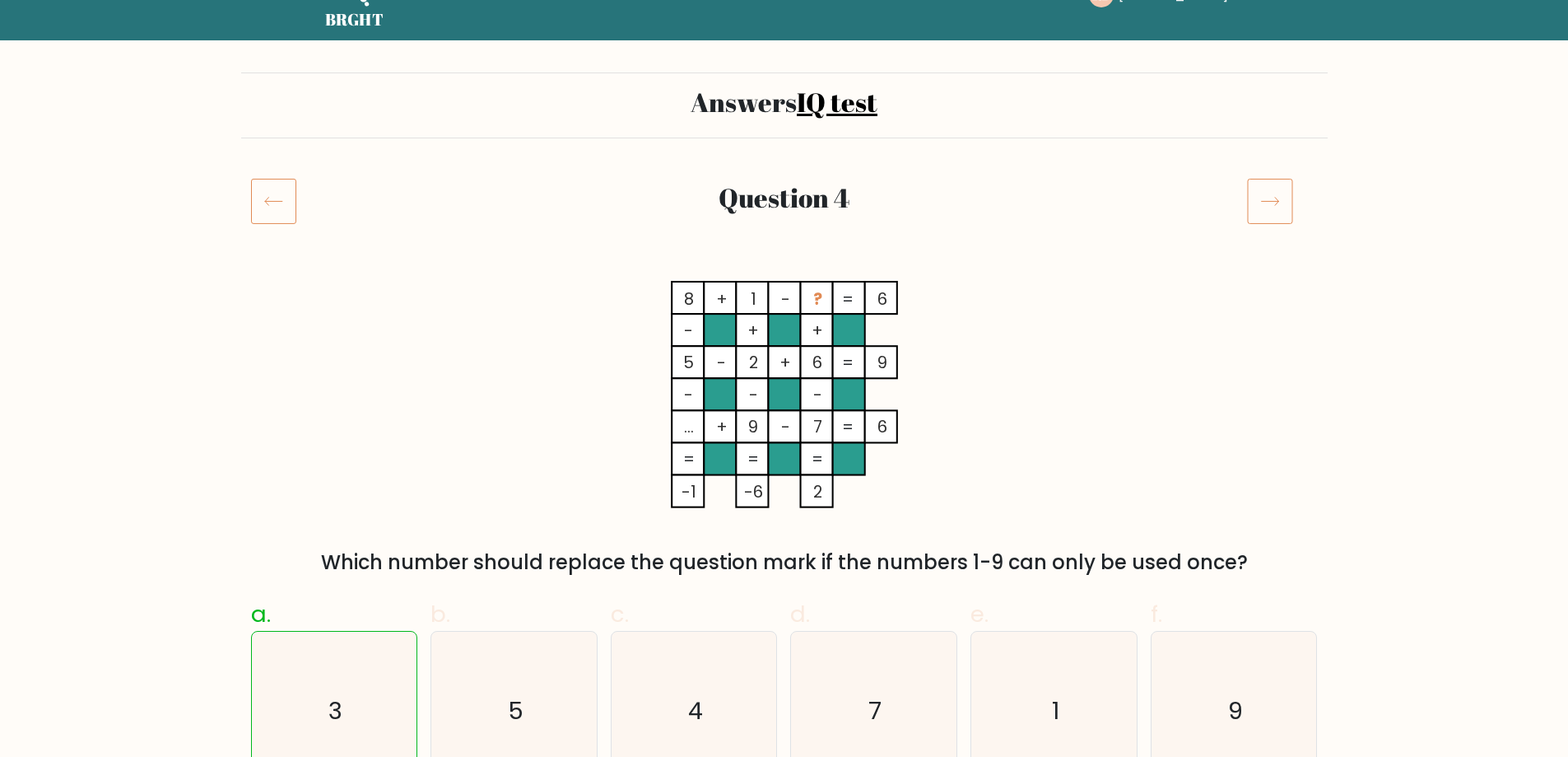
scroll to position [164, 0]
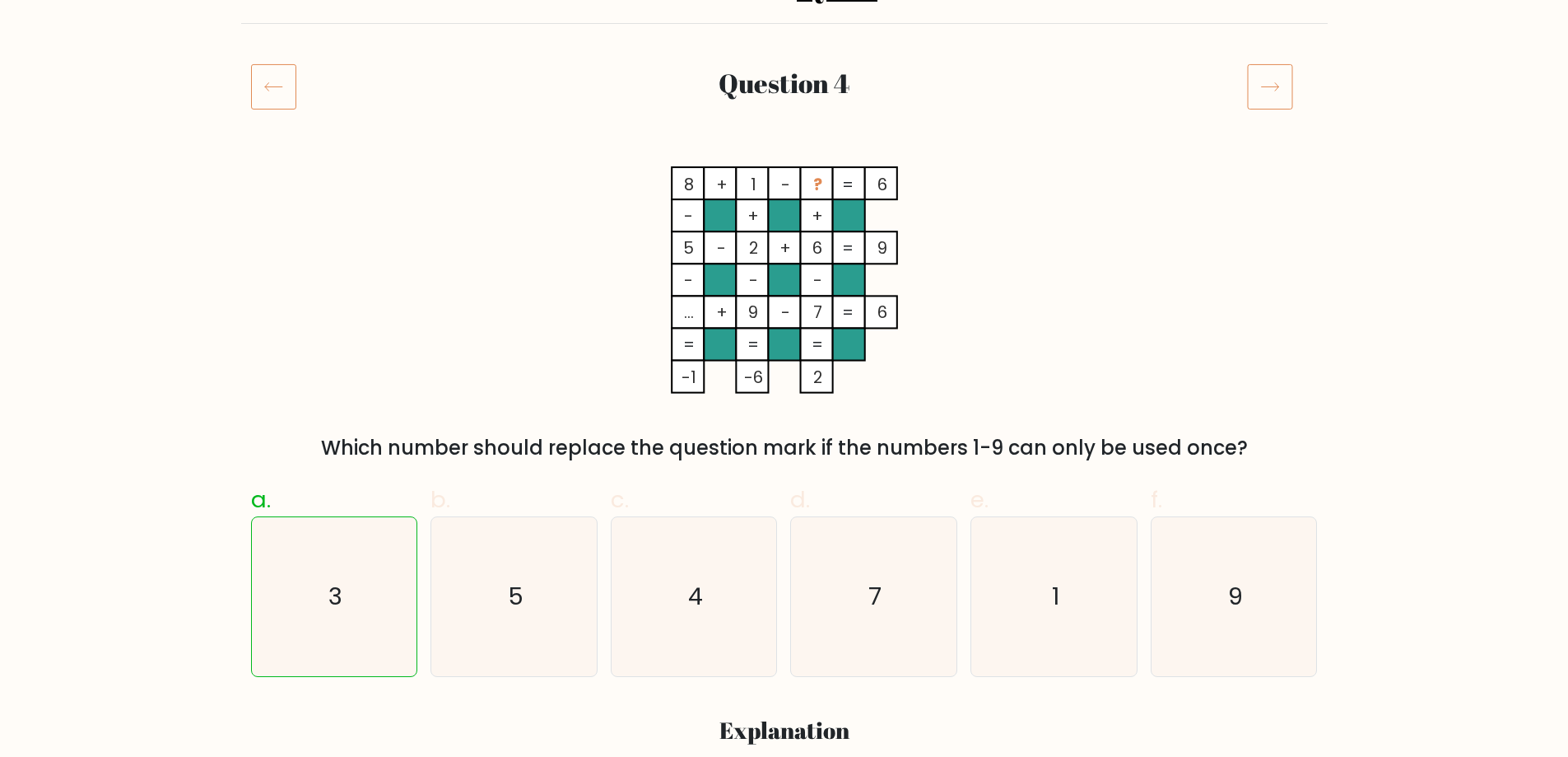
click at [1281, 86] on icon at bounding box center [1270, 87] width 46 height 46
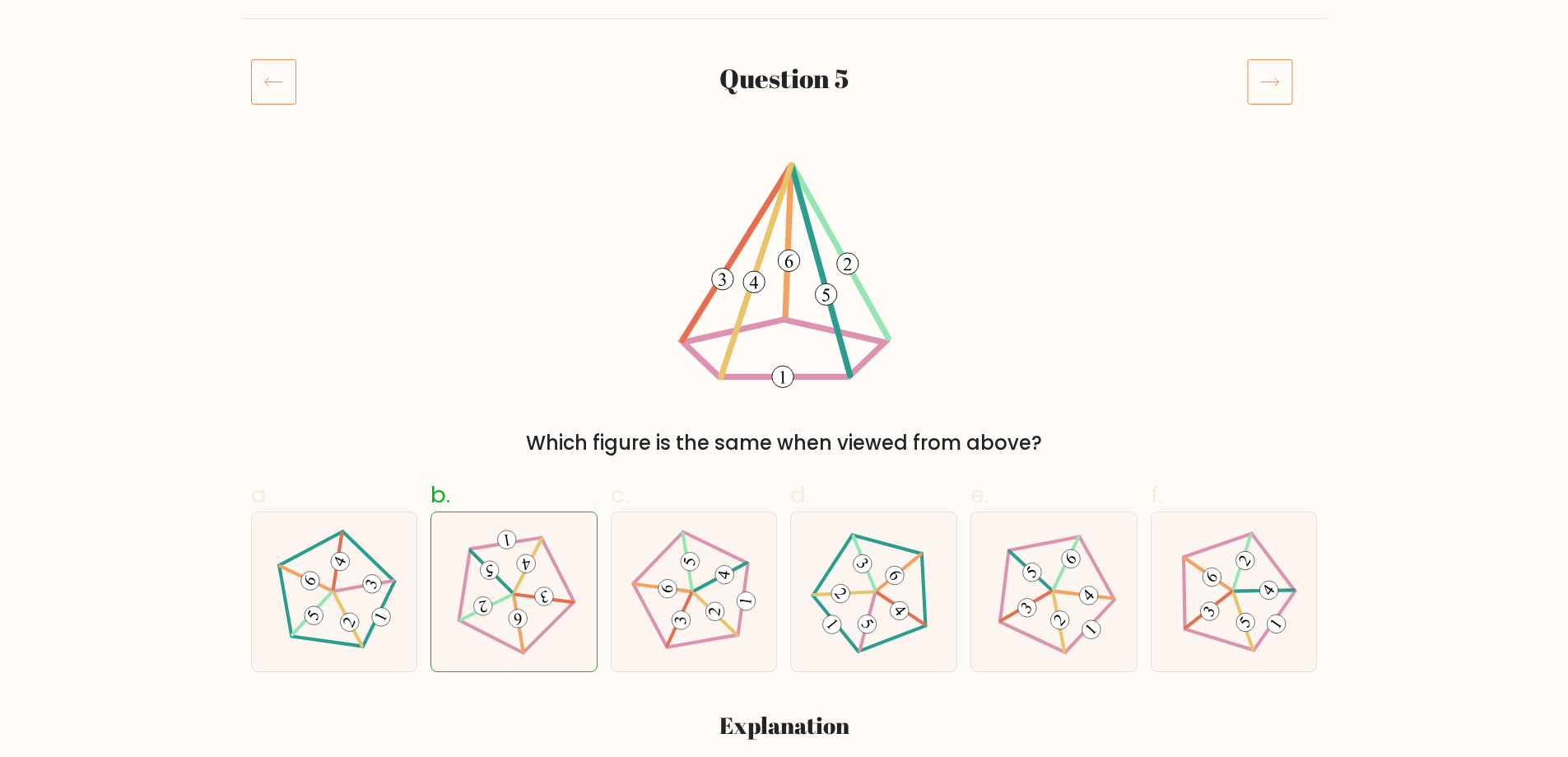
scroll to position [247, 0]
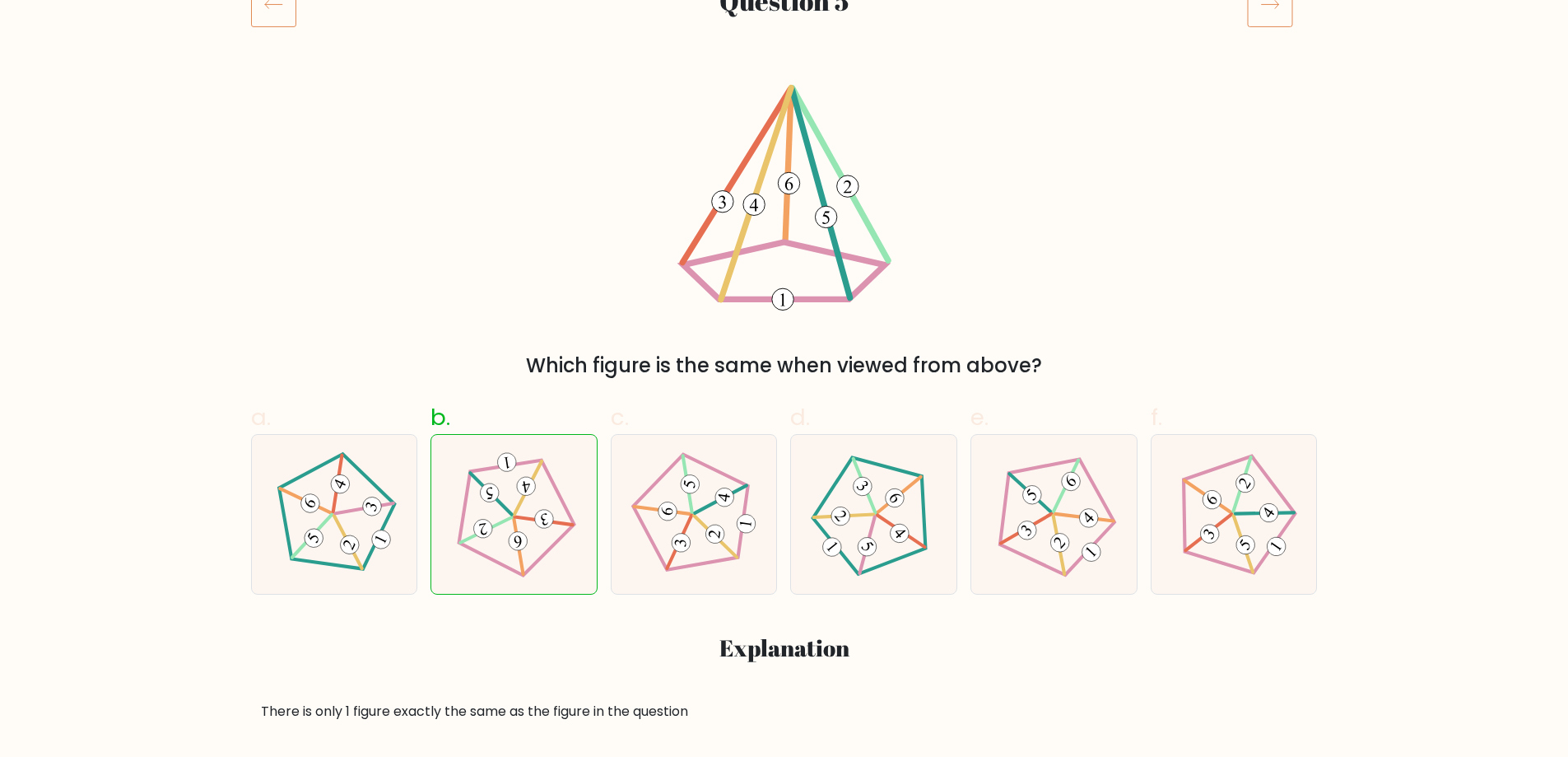
click at [1276, 20] on icon at bounding box center [1270, 4] width 46 height 46
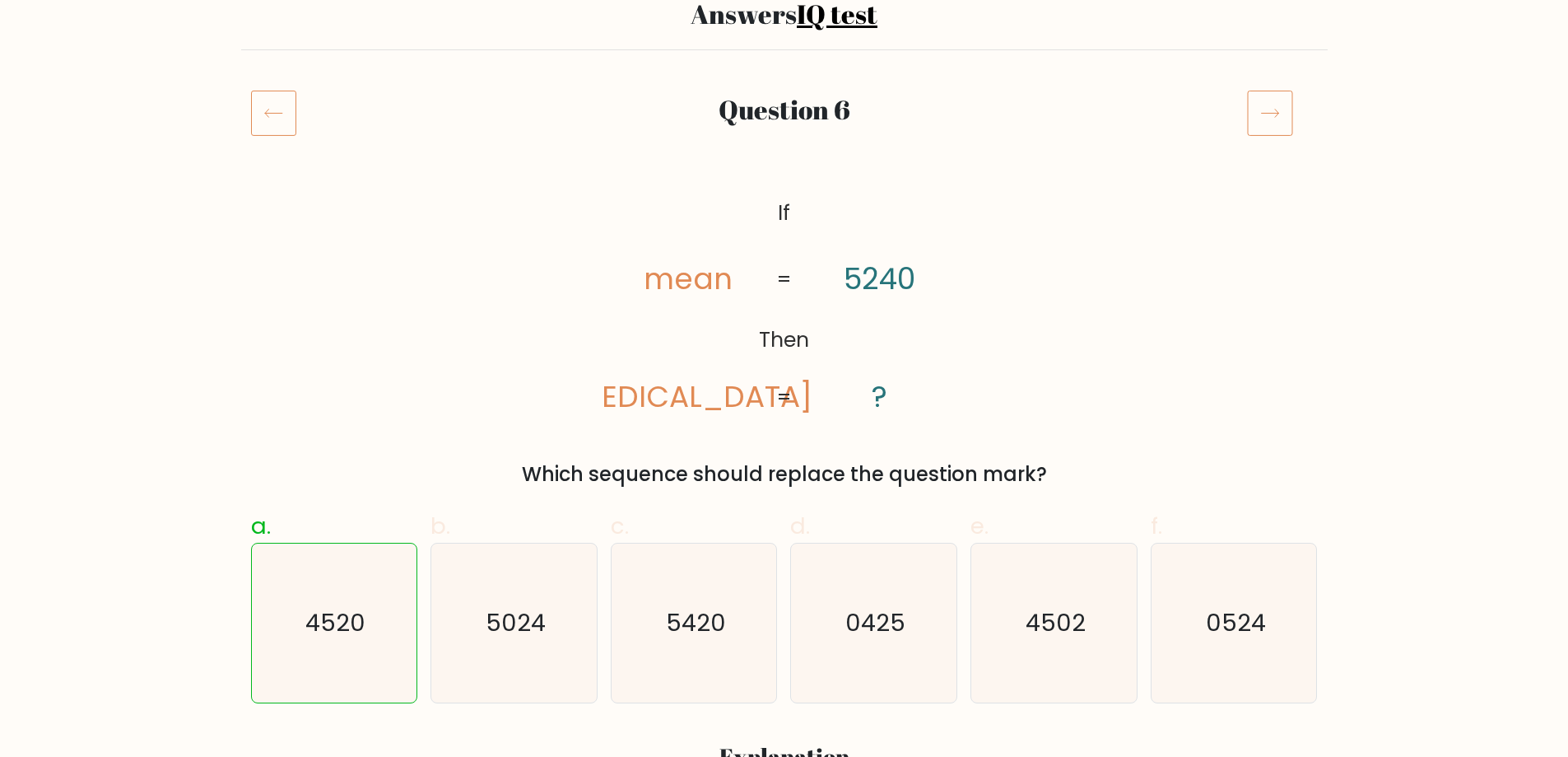
scroll to position [164, 0]
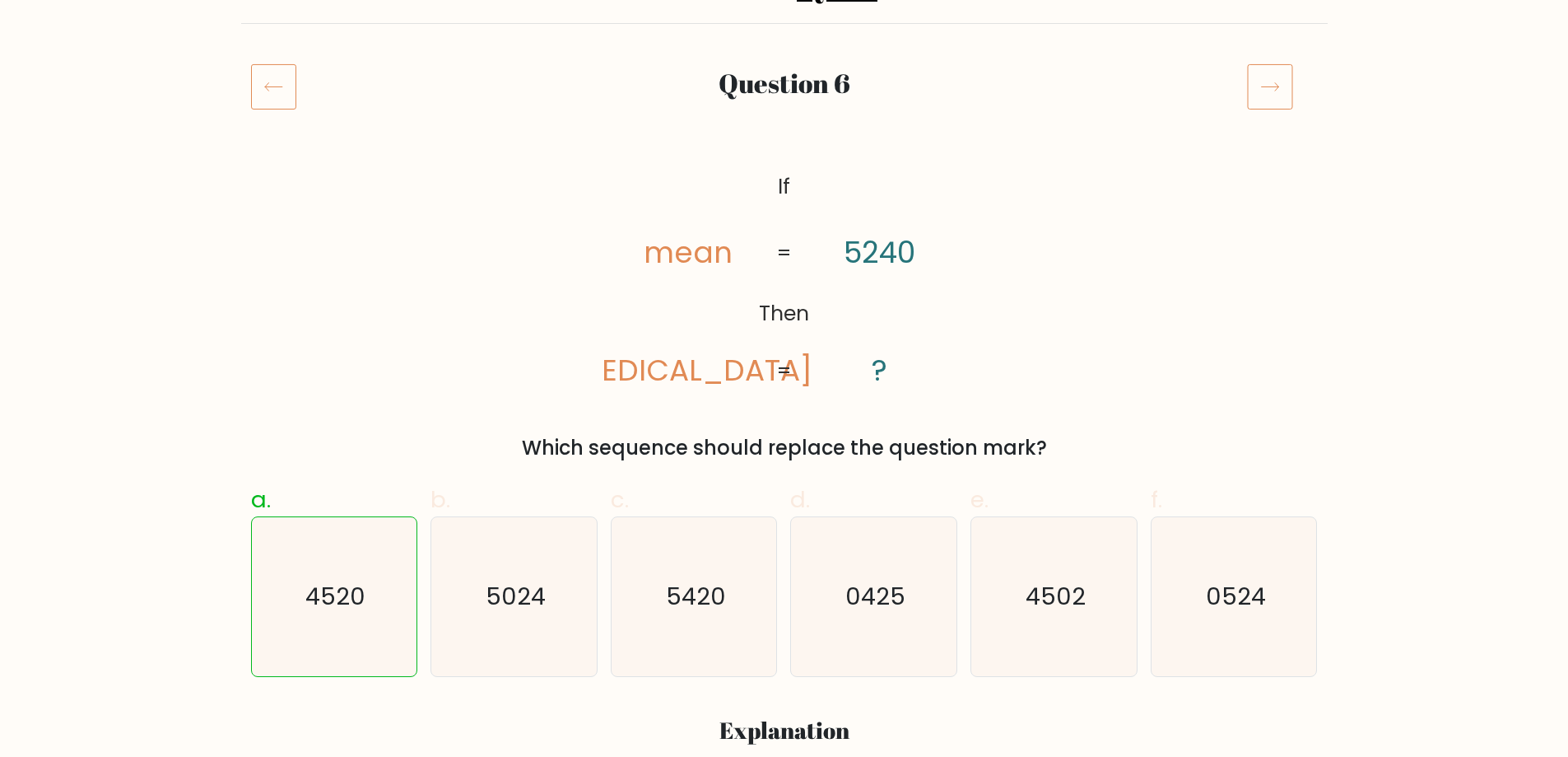
click at [1275, 87] on icon at bounding box center [1270, 87] width 46 height 46
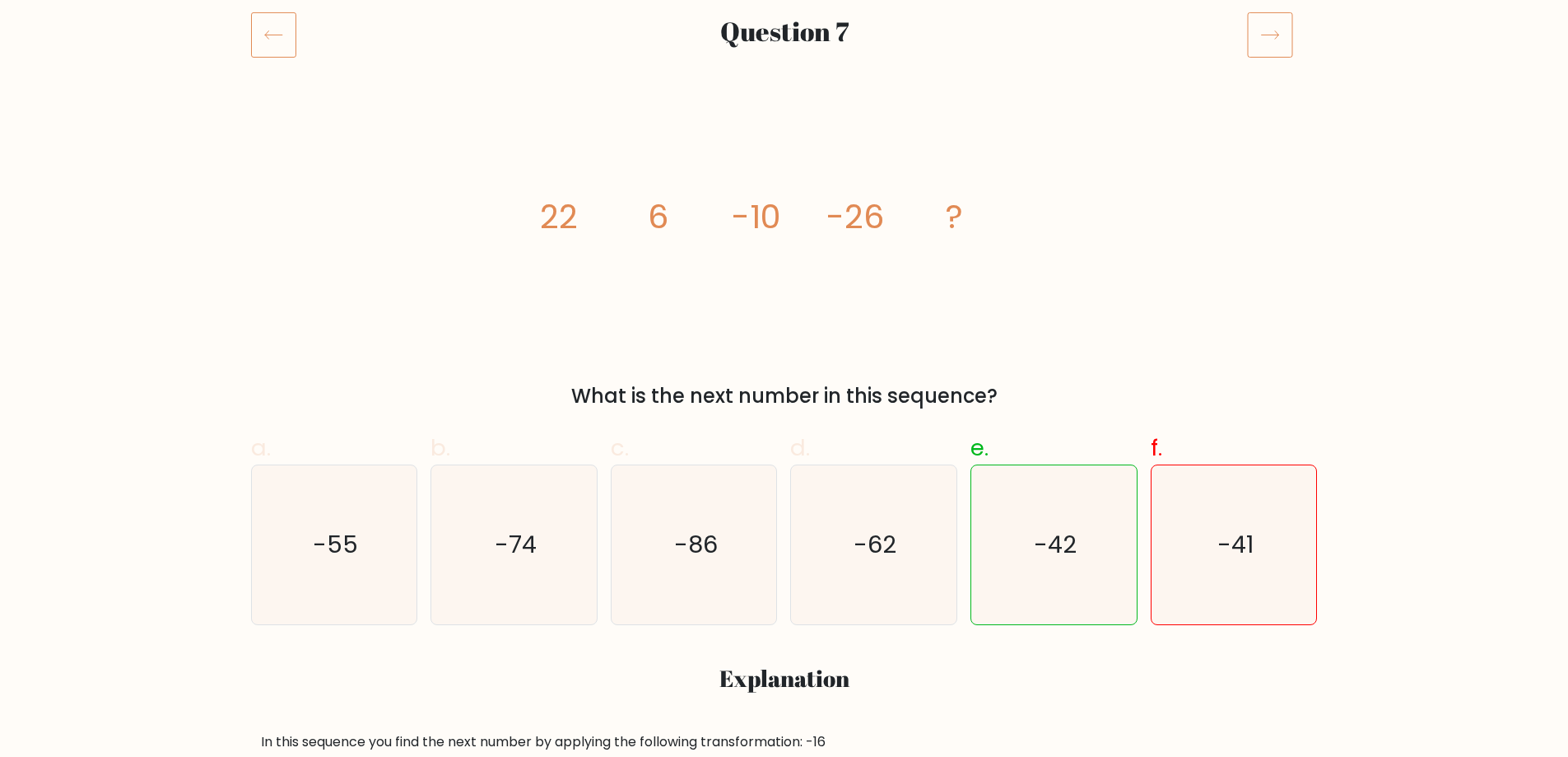
scroll to position [247, 0]
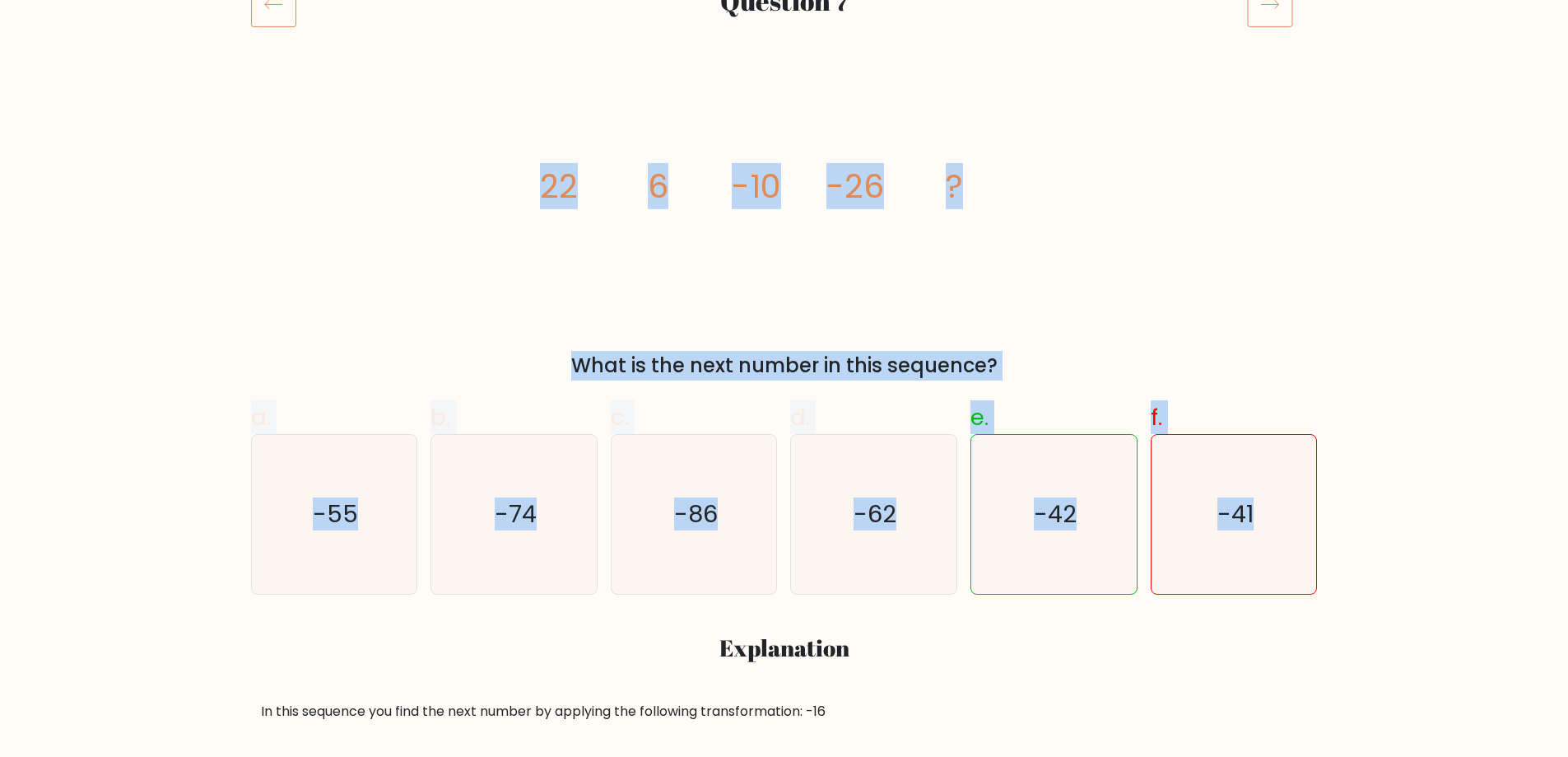
drag, startPoint x: 538, startPoint y: 186, endPoint x: 1358, endPoint y: 583, distance: 911.0
click at [1182, 174] on div "image/svg+xml 22 6 -10 -26 ? What is the next number in this sequence?" at bounding box center [784, 232] width 1086 height 296
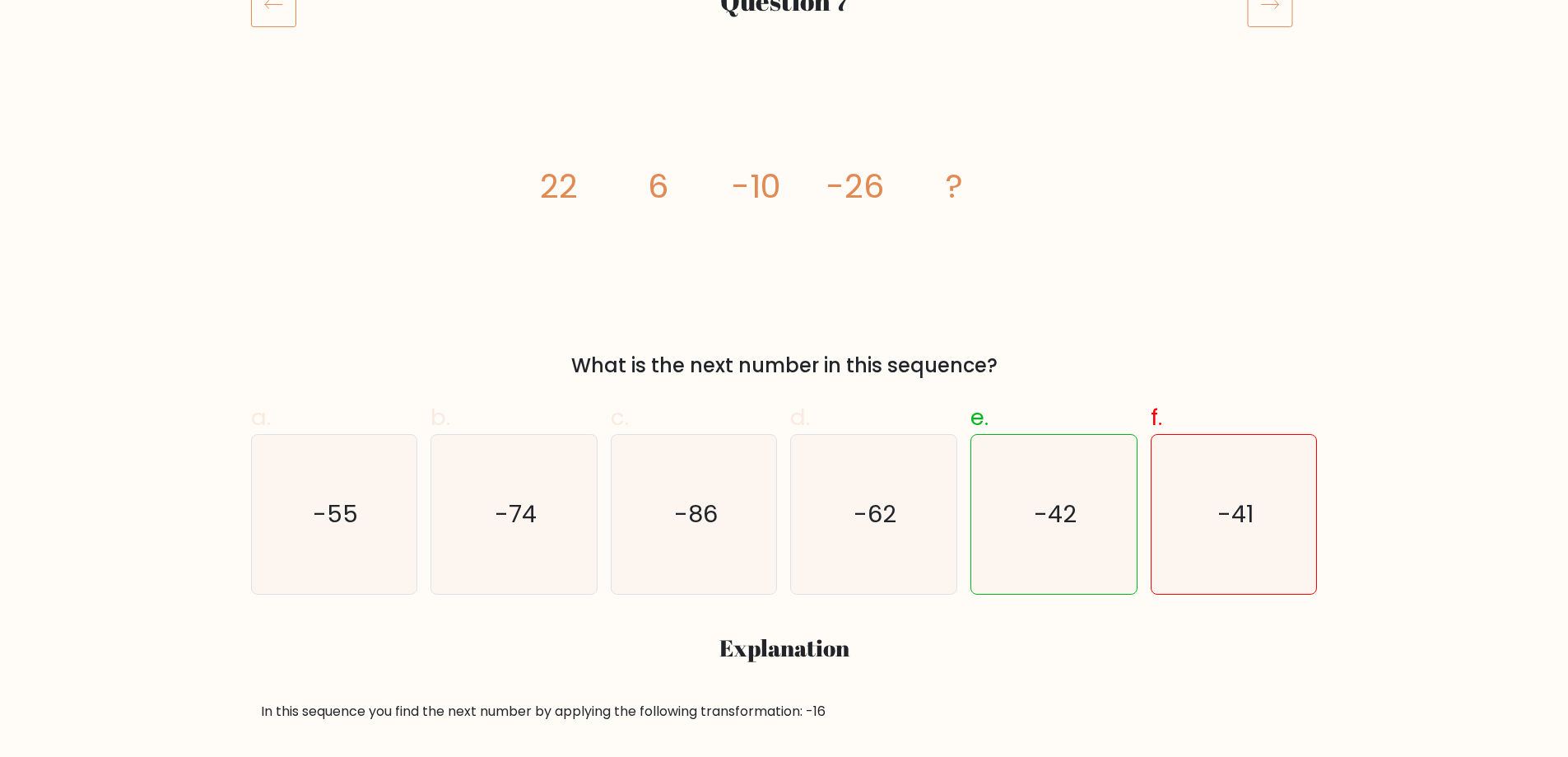
click at [1268, 25] on icon at bounding box center [1270, 4] width 46 height 46
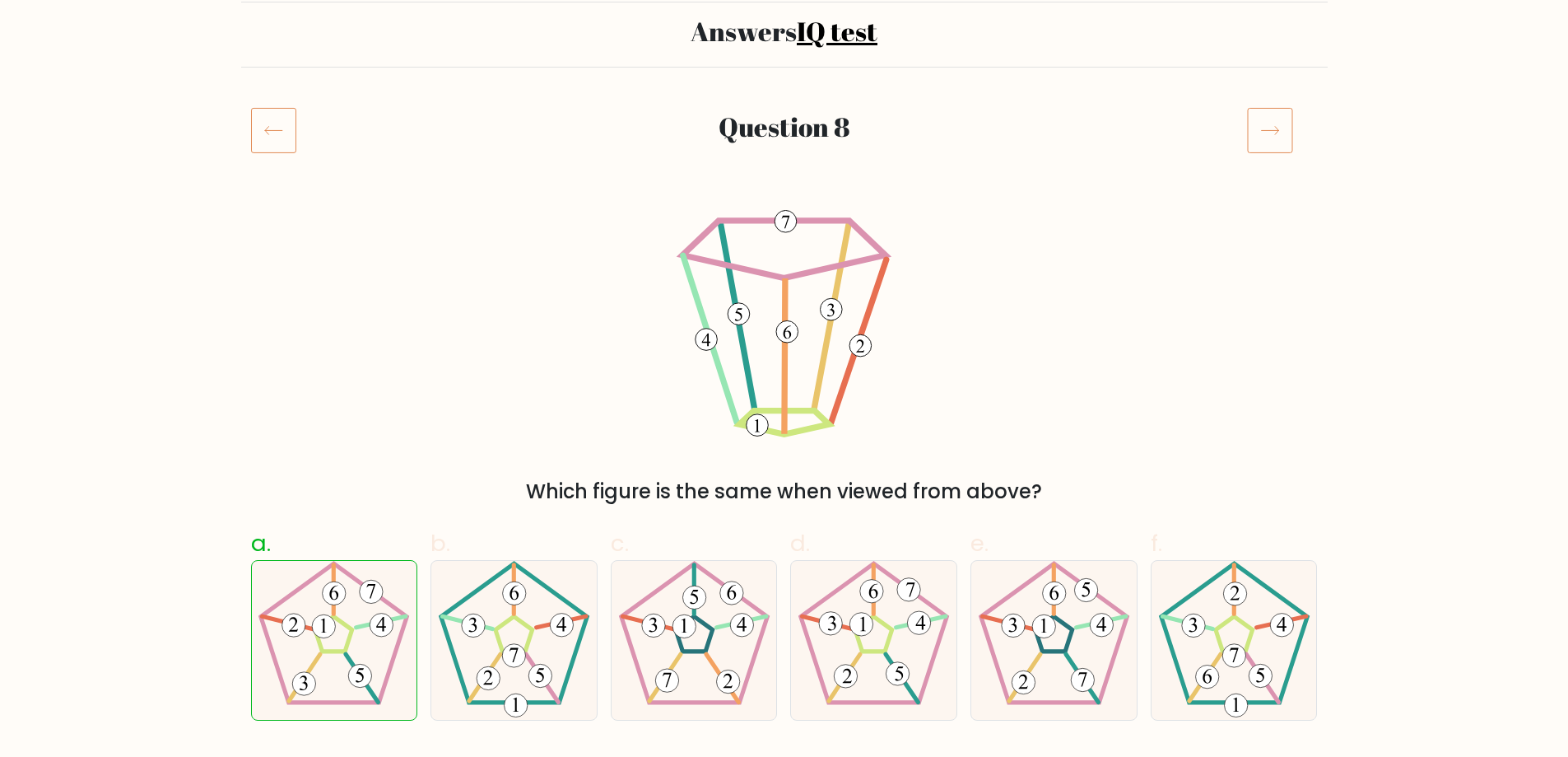
scroll to position [164, 0]
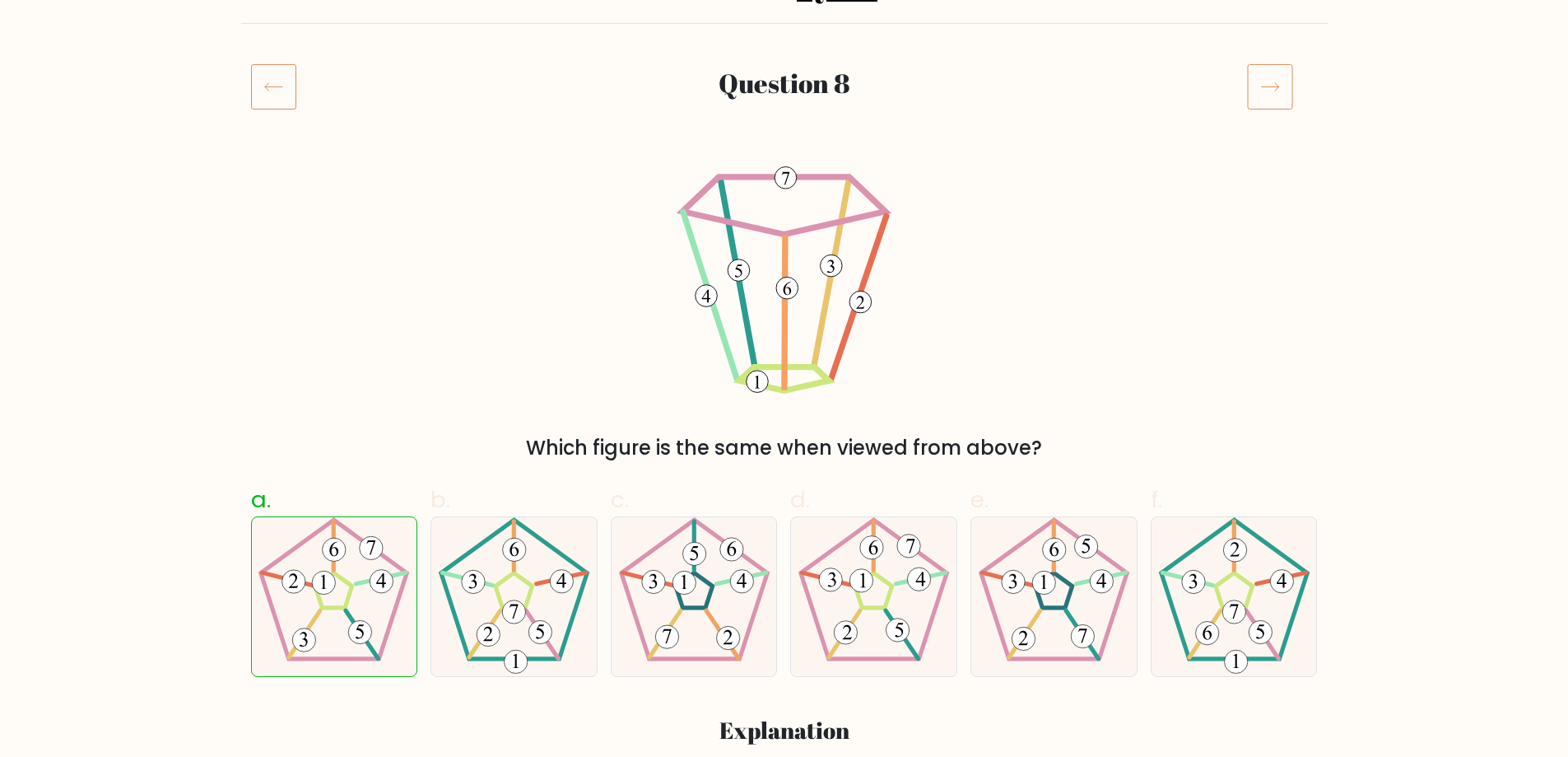
click at [1267, 88] on icon at bounding box center [1269, 87] width 18 height 8
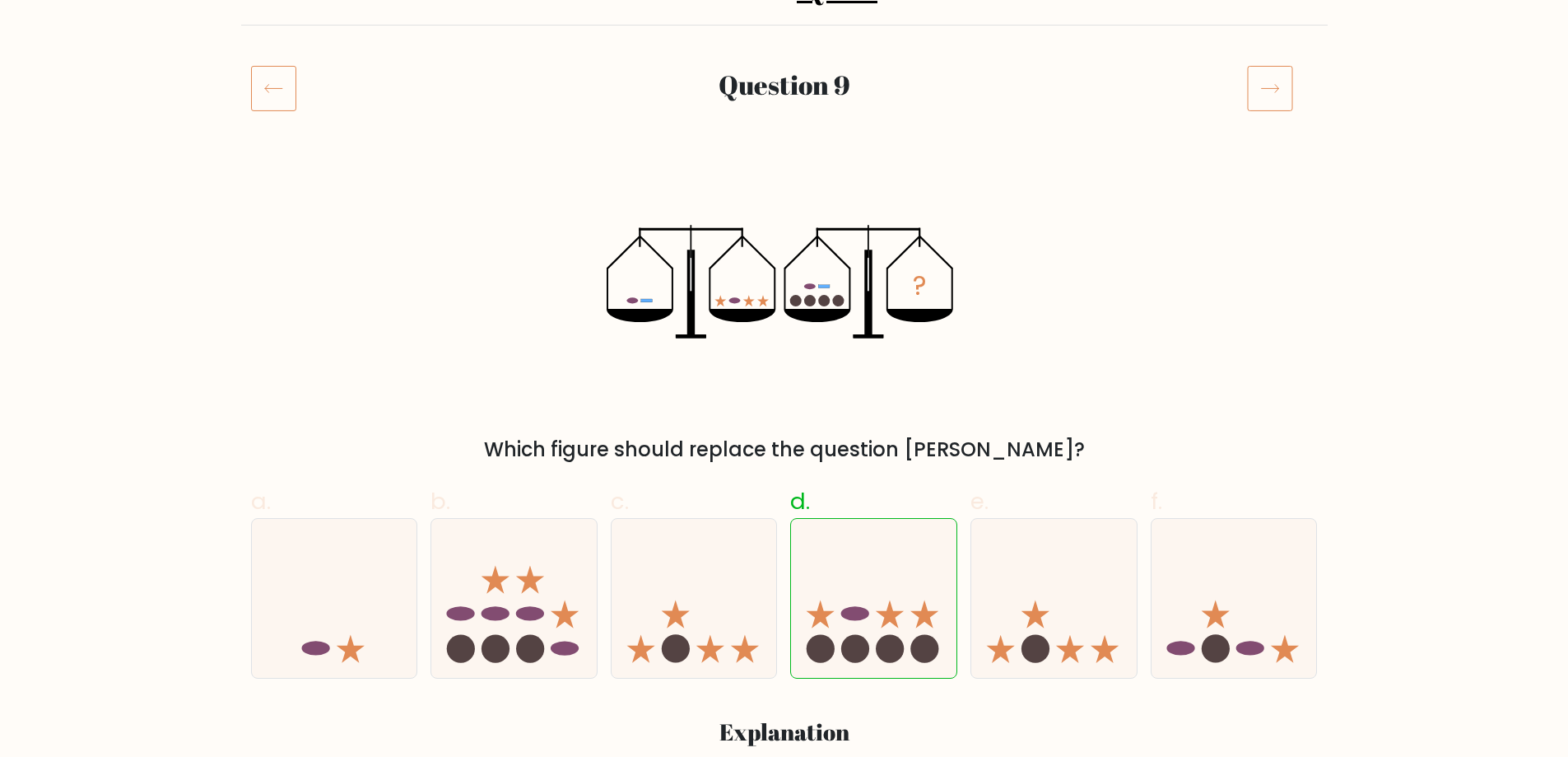
scroll to position [247, 0]
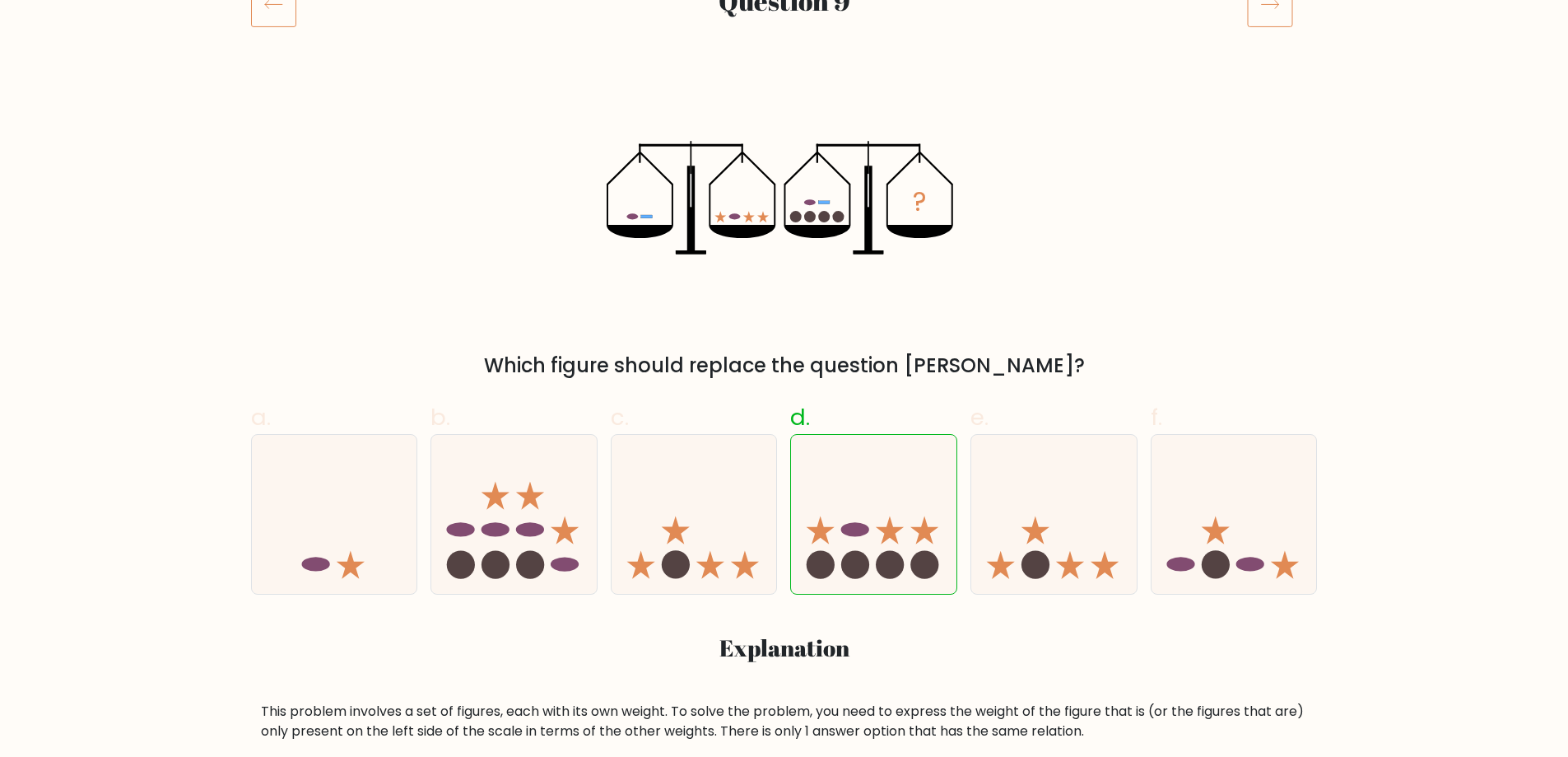
click at [1263, 21] on icon at bounding box center [1270, 4] width 46 height 46
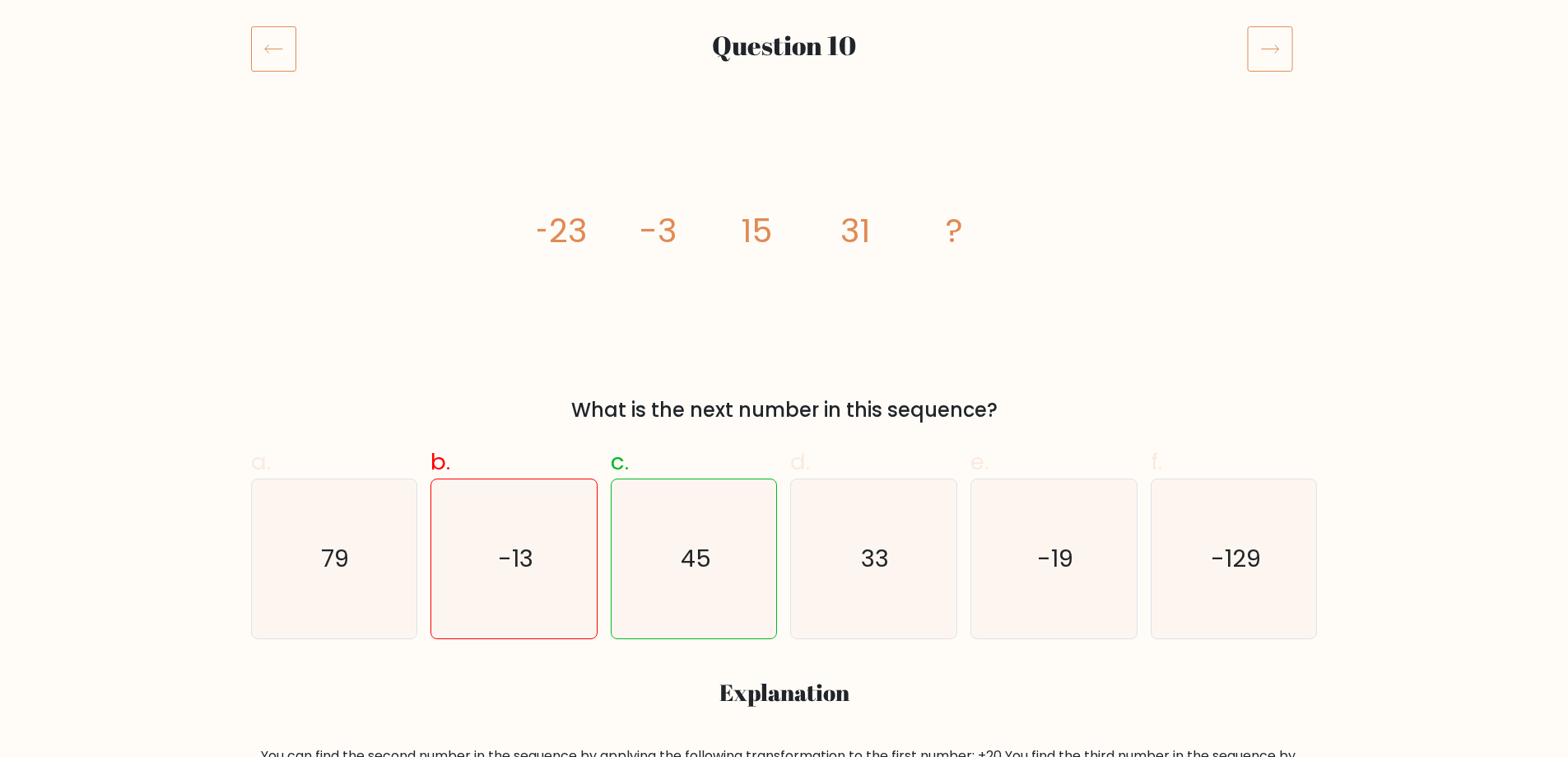
scroll to position [164, 0]
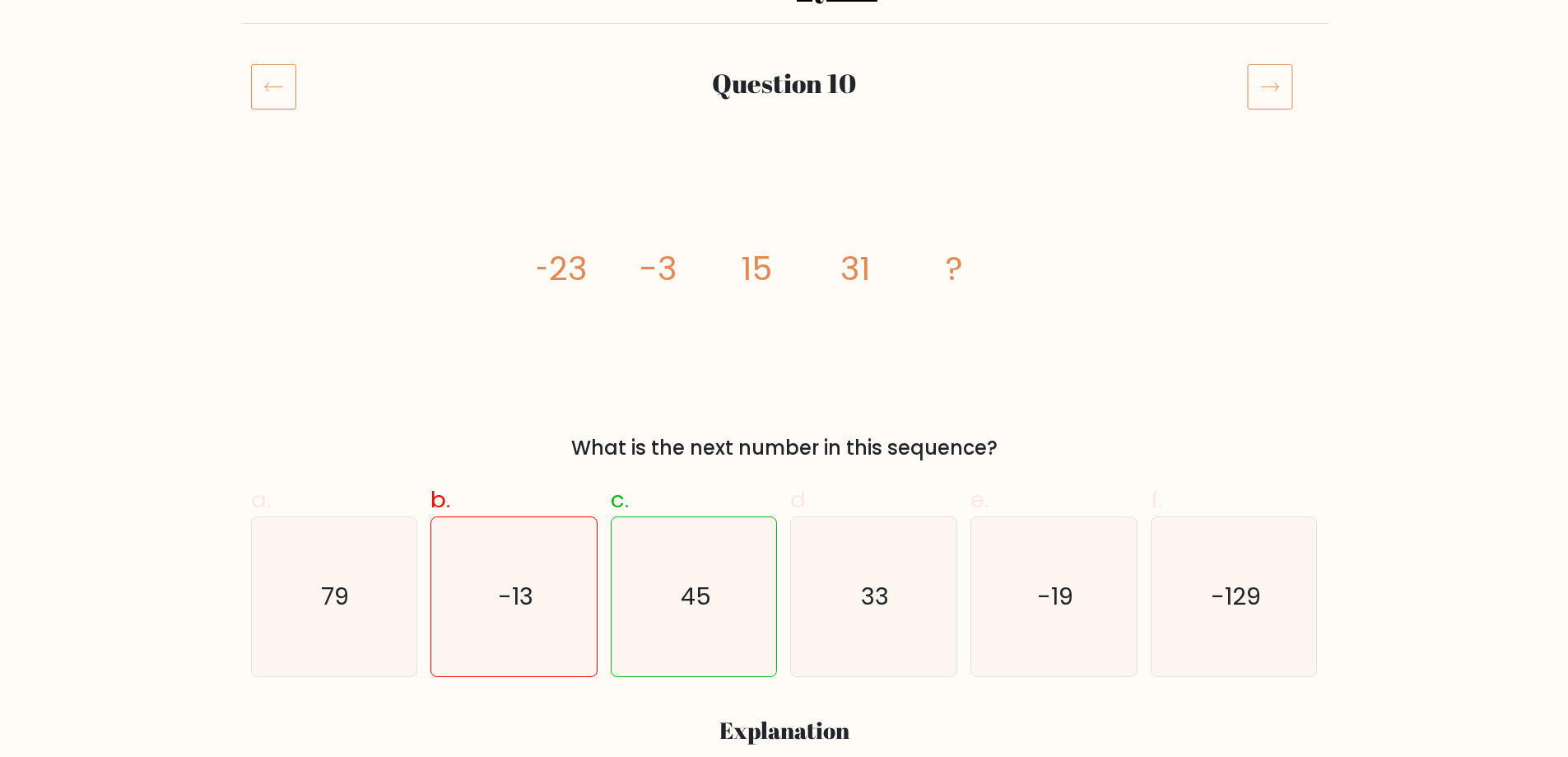
drag, startPoint x: 987, startPoint y: 449, endPoint x: 432, endPoint y: 228, distance: 597.4
click at [432, 228] on div "image/svg+xml -23 -3 15 31 ? What is the next number in this sequence?" at bounding box center [784, 314] width 1086 height 296
copy div "-23 -3 15 31 ? What is the next number in this sequence?"
